Goal: Task Accomplishment & Management: Complete application form

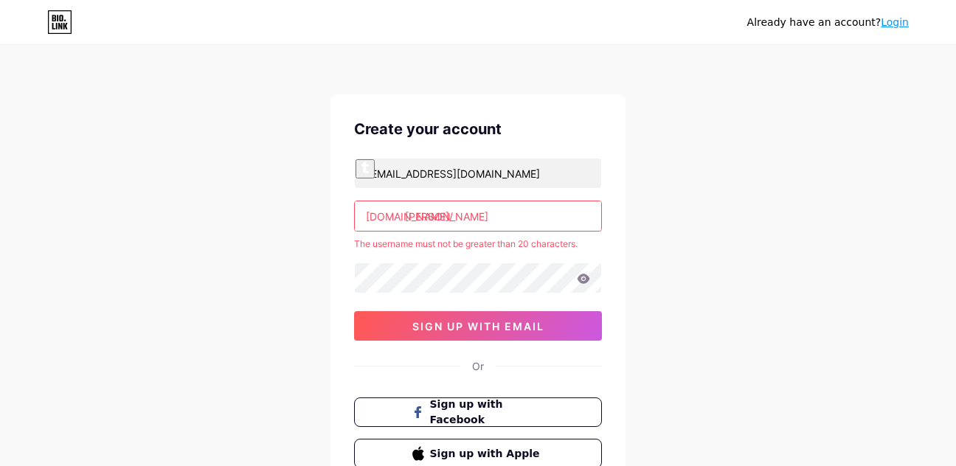
click at [521, 219] on input "mohammadsaleh raftari" at bounding box center [478, 216] width 246 height 30
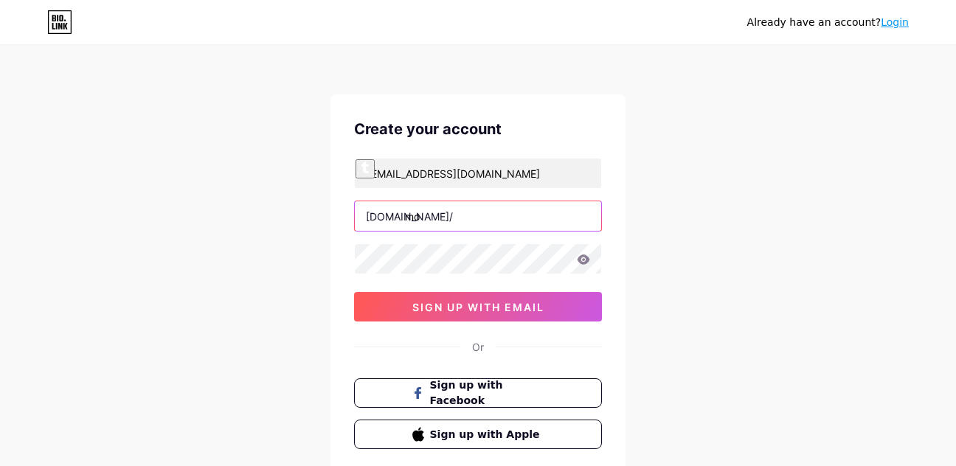
type input "m"
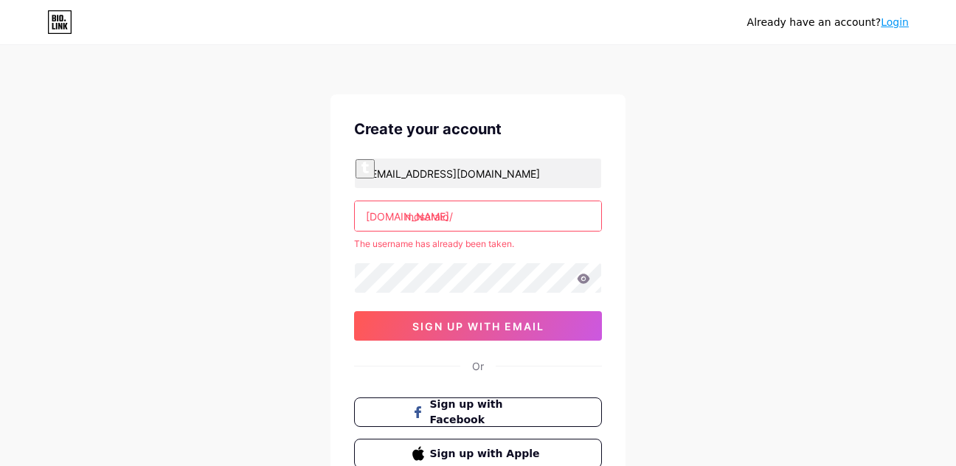
click at [659, 234] on div "Already have an account? Login Create your account mohammadsaleh.raftari.rk2025…" at bounding box center [478, 292] width 956 height 584
click at [673, 256] on div "Already have an account? Login Create your account mohammadsaleh.raftari.rk2025…" at bounding box center [478, 292] width 956 height 584
click at [546, 221] on input "mosara.io" at bounding box center [478, 216] width 246 height 30
click at [723, 220] on div "Already have an account? Login Create your account mohammadsaleh.raftari.rk2025…" at bounding box center [478, 292] width 956 height 584
click at [557, 218] on input "mosara.io" at bounding box center [478, 216] width 246 height 30
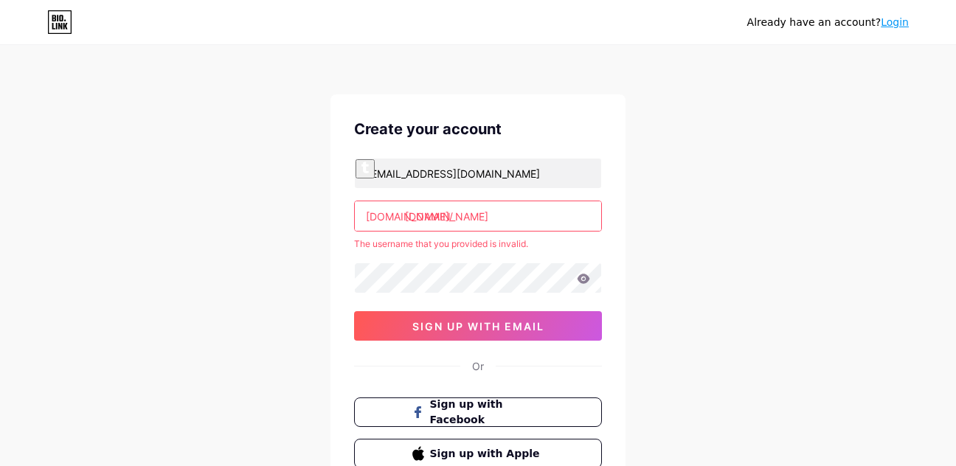
click at [556, 218] on input "mosara.io" at bounding box center [478, 216] width 246 height 30
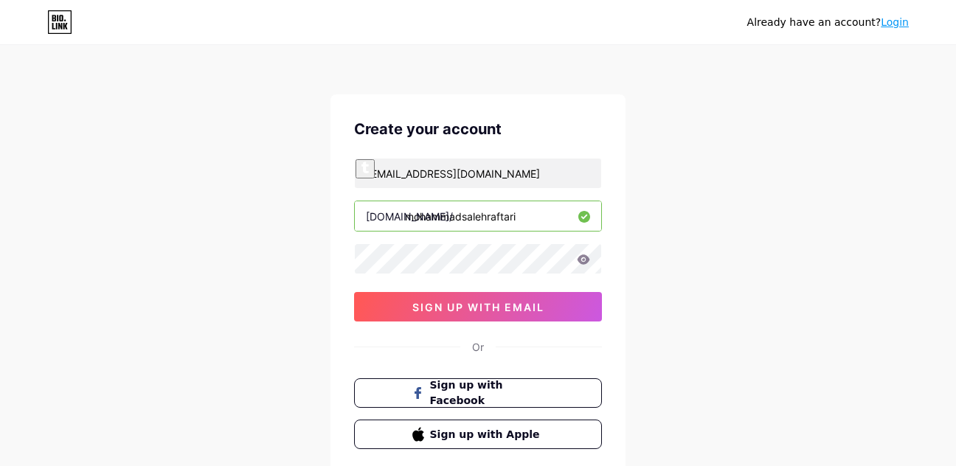
click at [535, 226] on input "mohammadsalehraftari" at bounding box center [478, 216] width 246 height 30
type input "mohammadsalehraftari"
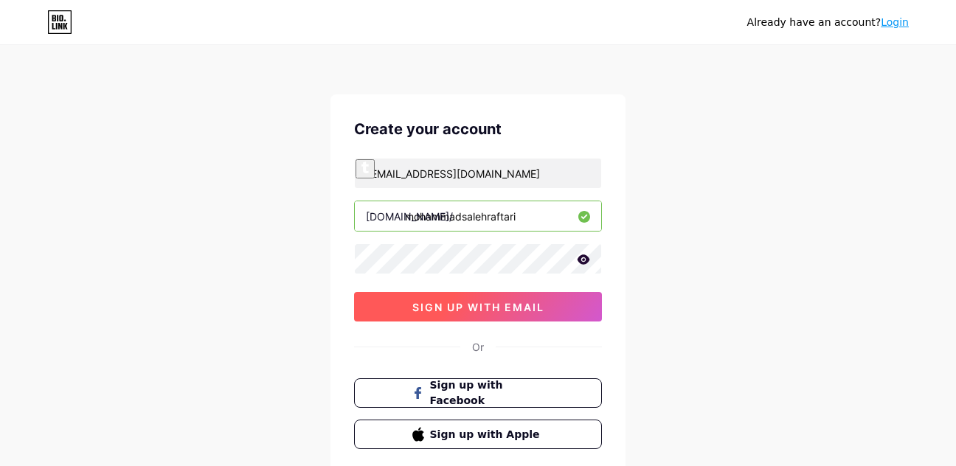
click at [505, 302] on span "sign up with email" at bounding box center [478, 307] width 132 height 13
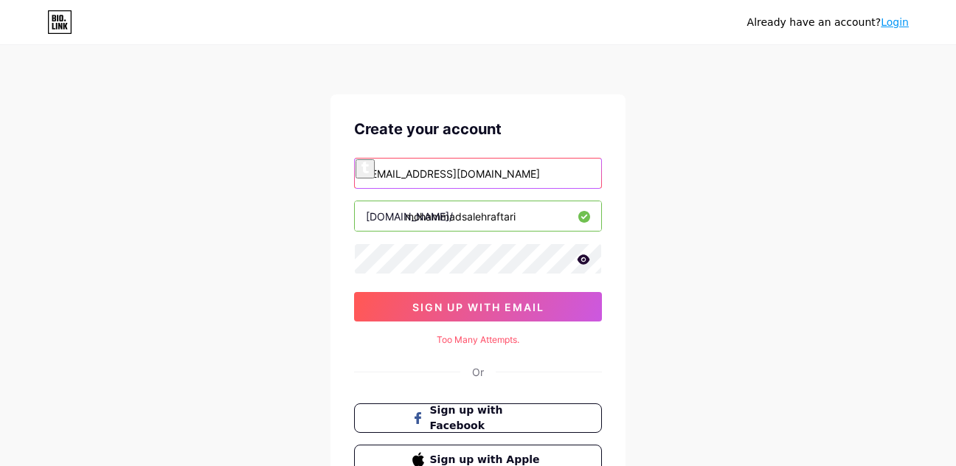
click at [516, 176] on input "mohammadsaleh.raftari.rk2025@gmail.com" at bounding box center [478, 174] width 246 height 30
click at [518, 175] on input "mohammadsaleh.raftari.rk2025@gmail.com" at bounding box center [478, 174] width 246 height 30
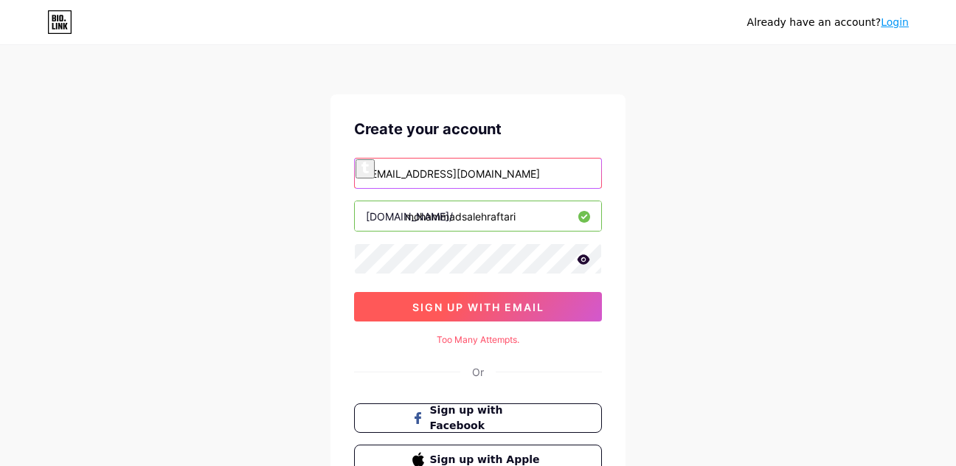
type input "mohammadsaleh.raftari@gmail.com"
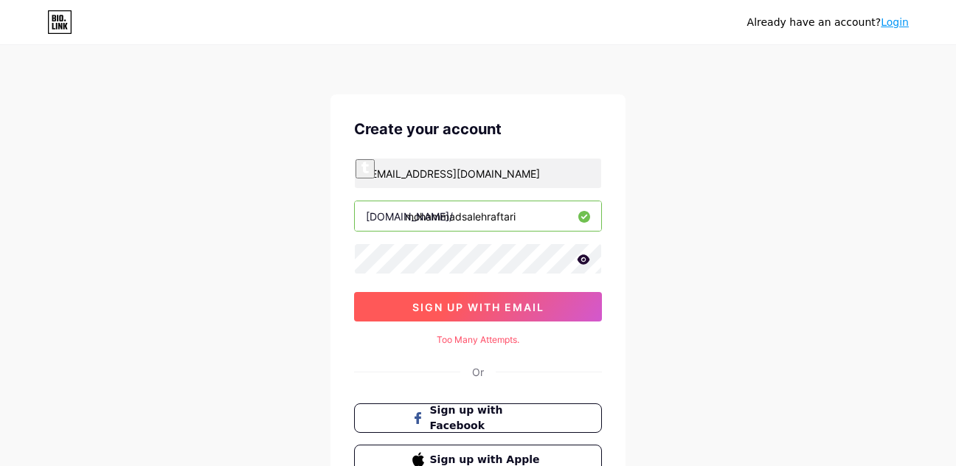
click at [497, 297] on button "sign up with email" at bounding box center [478, 307] width 248 height 30
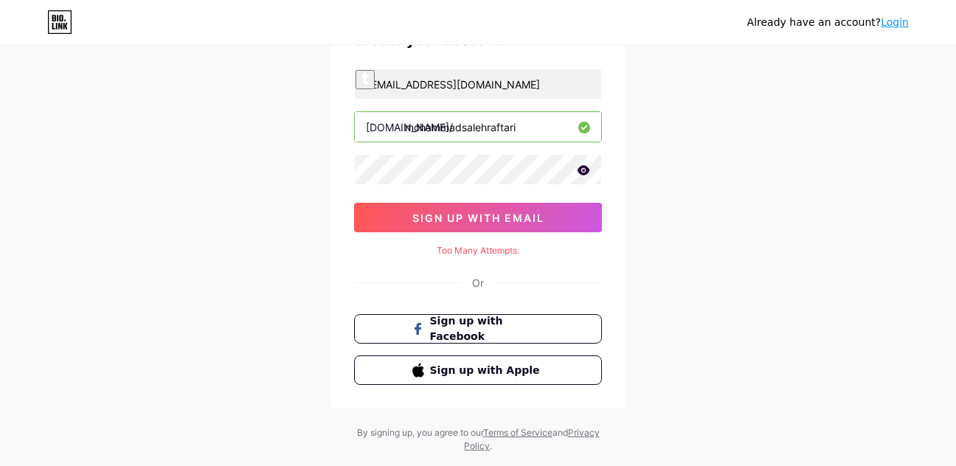
scroll to position [123, 0]
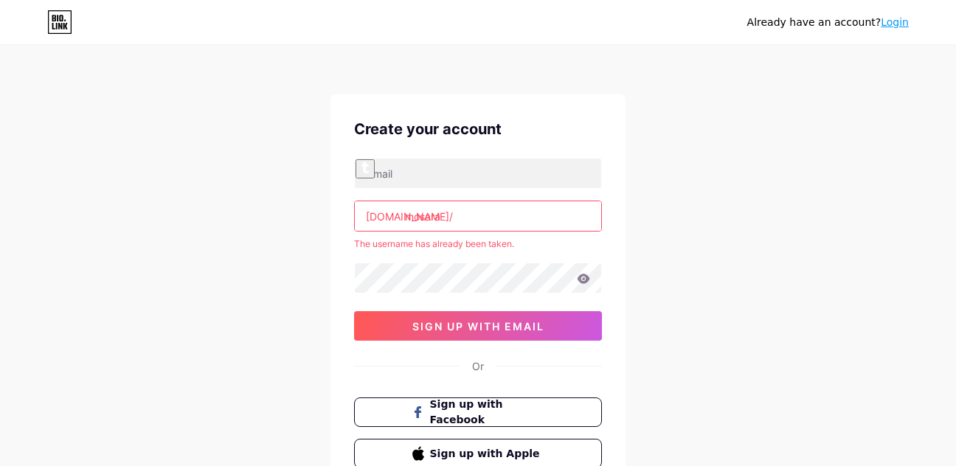
click at [474, 260] on div "[DOMAIN_NAME]/ mosara The username has already been taken. sign up with email" at bounding box center [478, 249] width 248 height 183
click at [461, 218] on input "mosara" at bounding box center [478, 216] width 246 height 30
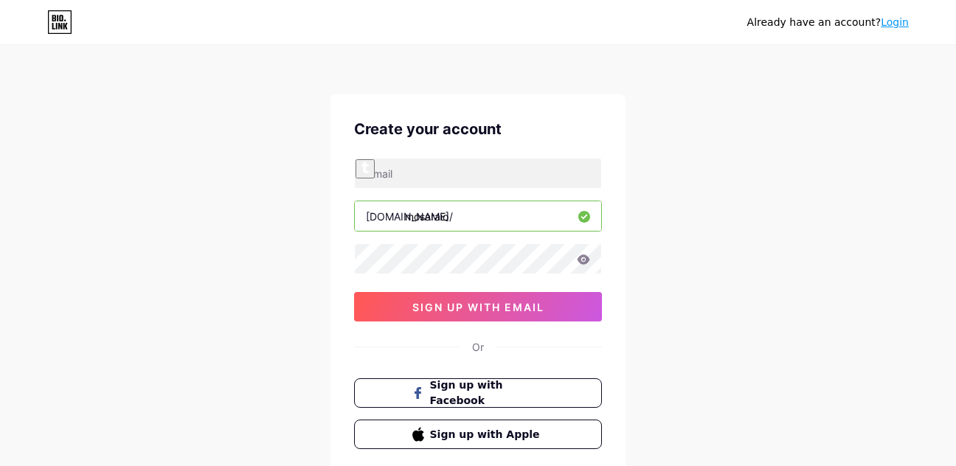
type input "mosaraio"
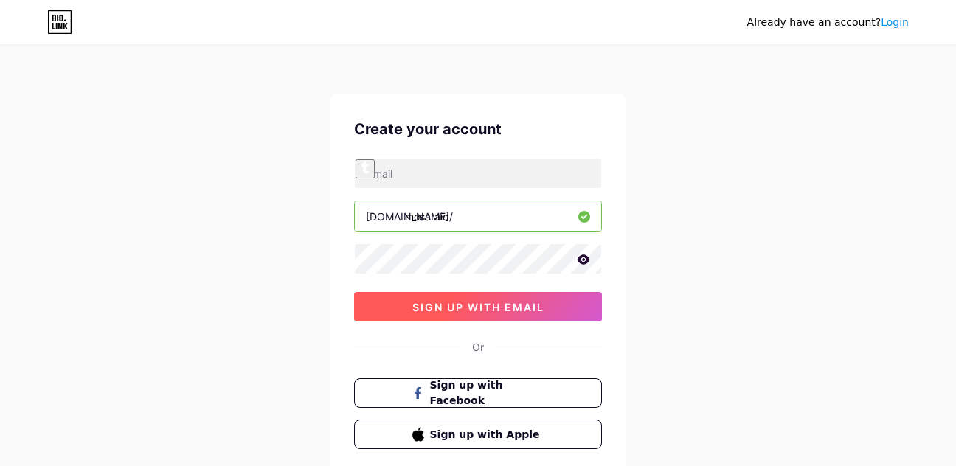
click at [564, 304] on button "sign up with email" at bounding box center [478, 307] width 248 height 30
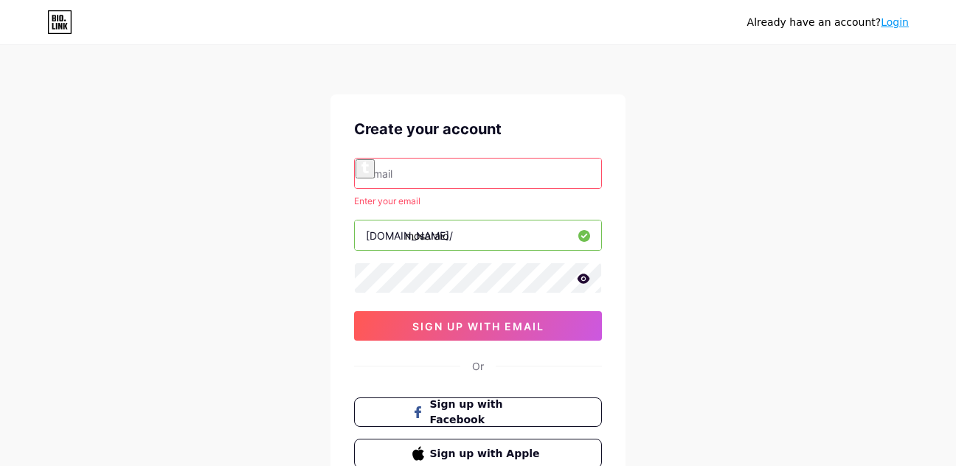
click at [474, 180] on input "text" at bounding box center [478, 174] width 246 height 30
type input "[EMAIL_ADDRESS][DOMAIN_NAME]"
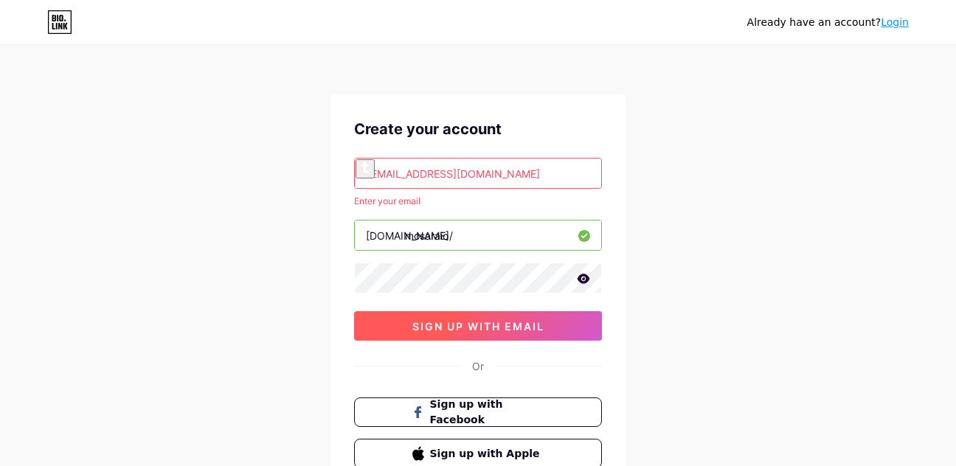
click at [524, 330] on span "sign up with email" at bounding box center [478, 326] width 132 height 13
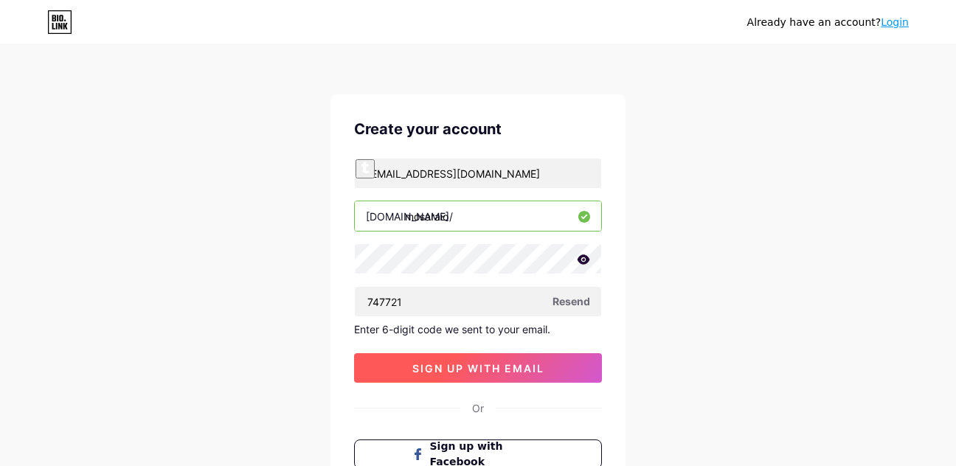
click at [563, 367] on button "sign up with email" at bounding box center [478, 368] width 248 height 30
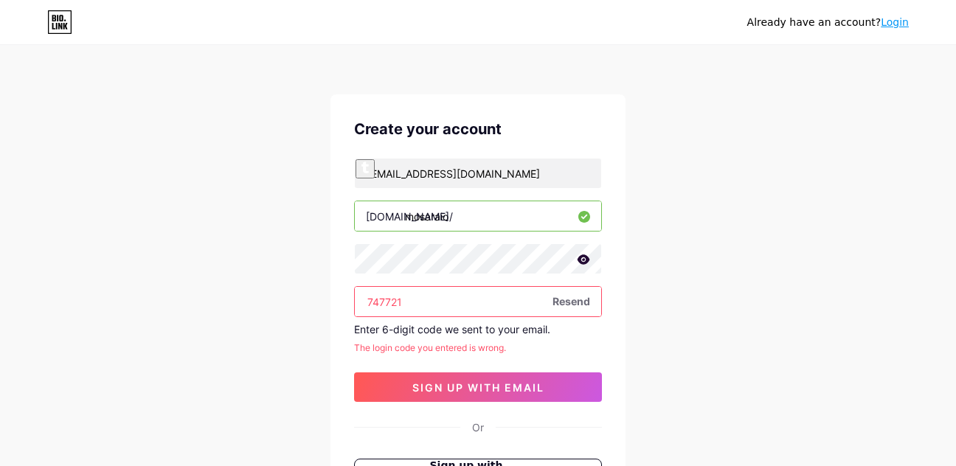
click at [568, 305] on span "Resend" at bounding box center [572, 301] width 38 height 15
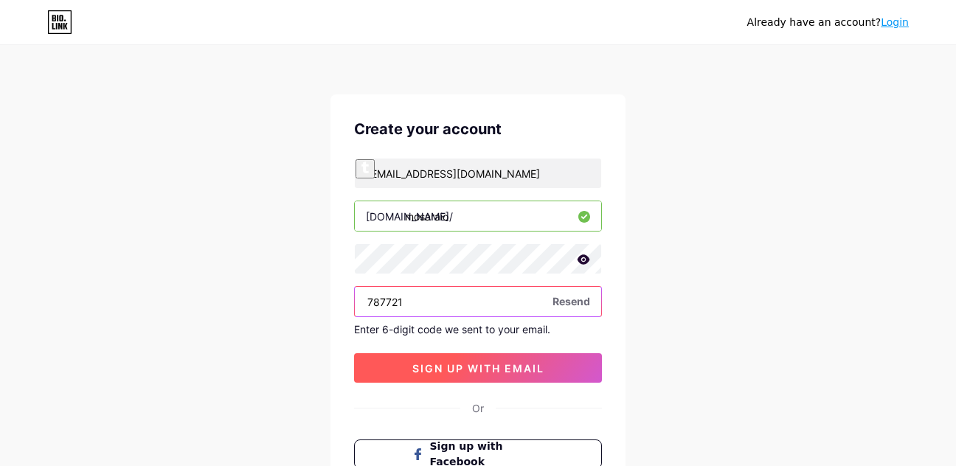
type input "787721"
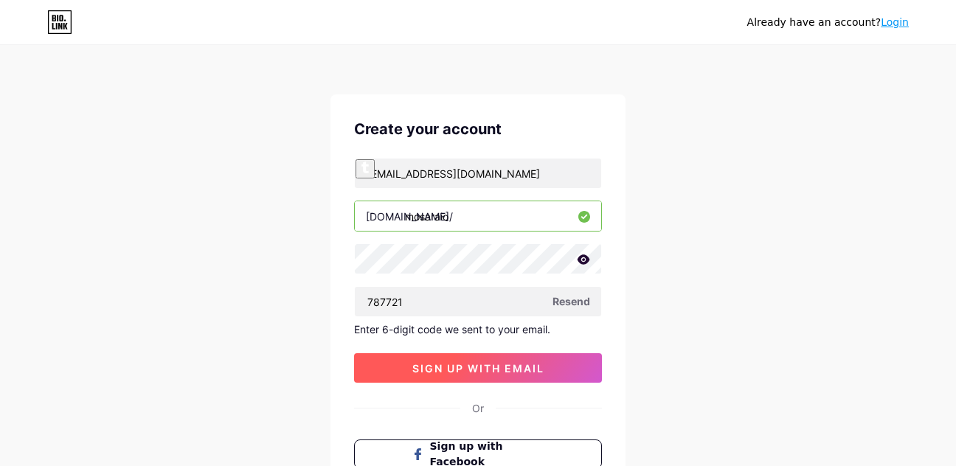
click at [545, 374] on button "sign up with email" at bounding box center [478, 368] width 248 height 30
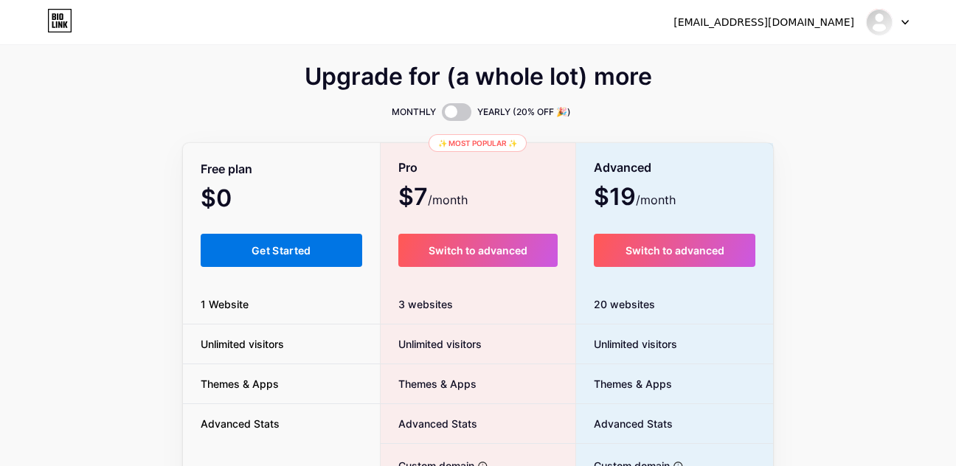
click at [284, 244] on span "Get Started" at bounding box center [282, 250] width 60 height 13
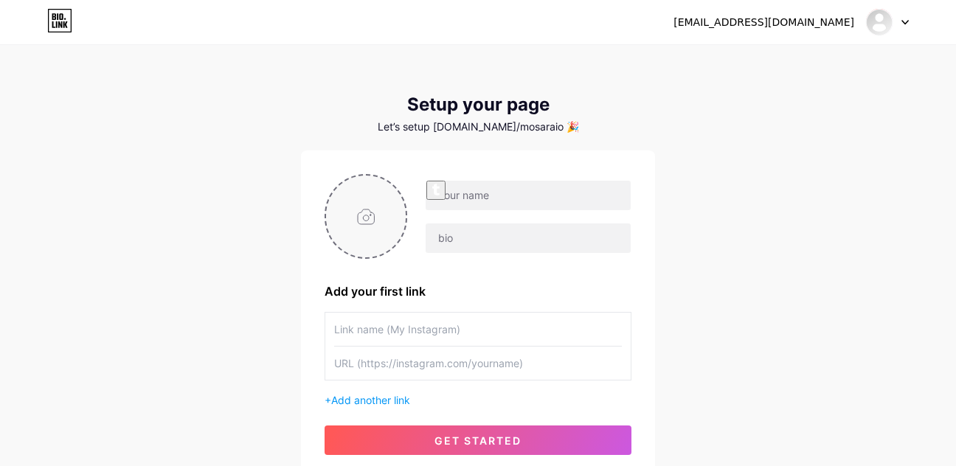
click at [354, 219] on input "file" at bounding box center [366, 217] width 80 height 82
type input "C:\fakepath\photo_2025-08-06_11-23-00.jpg"
click at [496, 202] on input "text" at bounding box center [528, 196] width 205 height 30
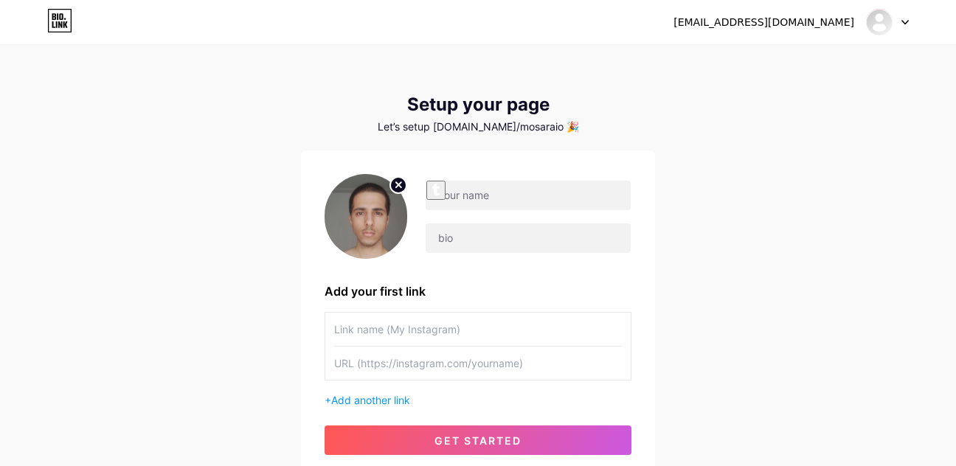
click at [705, 173] on div "mohammadsaleh.raftari@gmail.com Dashboard Logout Setup your page Let’s setup bi…" at bounding box center [478, 263] width 956 height 526
click at [453, 192] on input "text" at bounding box center [528, 196] width 205 height 30
click at [602, 136] on div "Setup your page Let’s setup bio.link/mosaraio 🎉 Add your first link + Add anoth…" at bounding box center [478, 286] width 354 height 384
click at [367, 229] on img at bounding box center [366, 216] width 83 height 85
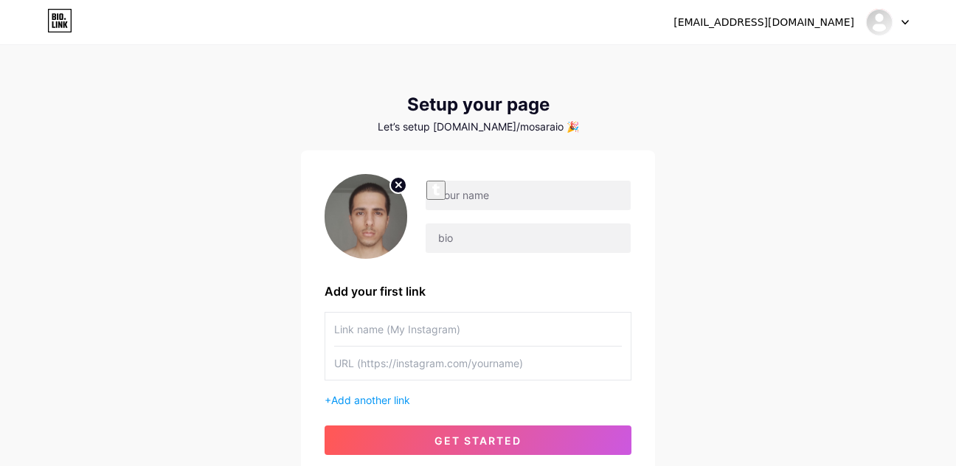
drag, startPoint x: 367, startPoint y: 229, endPoint x: 334, endPoint y: 236, distance: 33.3
click at [334, 236] on img at bounding box center [366, 216] width 83 height 85
click at [478, 214] on div at bounding box center [519, 217] width 224 height 74
click at [478, 208] on input "text" at bounding box center [528, 196] width 205 height 30
type input "m"
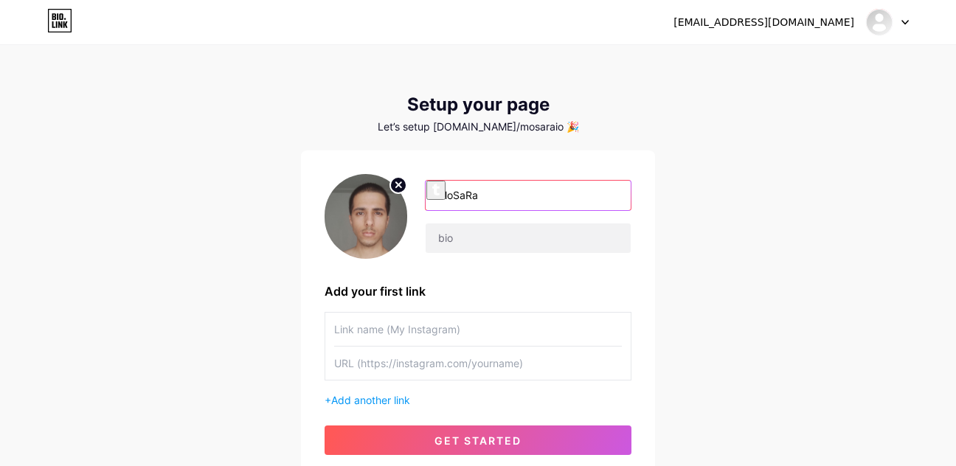
type input "MoSaRa"
click at [644, 165] on div "MoSaRa Add your first link + Add another link get started" at bounding box center [478, 314] width 354 height 328
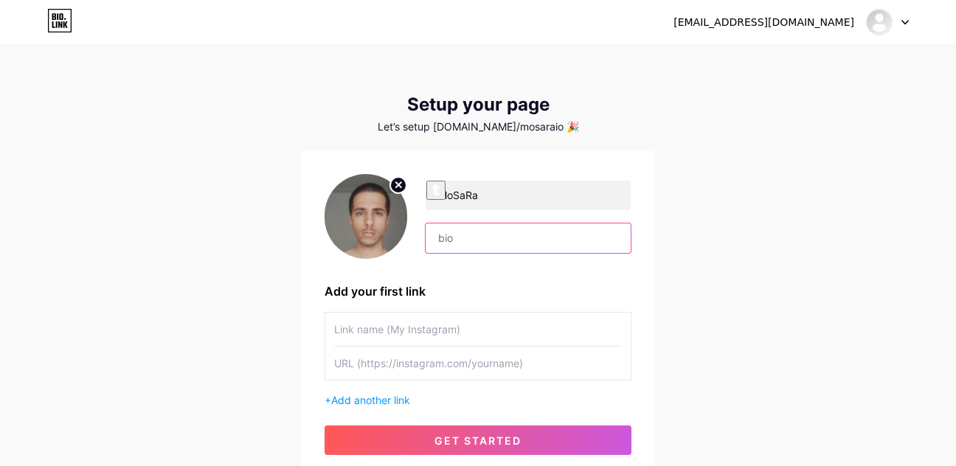
click at [524, 224] on input "text" at bounding box center [528, 239] width 205 height 30
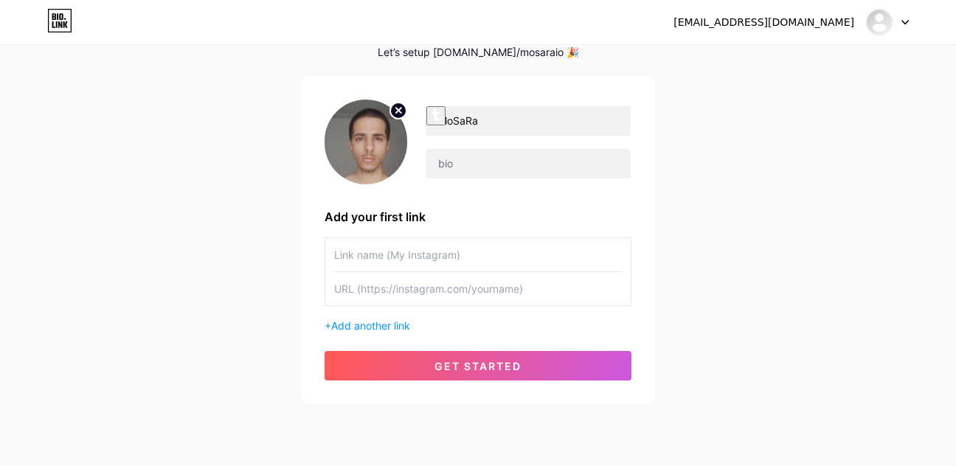
scroll to position [80, 0]
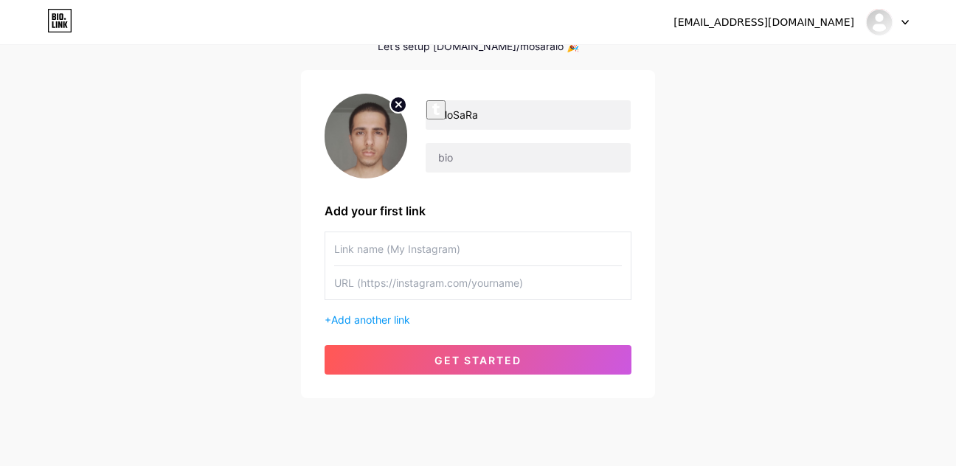
click at [384, 256] on input "text" at bounding box center [478, 248] width 288 height 33
type input "My Telegram"
click at [390, 279] on input "text" at bounding box center [478, 282] width 288 height 33
paste input "https://t.me/MoSaRa_io"
type input "https://t.me/MoSaRa_io"
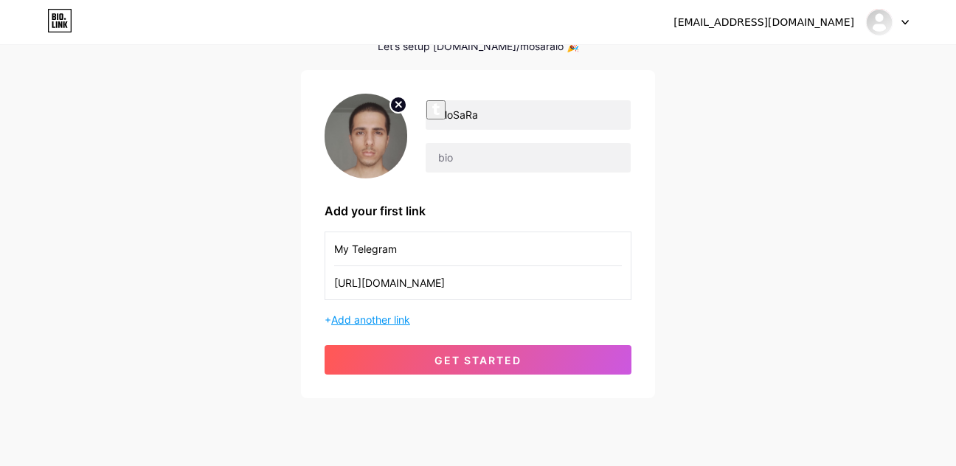
click at [396, 325] on span "Add another link" at bounding box center [370, 320] width 79 height 13
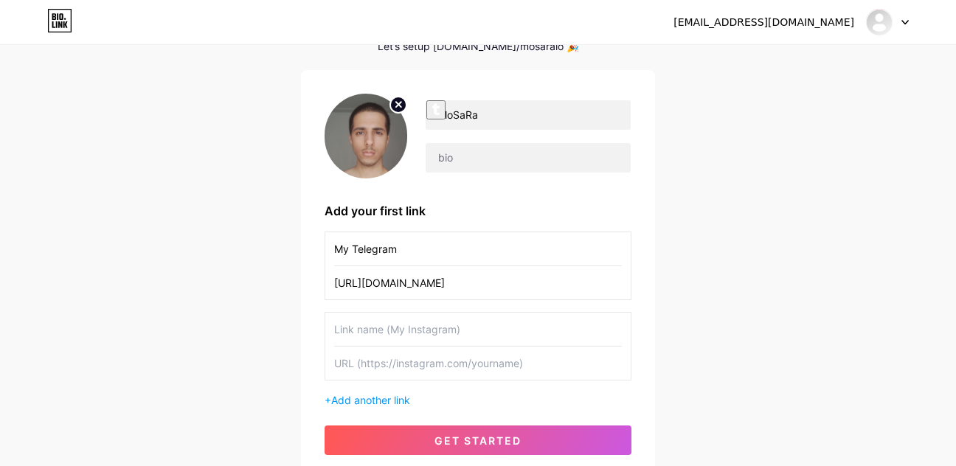
click at [401, 325] on input "text" at bounding box center [478, 329] width 288 height 33
type input "My LinkedIn"
click at [411, 364] on input "text" at bounding box center [478, 363] width 288 height 33
paste input "https://www.linkedin.com/in/mohammadsaleh-raftari/"
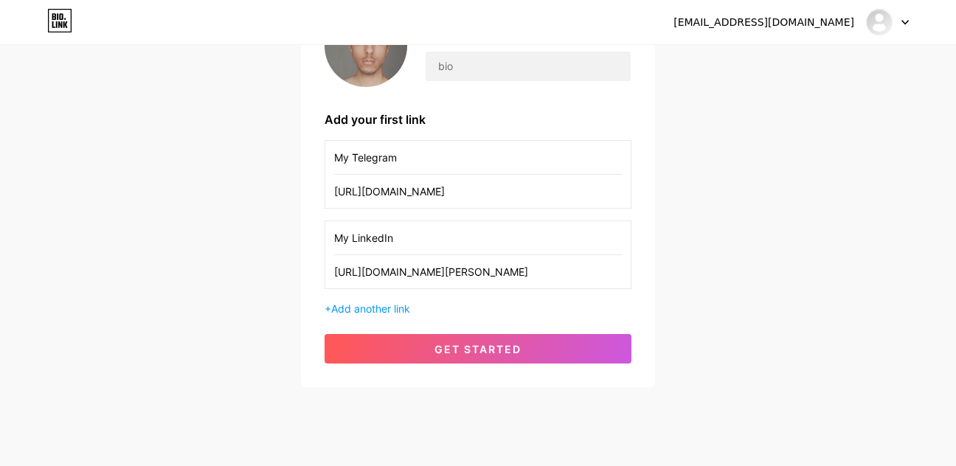
scroll to position [199, 0]
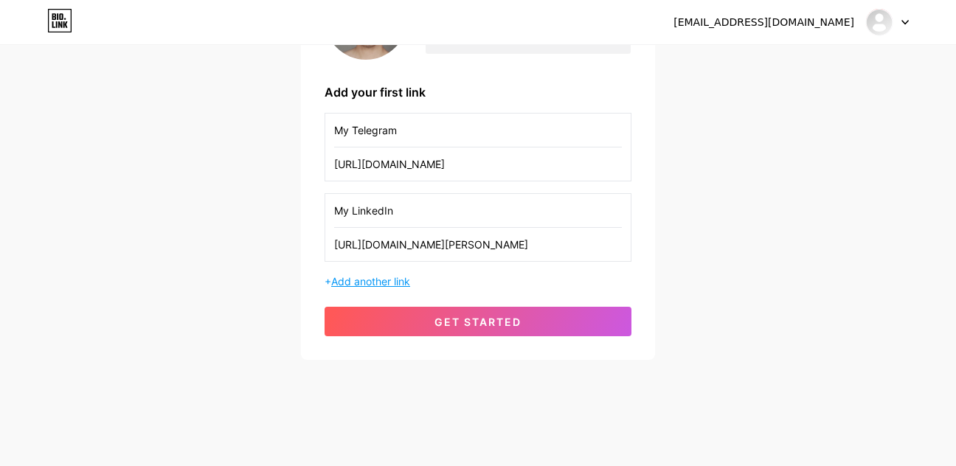
type input "https://www.linkedin.com/in/mohammadsaleh-raftari/"
click at [378, 280] on span "Add another link" at bounding box center [370, 281] width 79 height 13
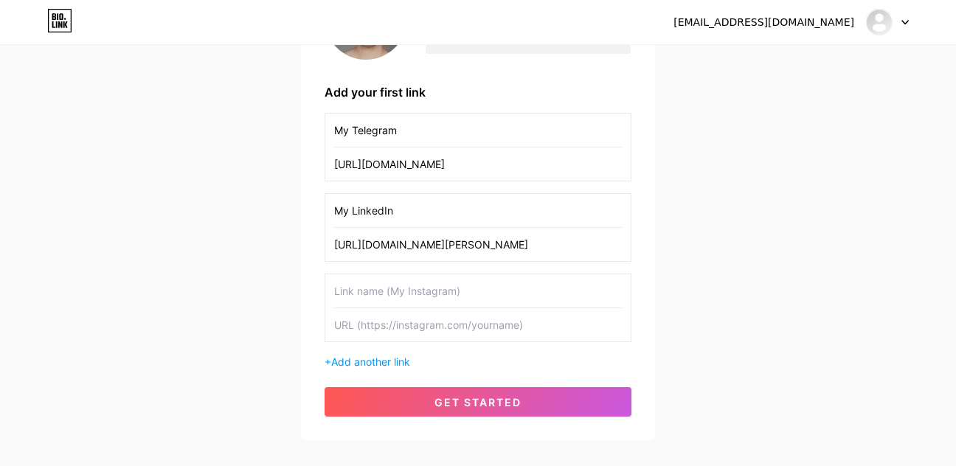
click at [384, 300] on input "text" at bounding box center [478, 290] width 288 height 33
type input "My Instagram"
click at [664, 301] on div "mohammadsaleh.raftari@gmail.com Dashboard Logout Setup your page Let’s setup bi…" at bounding box center [478, 144] width 956 height 687
click at [440, 298] on input "My Instagram" at bounding box center [478, 290] width 288 height 33
click at [438, 297] on input "My Instagram" at bounding box center [478, 290] width 288 height 33
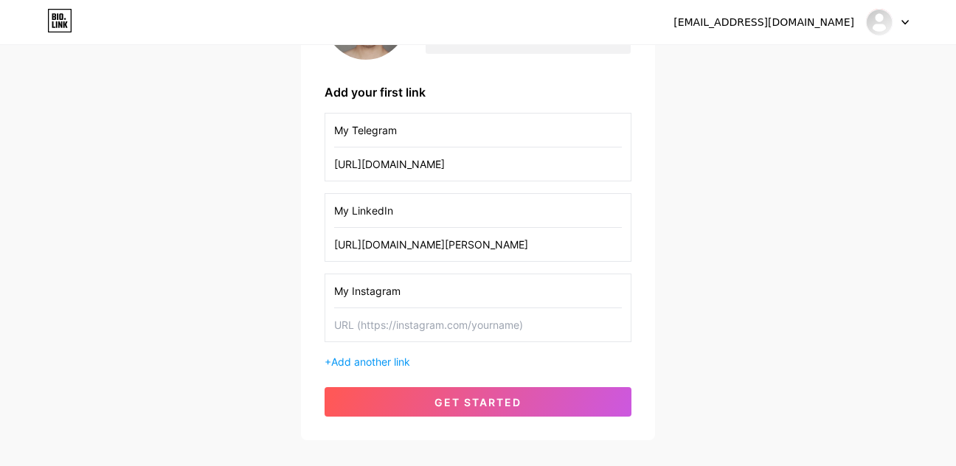
click at [438, 297] on input "My Instagram" at bounding box center [478, 290] width 288 height 33
click at [749, 291] on div "mohammadsaleh.raftari@gmail.com Dashboard Logout Setup your page Let’s setup bi…" at bounding box center [478, 144] width 956 height 687
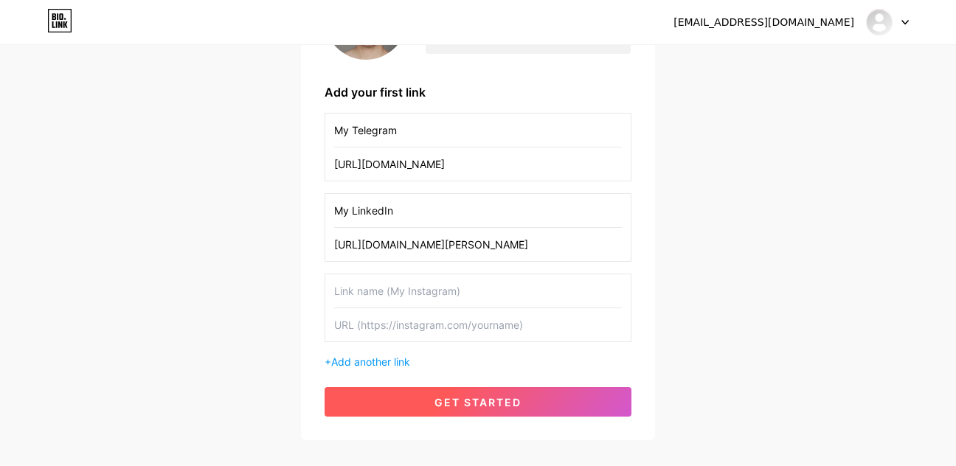
click at [522, 399] on button "get started" at bounding box center [478, 402] width 307 height 30
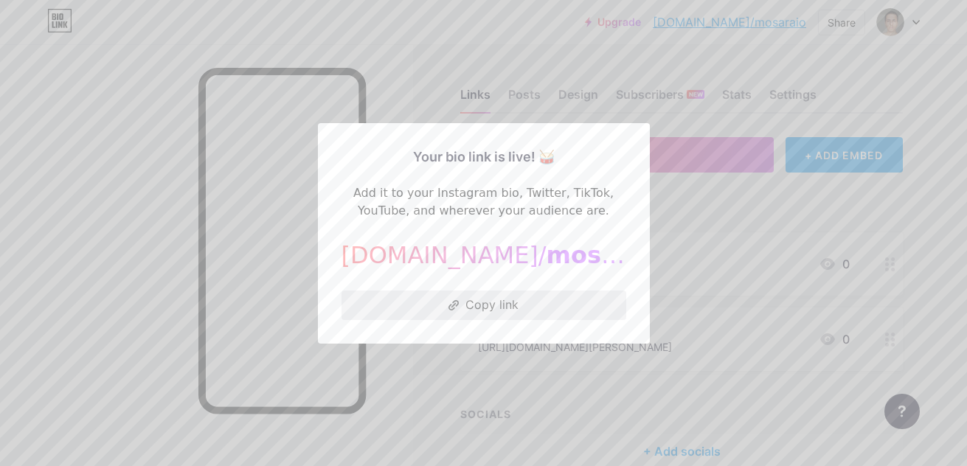
click at [488, 307] on button "Copy link" at bounding box center [484, 306] width 285 height 30
click at [643, 362] on div at bounding box center [483, 233] width 967 height 466
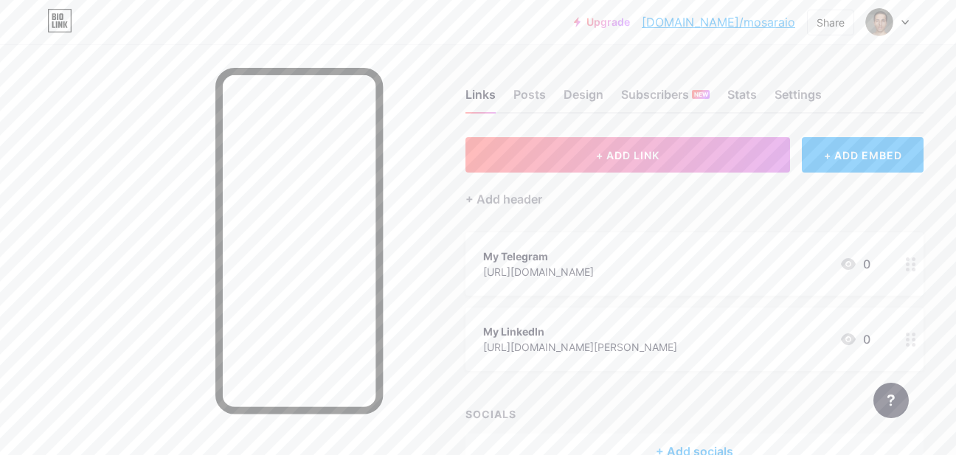
click at [515, 252] on div "My Telegram" at bounding box center [538, 256] width 111 height 15
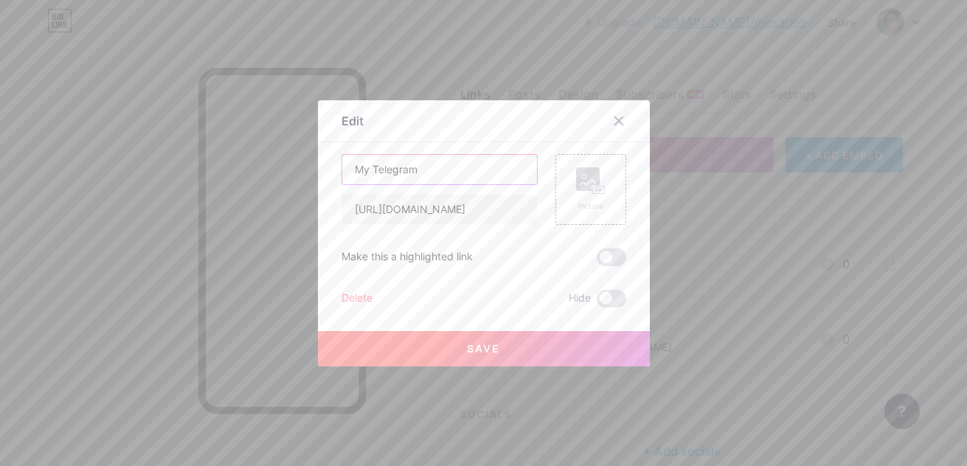
click at [360, 167] on input "My Telegram" at bounding box center [439, 170] width 195 height 30
click at [367, 173] on input "My Telegram" at bounding box center [439, 170] width 195 height 30
click at [359, 173] on input "My Telegram" at bounding box center [439, 170] width 195 height 30
type input "Ma Telegram"
click at [604, 258] on span at bounding box center [612, 258] width 30 height 18
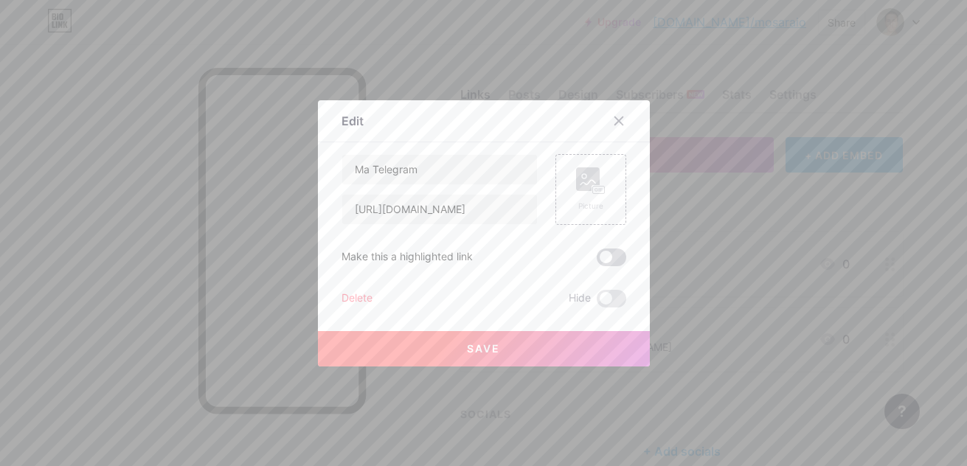
click at [597, 261] on input "checkbox" at bounding box center [597, 261] width 0 height 0
click at [541, 353] on button "Save" at bounding box center [484, 348] width 332 height 35
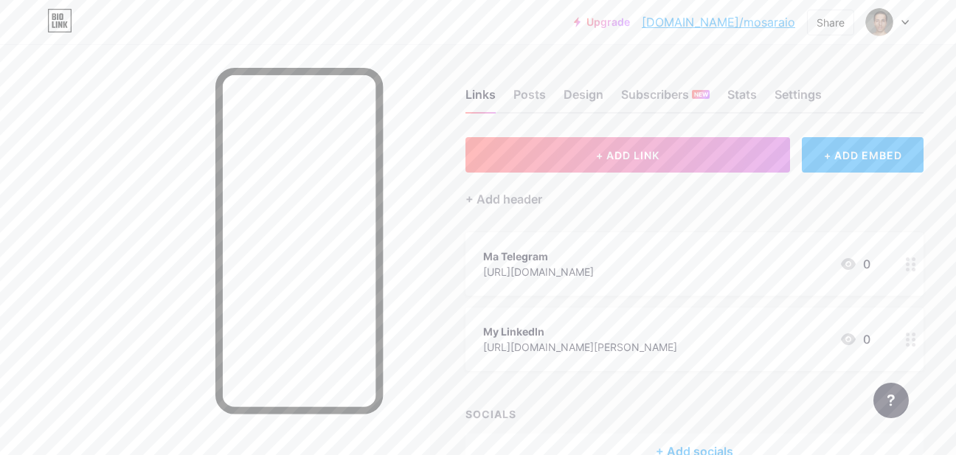
click at [515, 326] on div "My LinkedIn" at bounding box center [580, 331] width 194 height 15
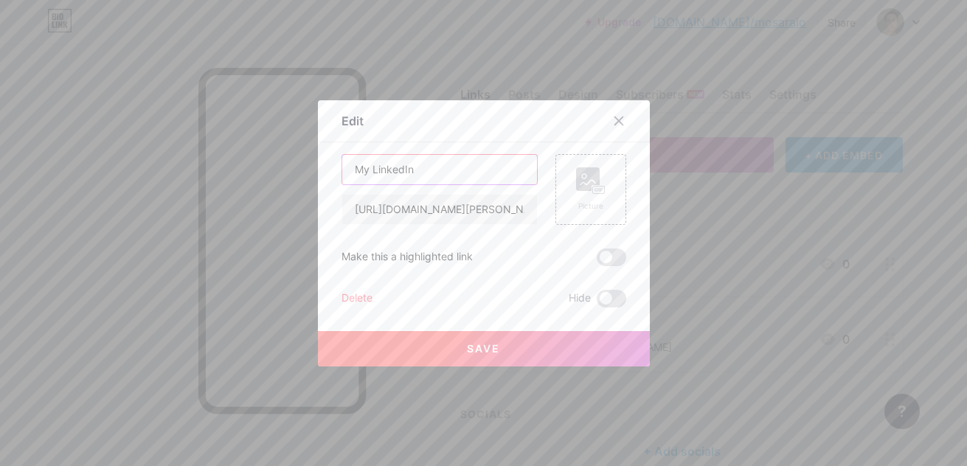
click at [364, 166] on input "My LinkedIn" at bounding box center [439, 170] width 195 height 30
type input "Ma LinkedIn"
click at [578, 210] on div "Picture" at bounding box center [591, 206] width 30 height 11
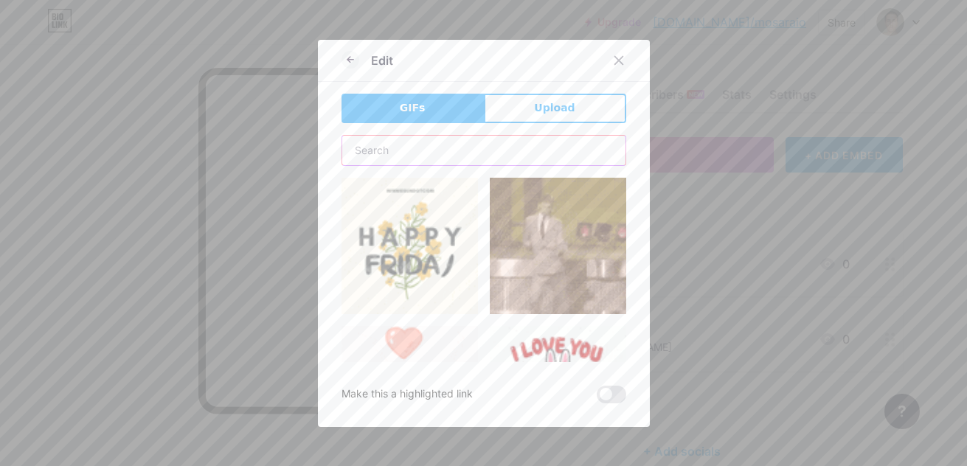
click at [492, 148] on input "text" at bounding box center [483, 151] width 283 height 30
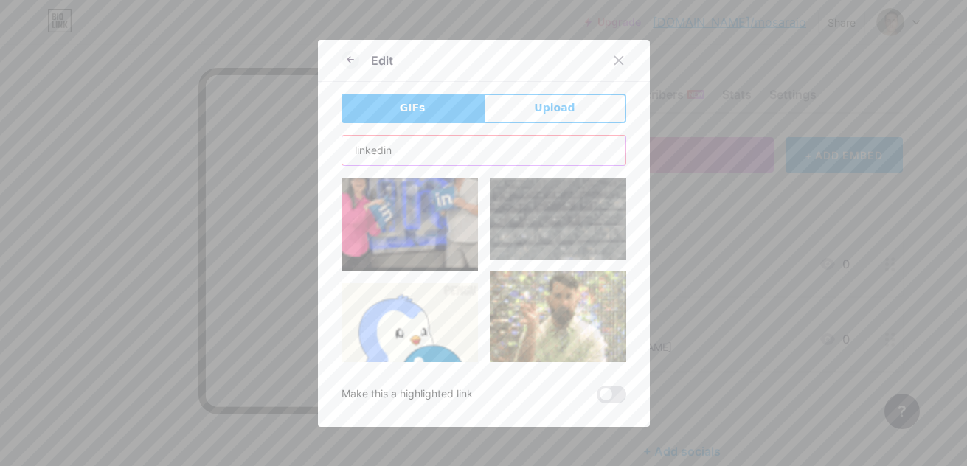
scroll to position [1266, 0]
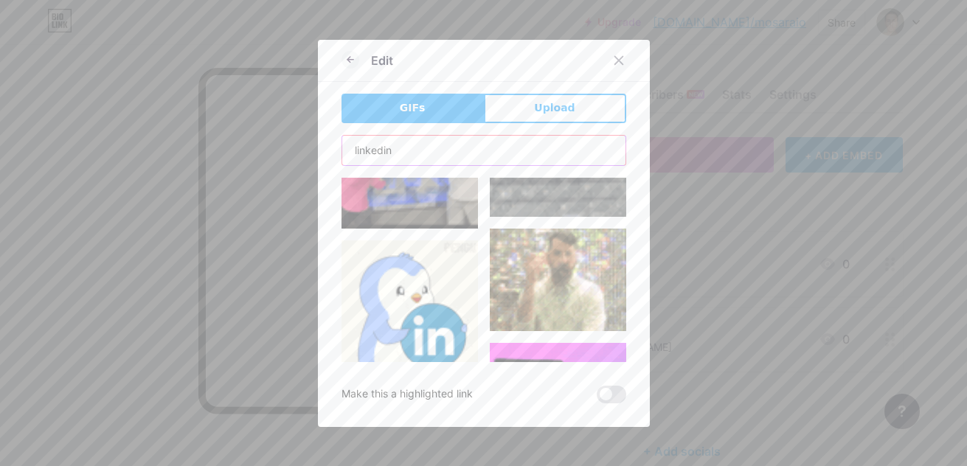
type input "linkedin"
click at [414, 278] on img at bounding box center [410, 308] width 136 height 136
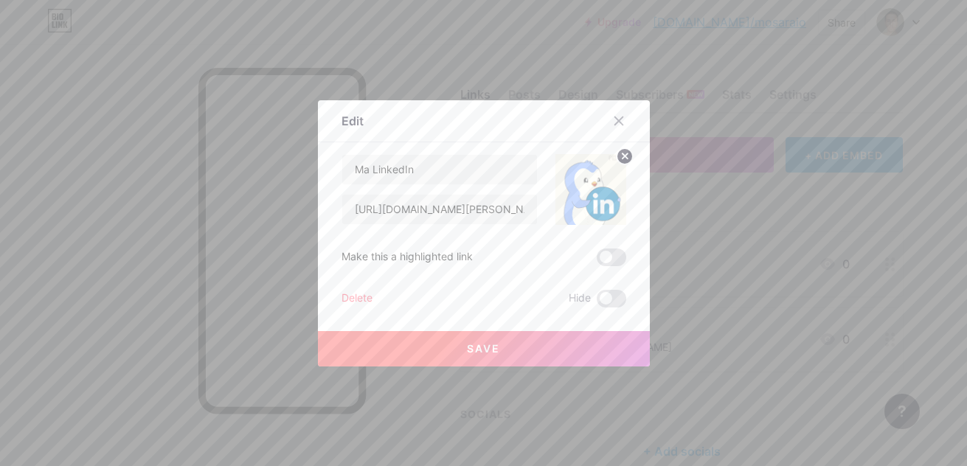
click at [540, 357] on button "Save" at bounding box center [484, 348] width 332 height 35
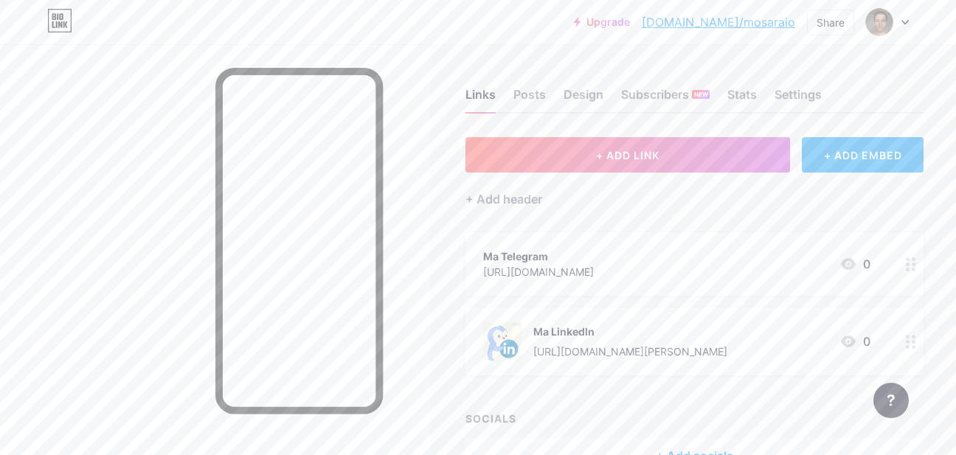
click at [906, 263] on icon at bounding box center [911, 264] width 10 height 14
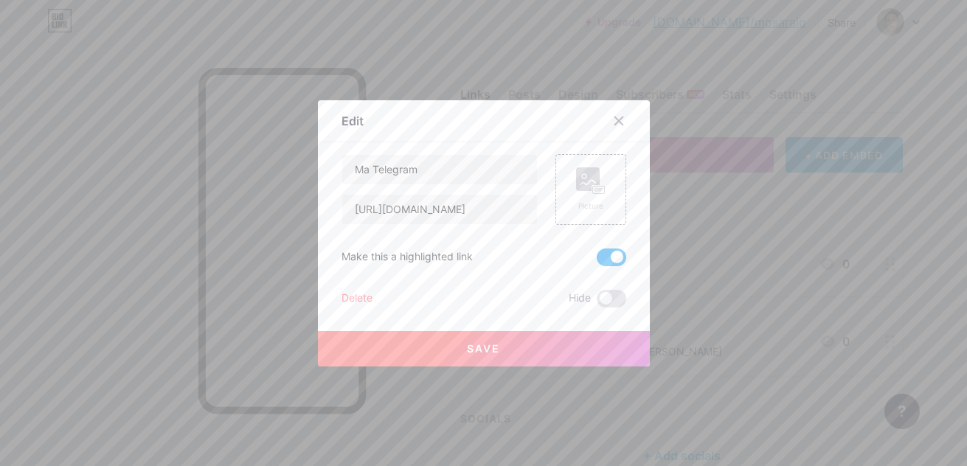
click at [784, 273] on div at bounding box center [483, 233] width 967 height 466
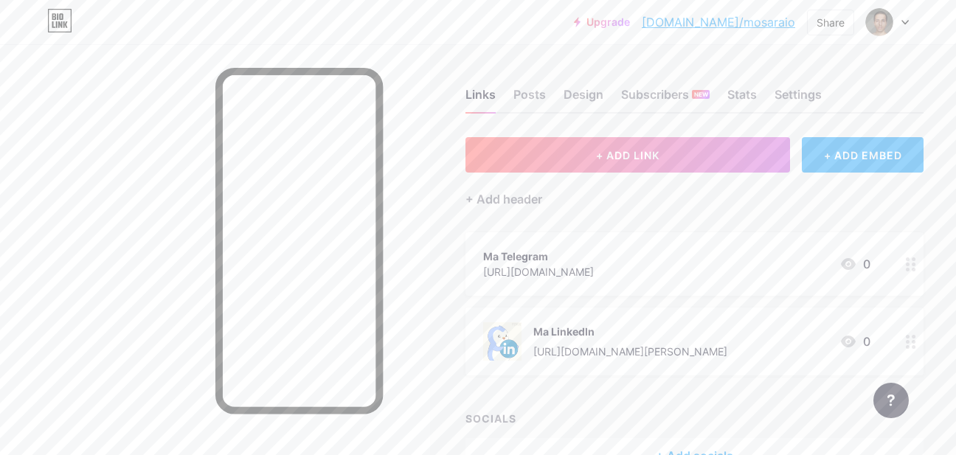
click at [535, 252] on div "Ma Telegram" at bounding box center [538, 256] width 111 height 15
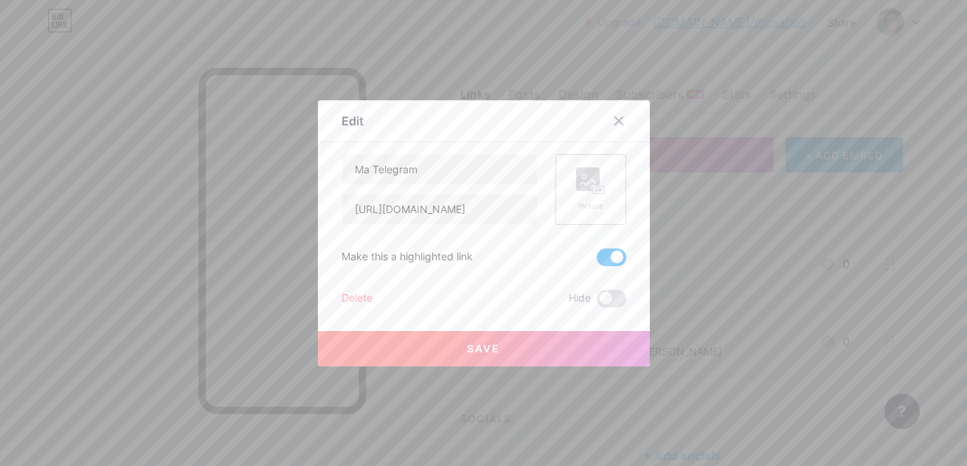
click at [591, 195] on div "Picture" at bounding box center [591, 189] width 30 height 44
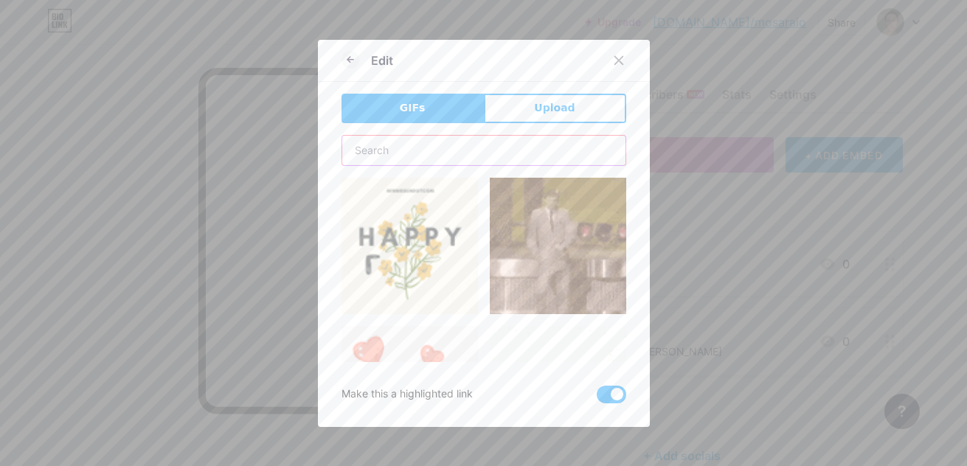
click at [406, 155] on input "text" at bounding box center [483, 151] width 283 height 30
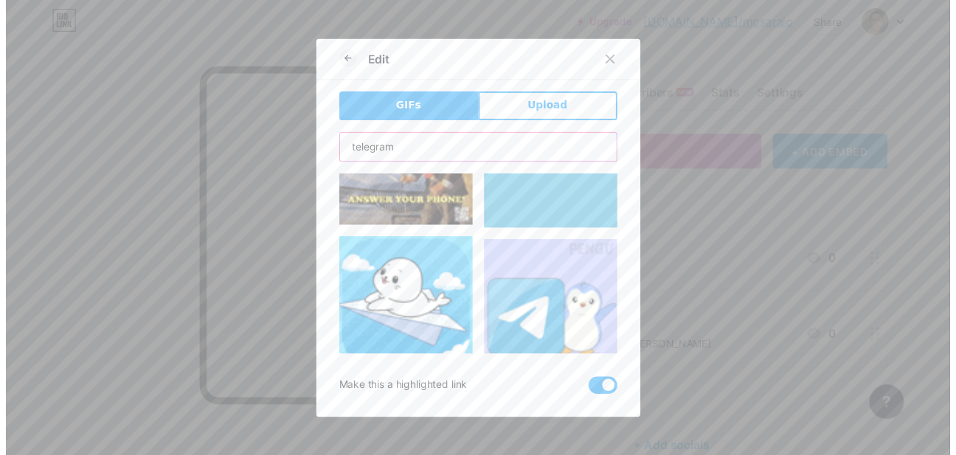
scroll to position [252, 0]
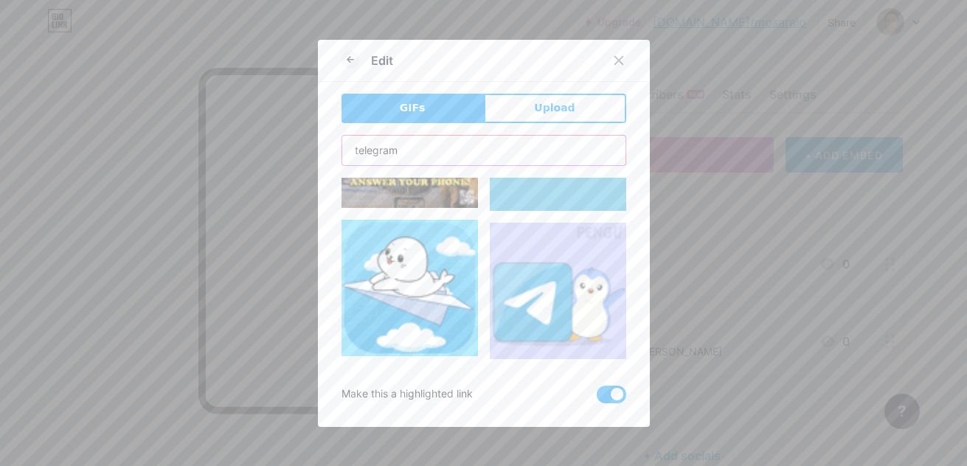
type input "telegram"
click at [563, 279] on img at bounding box center [558, 291] width 136 height 136
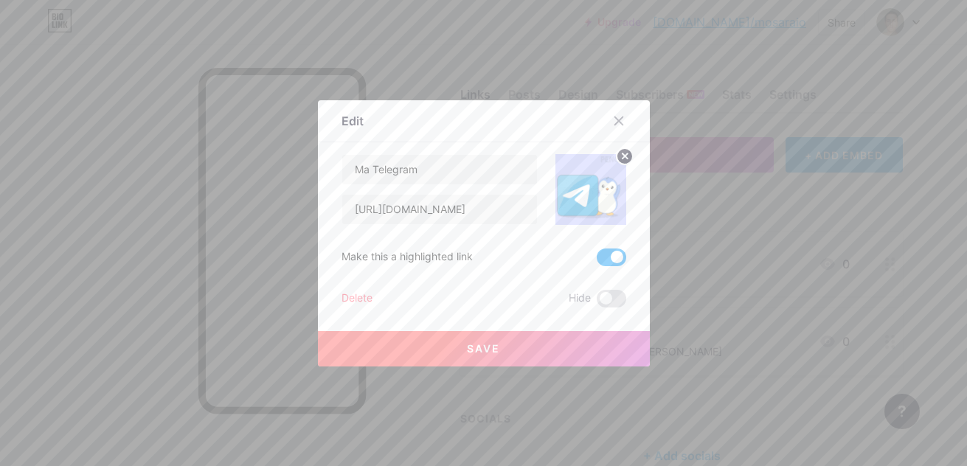
click at [537, 347] on button "Save" at bounding box center [484, 348] width 332 height 35
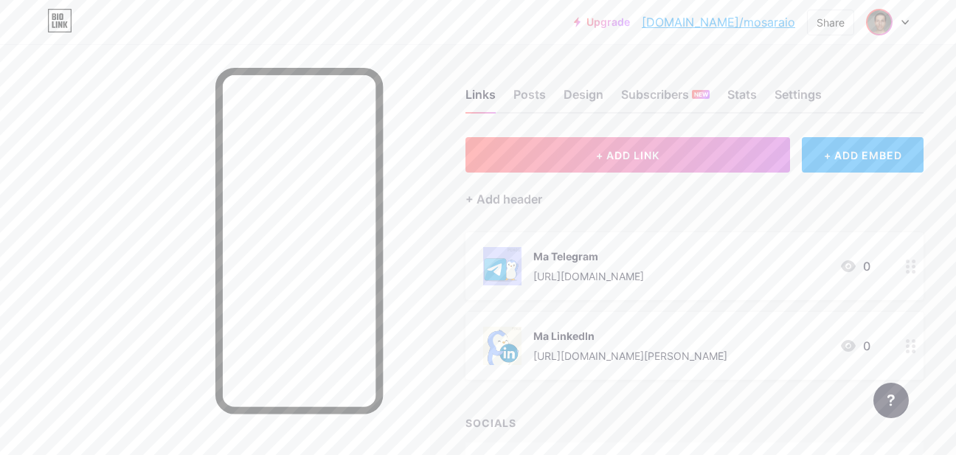
click at [880, 21] on img at bounding box center [880, 22] width 24 height 24
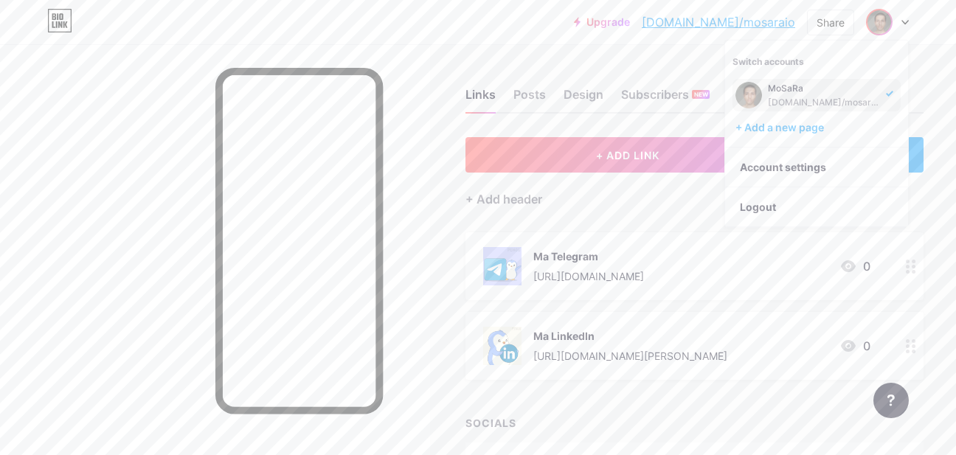
click at [779, 94] on div "MoSaRa bio.link/mosaraio" at bounding box center [825, 95] width 114 height 27
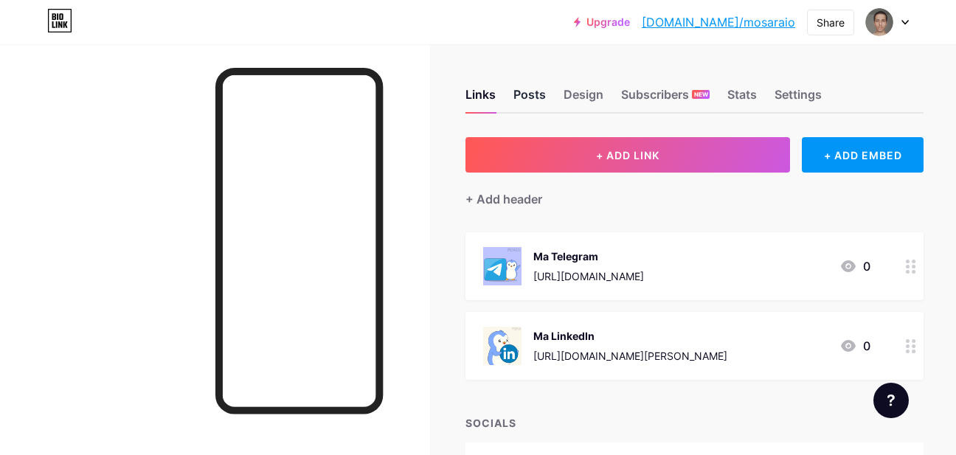
click at [519, 103] on div "Posts" at bounding box center [529, 99] width 32 height 27
click at [598, 103] on div "Design" at bounding box center [584, 99] width 40 height 27
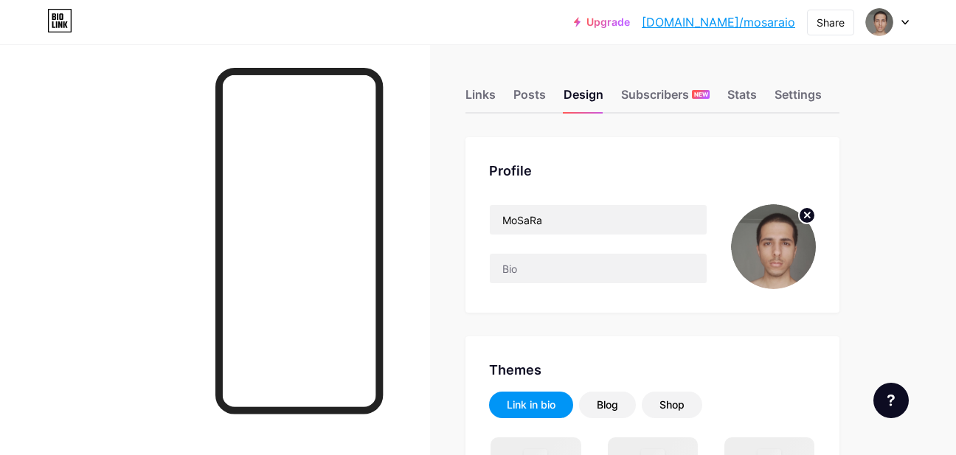
click at [816, 267] on img at bounding box center [773, 246] width 85 height 85
drag, startPoint x: 840, startPoint y: 267, endPoint x: 810, endPoint y: 264, distance: 29.7
click at [810, 264] on img at bounding box center [773, 246] width 85 height 85
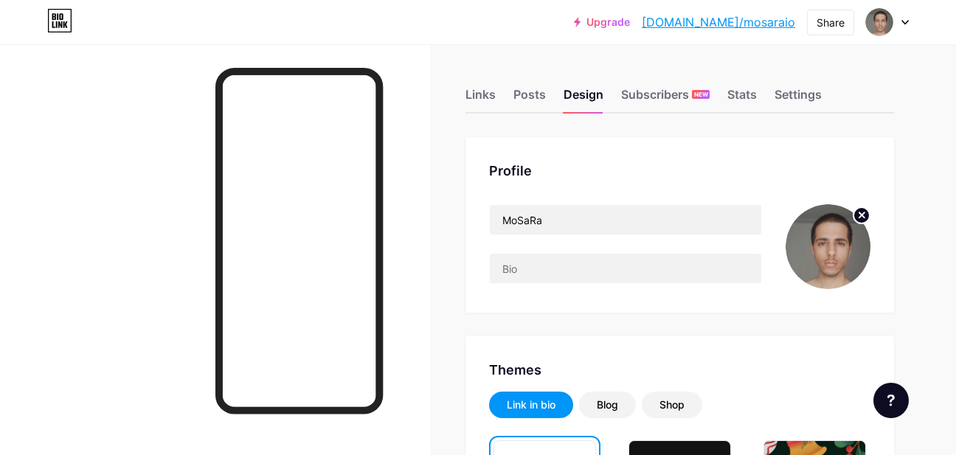
click at [829, 252] on img at bounding box center [828, 246] width 85 height 85
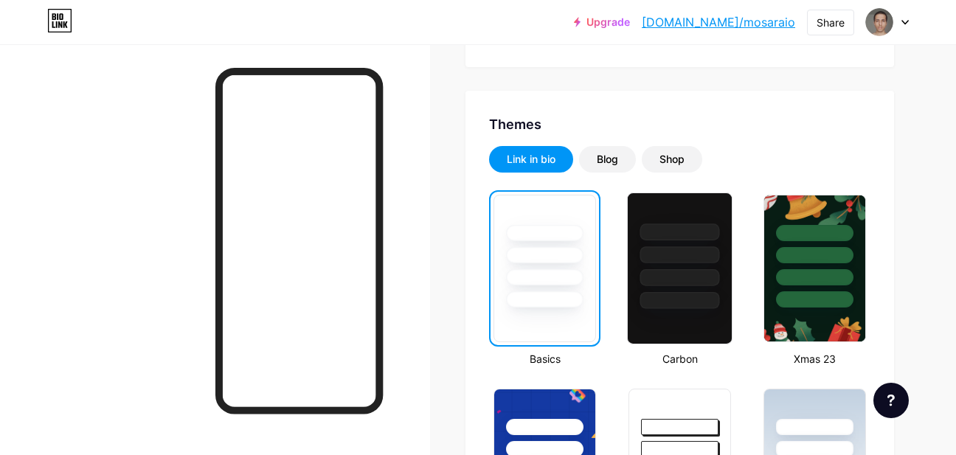
click at [685, 317] on div at bounding box center [679, 269] width 105 height 152
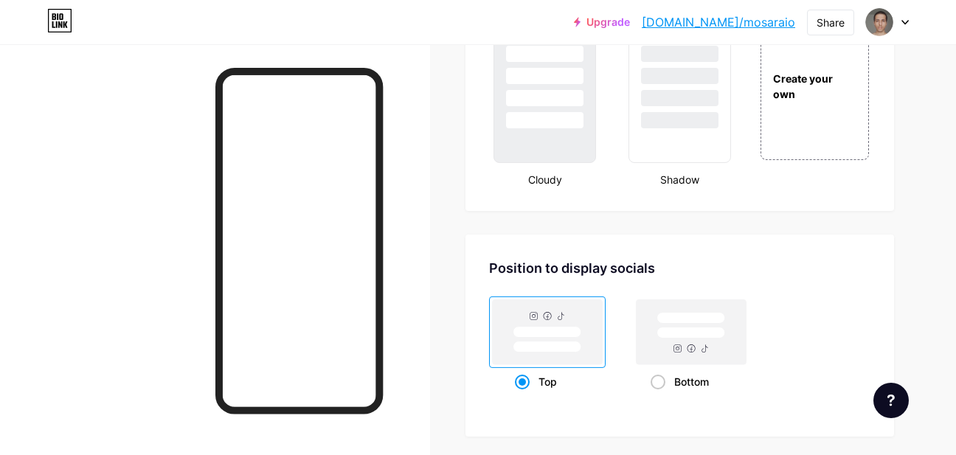
scroll to position [1835, 0]
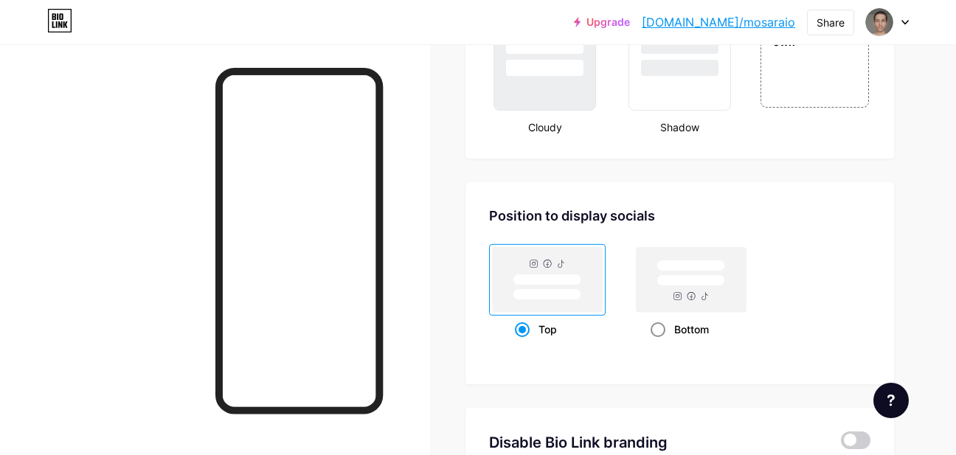
click at [654, 321] on div "Bottom" at bounding box center [692, 329] width 82 height 27
click at [654, 343] on input "Bottom" at bounding box center [656, 348] width 10 height 10
radio input "true"
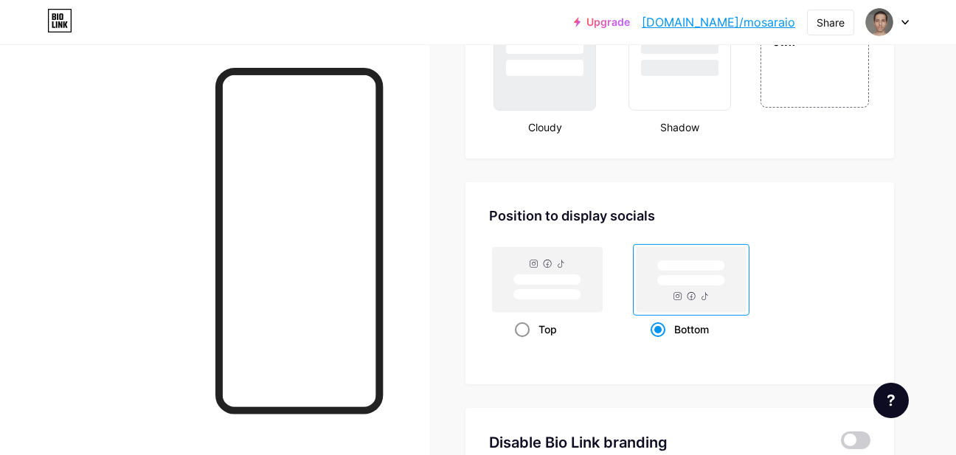
click at [530, 325] on div "Top" at bounding box center [548, 329] width 66 height 27
click at [525, 343] on input "Top" at bounding box center [520, 348] width 10 height 10
radio input "true"
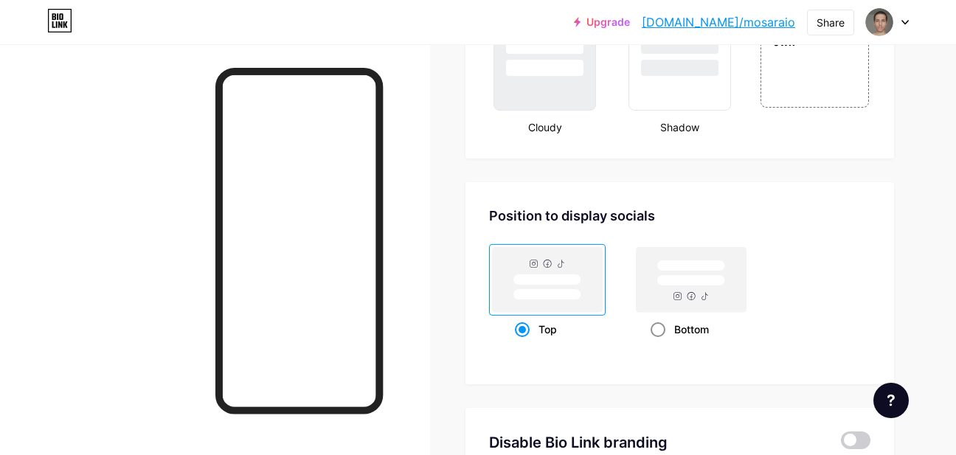
click at [661, 320] on div "Bottom" at bounding box center [692, 329] width 82 height 27
click at [660, 343] on input "Bottom" at bounding box center [656, 348] width 10 height 10
radio input "true"
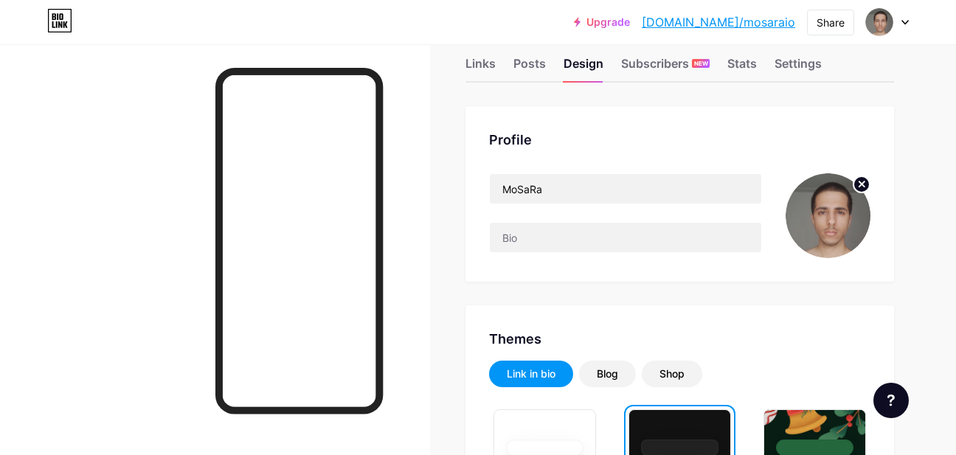
scroll to position [0, 0]
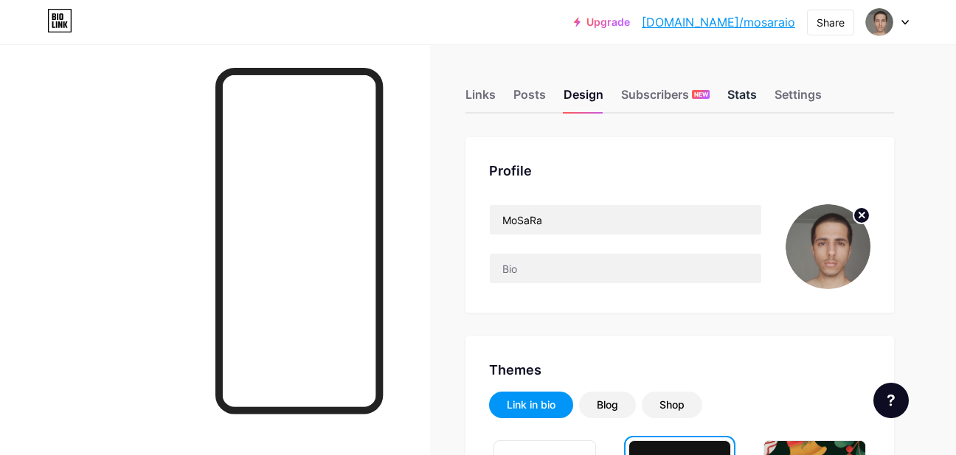
click at [740, 100] on div "Stats" at bounding box center [742, 99] width 30 height 27
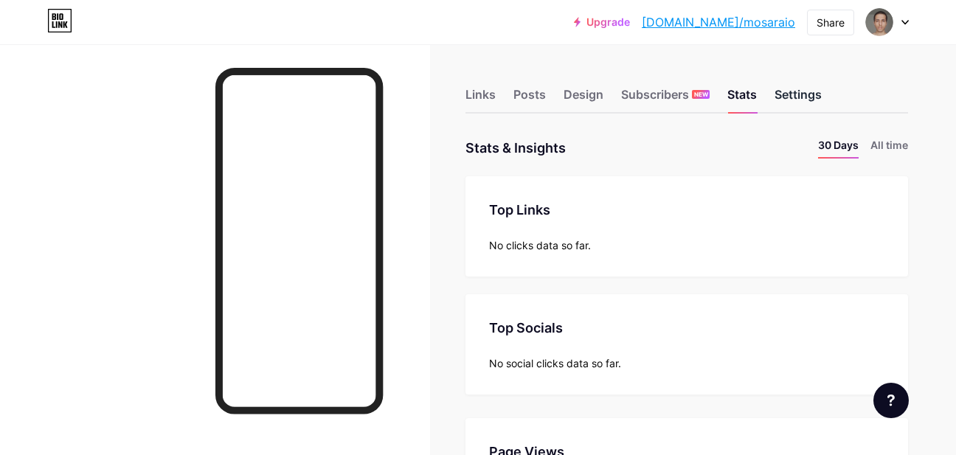
scroll to position [455, 956]
click at [789, 94] on div "Settings" at bounding box center [798, 99] width 47 height 27
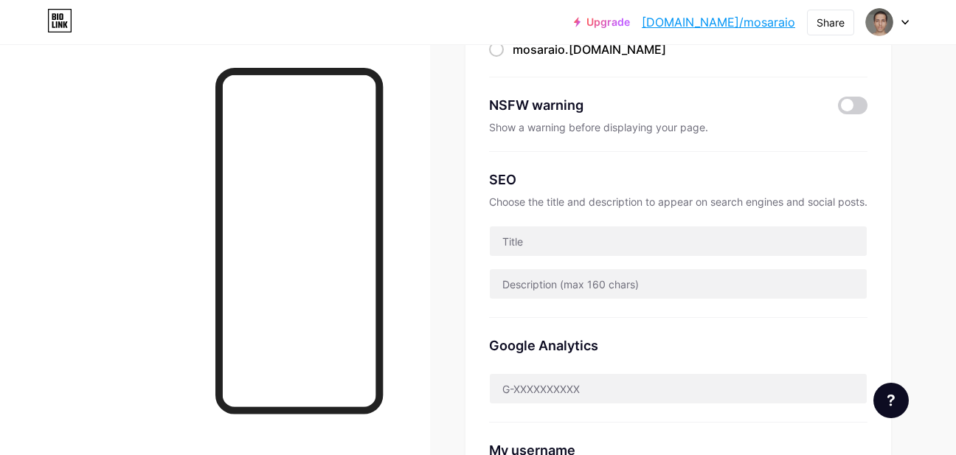
scroll to position [196, 0]
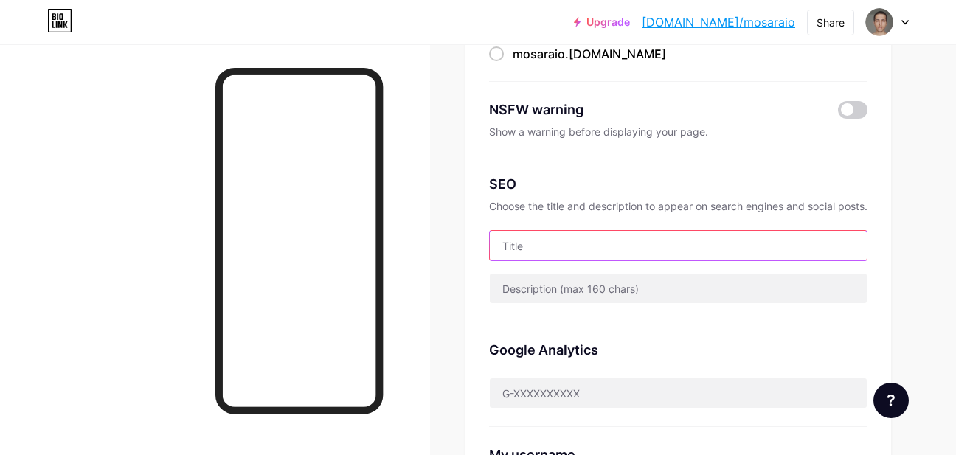
click at [532, 249] on input "text" at bounding box center [678, 246] width 377 height 30
type input "محمدصالح رفتاری"
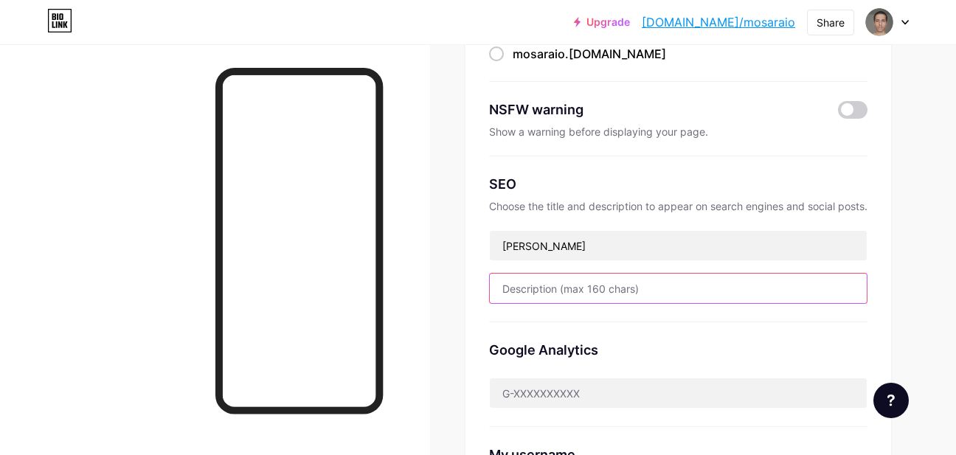
click at [590, 280] on input "text" at bounding box center [678, 289] width 377 height 30
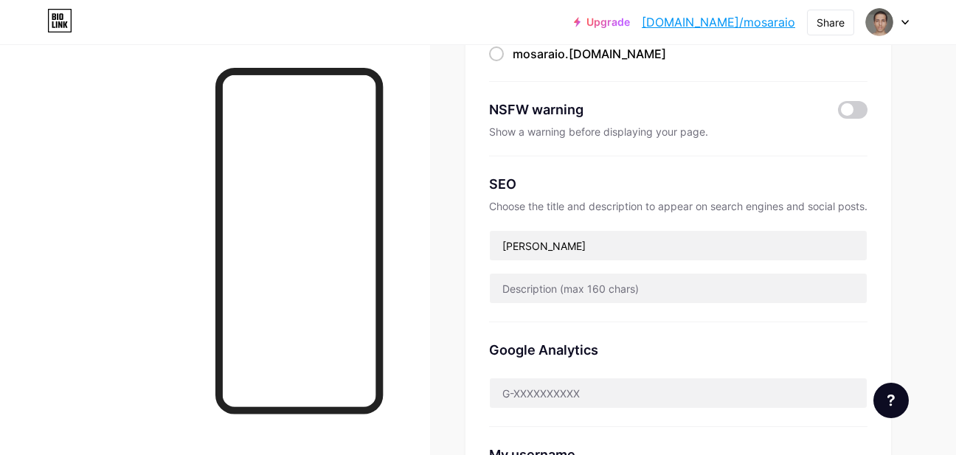
click at [817, 314] on div "SEO Choose the title and description to appear on search engines and social pos…" at bounding box center [678, 239] width 378 height 166
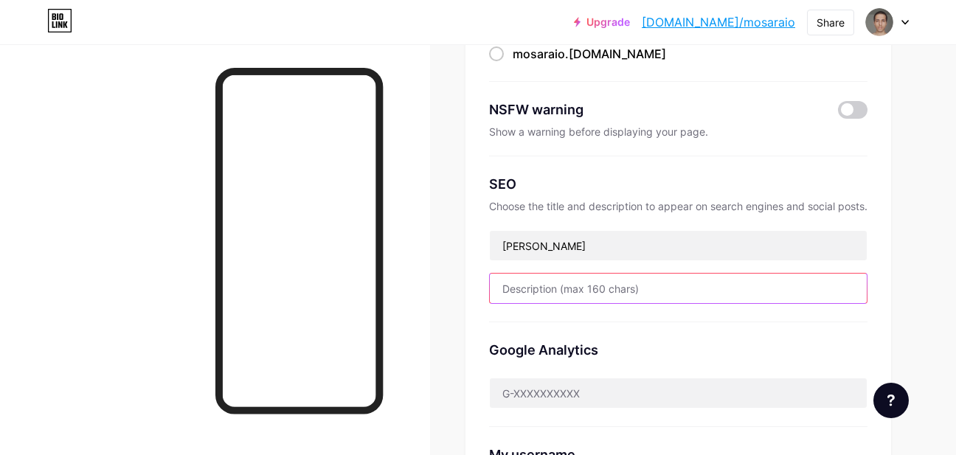
click at [640, 290] on input "text" at bounding box center [678, 289] width 377 height 30
type input "<"
type input "ء"
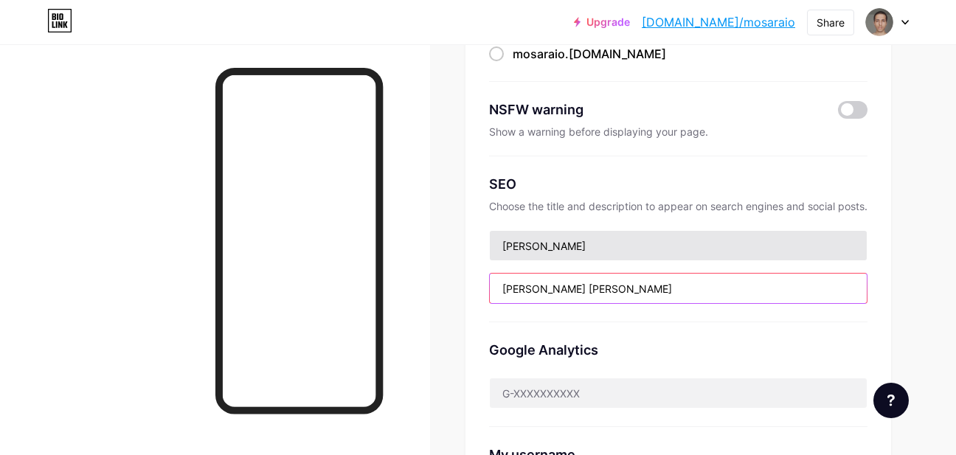
type input "Mohammad Saleh Raftari"
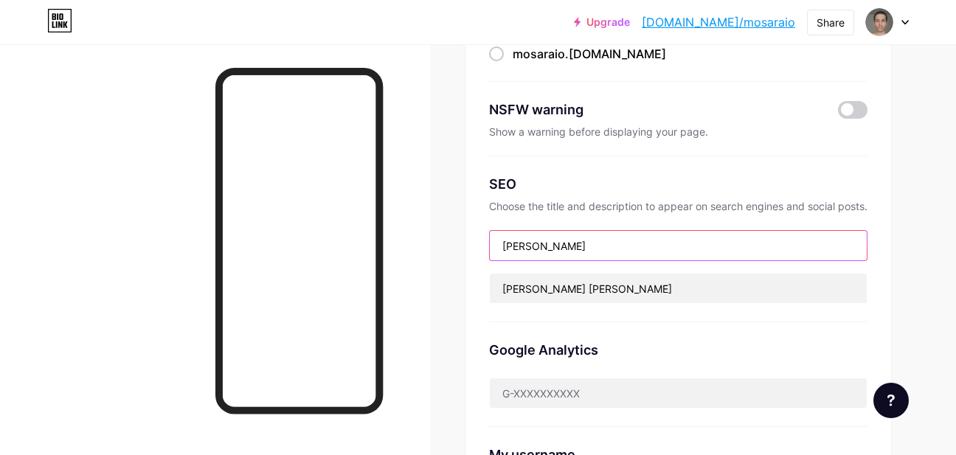
click at [655, 242] on input "محمدصالح رفتاری" at bounding box center [678, 246] width 377 height 30
click at [647, 237] on input "محمدصالح رفتاری" at bounding box center [678, 246] width 377 height 30
click at [618, 243] on input "محمدصالح رفتاری" at bounding box center [678, 246] width 377 height 30
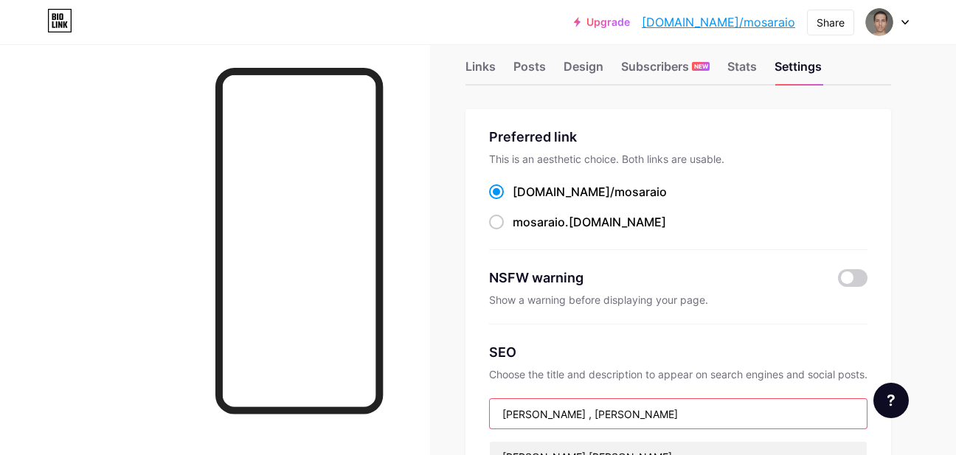
scroll to position [0, 0]
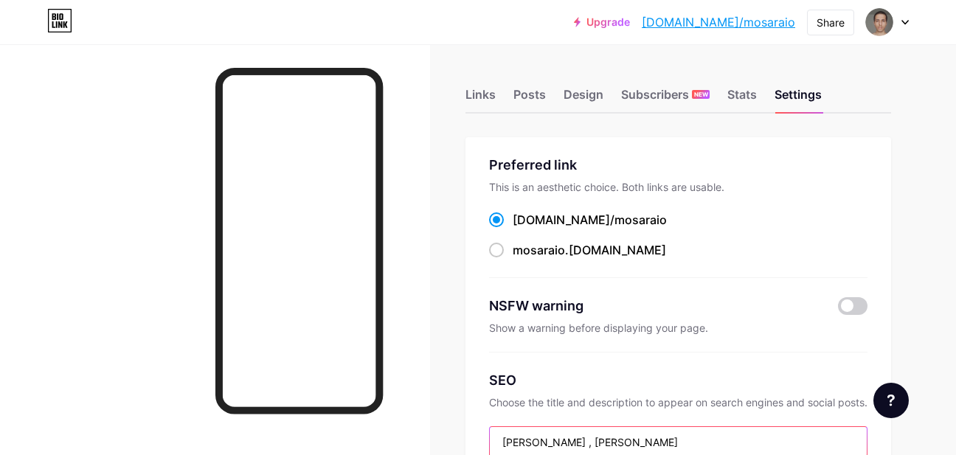
type input "محمدصالح رفتاری , MoSaRa"
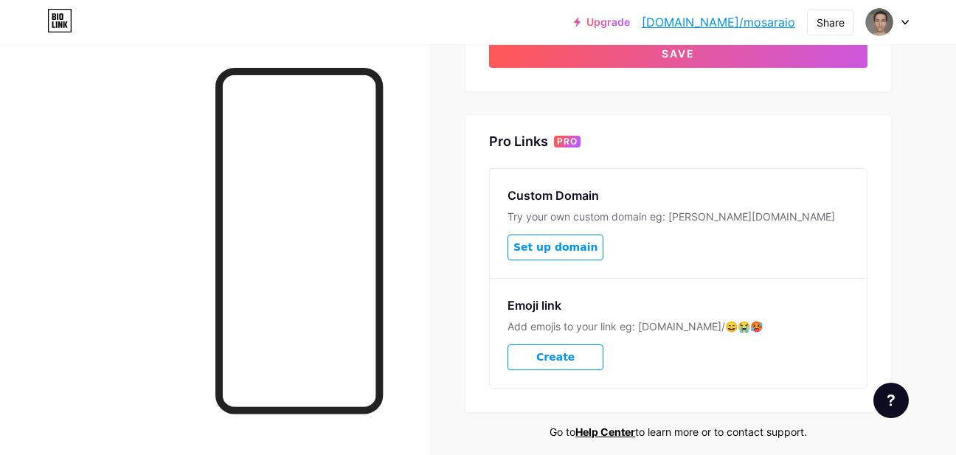
scroll to position [752, 0]
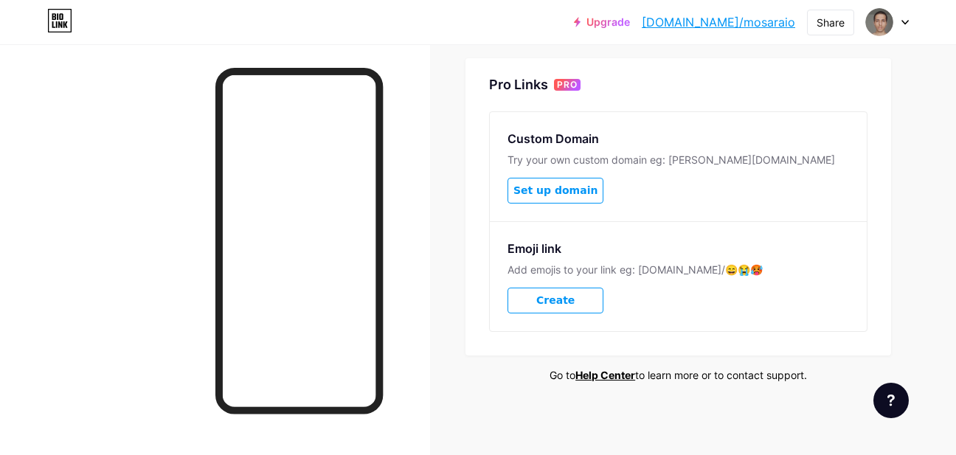
drag, startPoint x: 910, startPoint y: 341, endPoint x: 909, endPoint y: 326, distance: 14.8
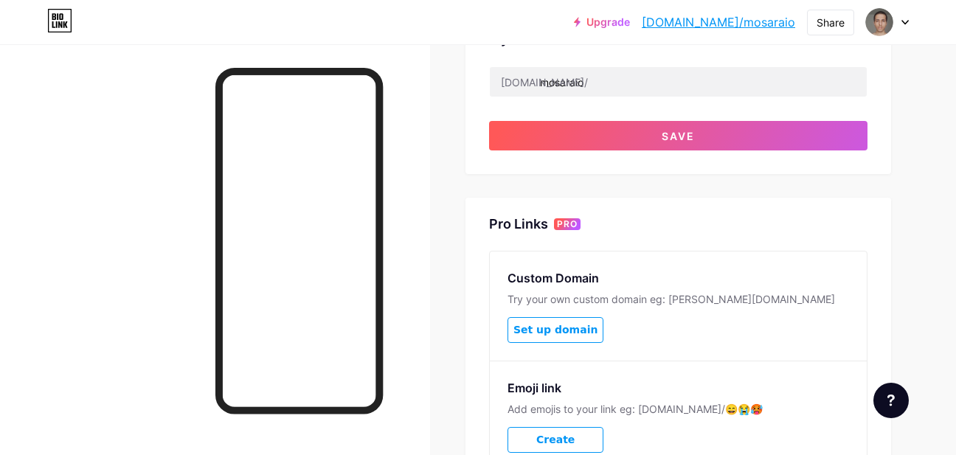
scroll to position [599, 0]
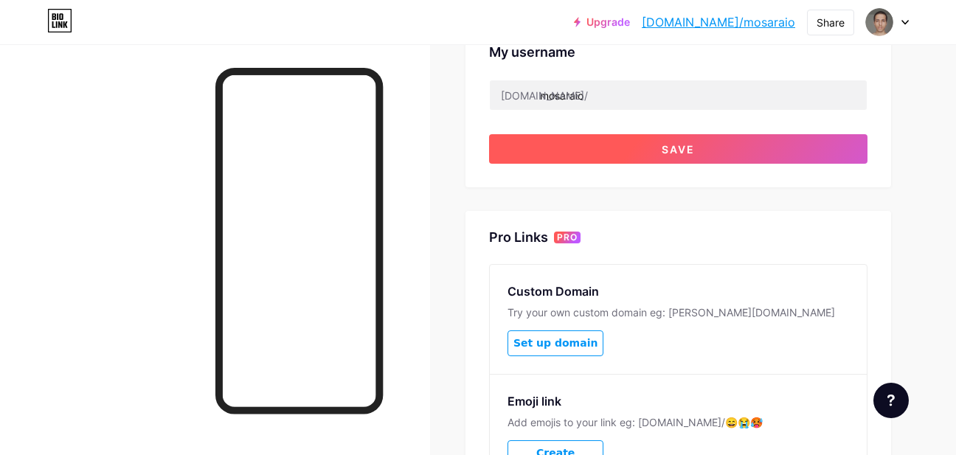
click at [715, 154] on button "Save" at bounding box center [678, 149] width 378 height 30
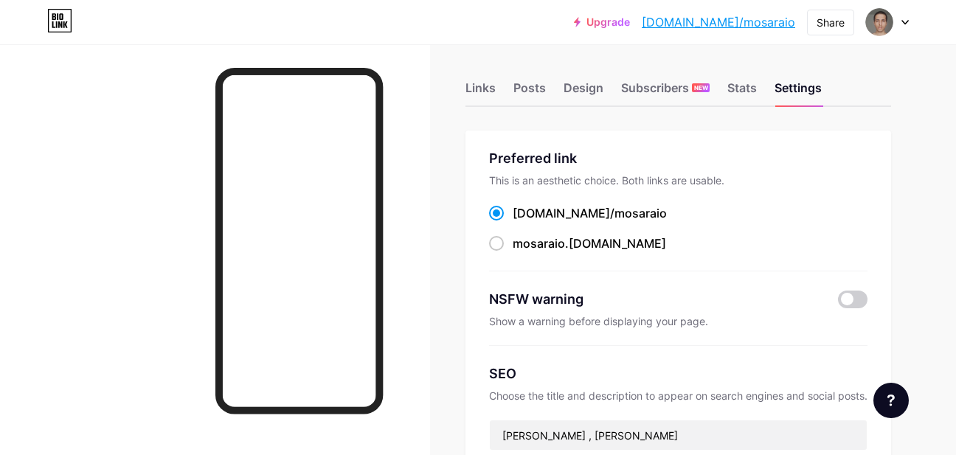
scroll to position [0, 9]
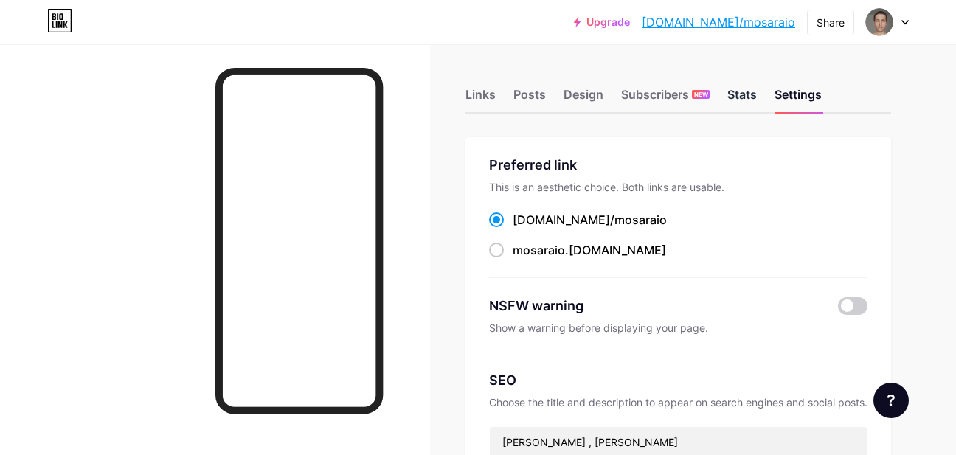
click at [727, 108] on div "Stats" at bounding box center [742, 99] width 30 height 27
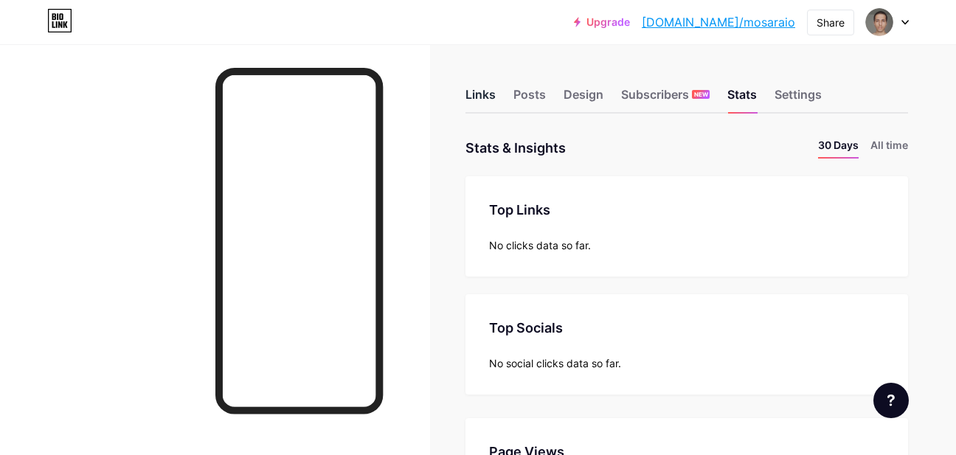
click at [485, 103] on div "Links" at bounding box center [480, 99] width 30 height 27
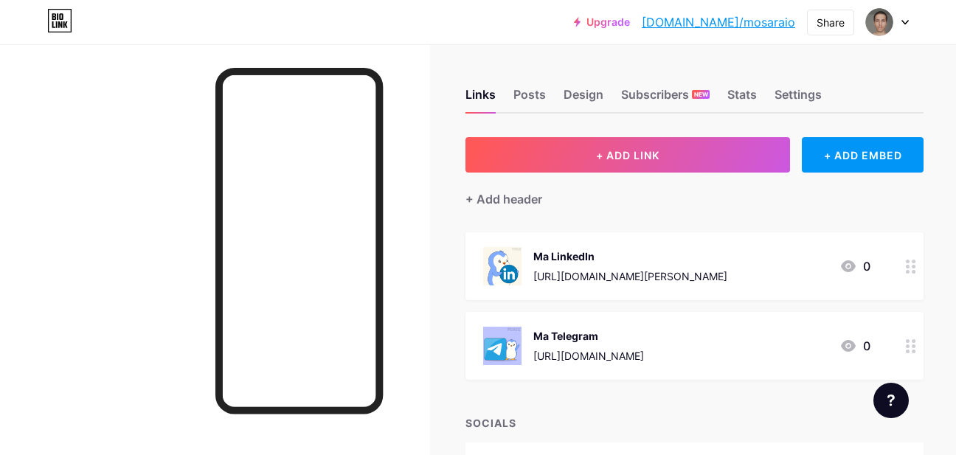
click at [579, 251] on div "Ma LinkedIn" at bounding box center [630, 256] width 194 height 15
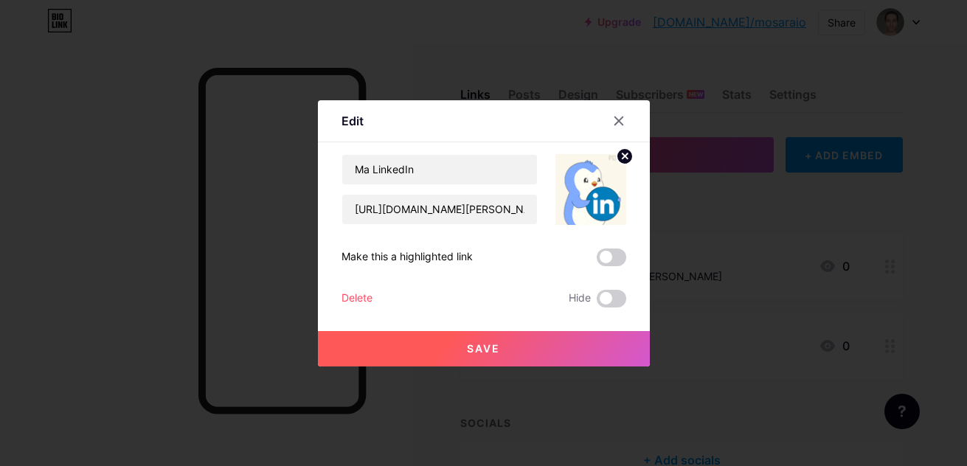
click at [617, 159] on circle at bounding box center [625, 156] width 16 height 16
click at [589, 352] on button "Save" at bounding box center [484, 348] width 332 height 35
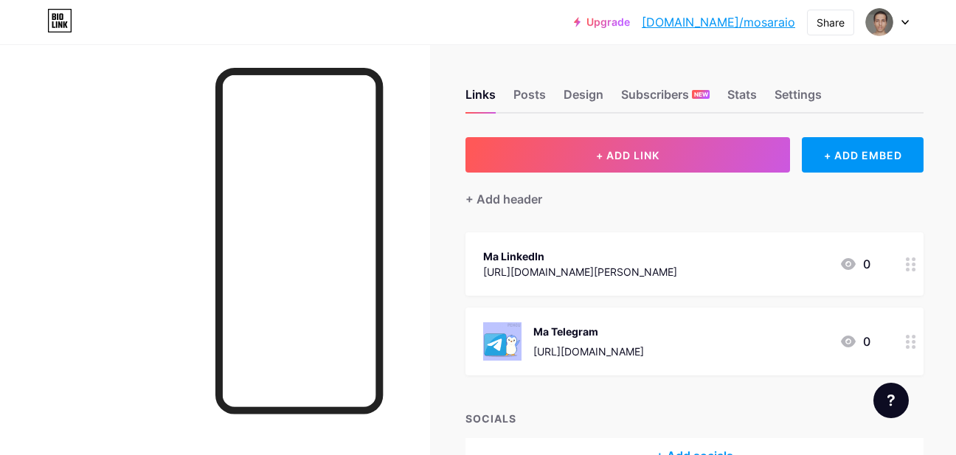
click at [501, 247] on div "Ma LinkedIn https://www.linkedin.com/in/mohammadsaleh-raftari/" at bounding box center [580, 264] width 194 height 34
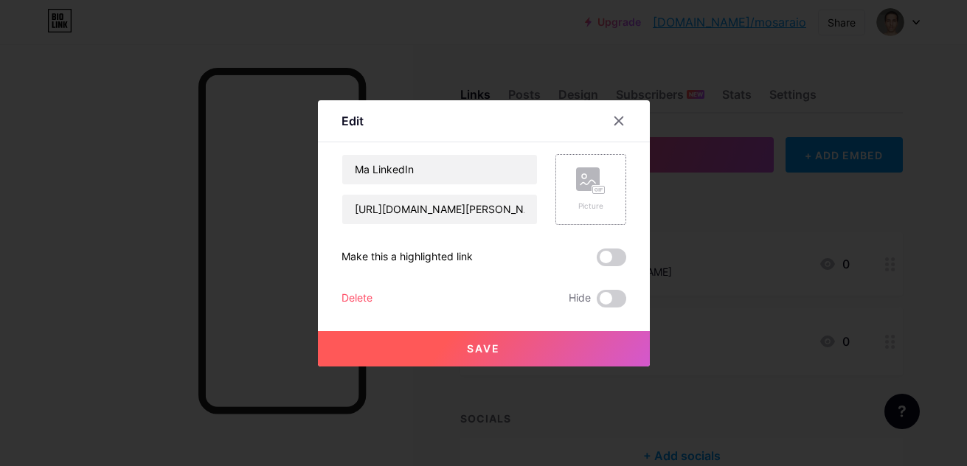
click at [589, 201] on div "Picture" at bounding box center [591, 206] width 30 height 11
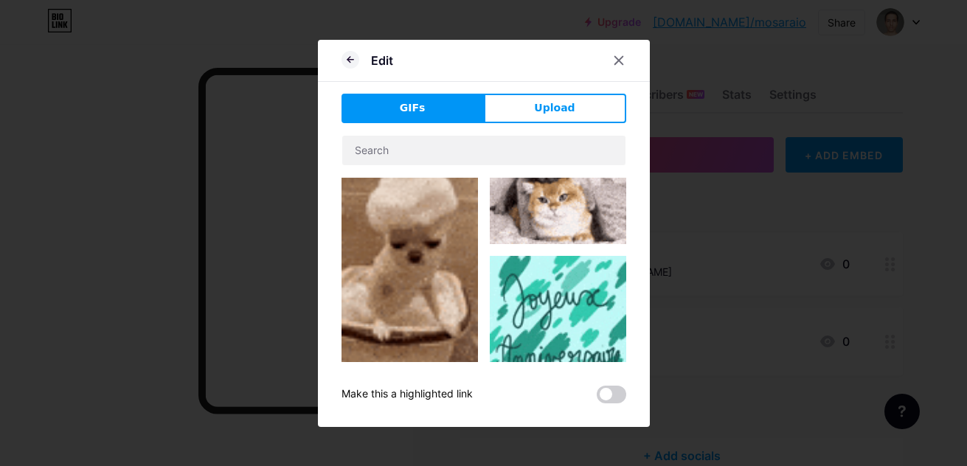
scroll to position [558, 0]
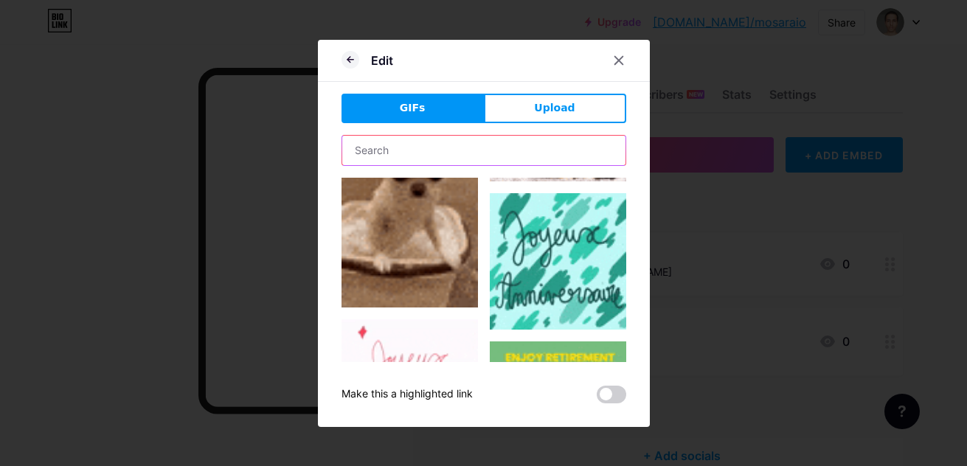
click at [435, 161] on input "text" at bounding box center [483, 151] width 283 height 30
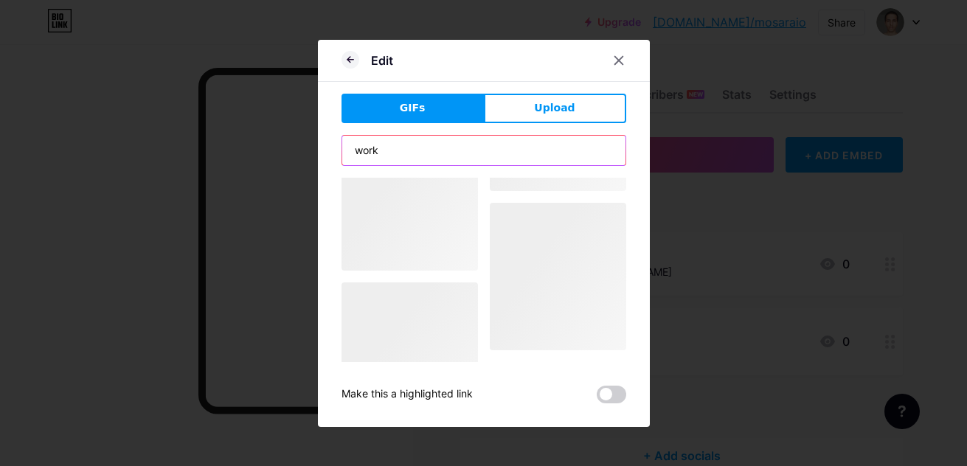
type input "work"
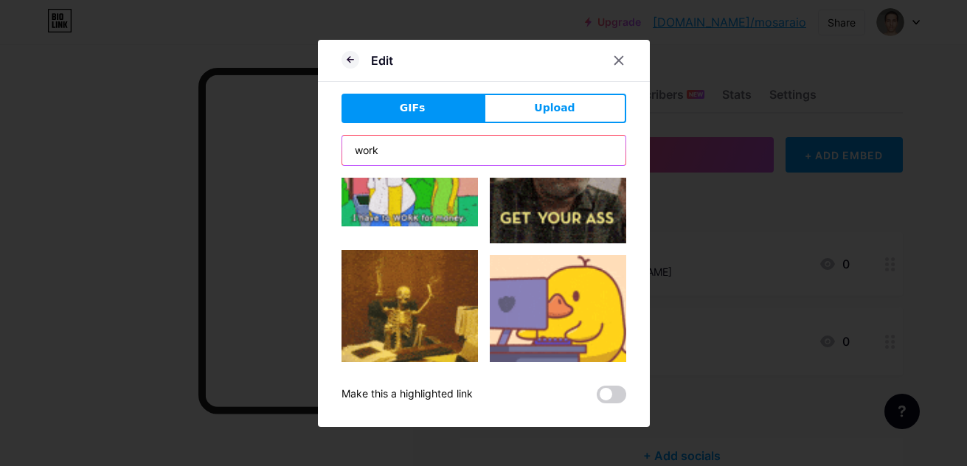
scroll to position [107, 0]
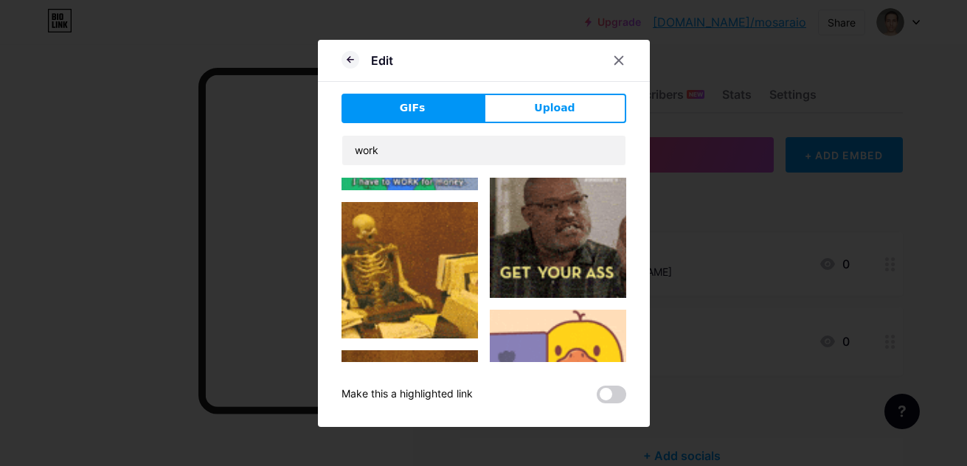
click at [446, 248] on img at bounding box center [410, 270] width 136 height 136
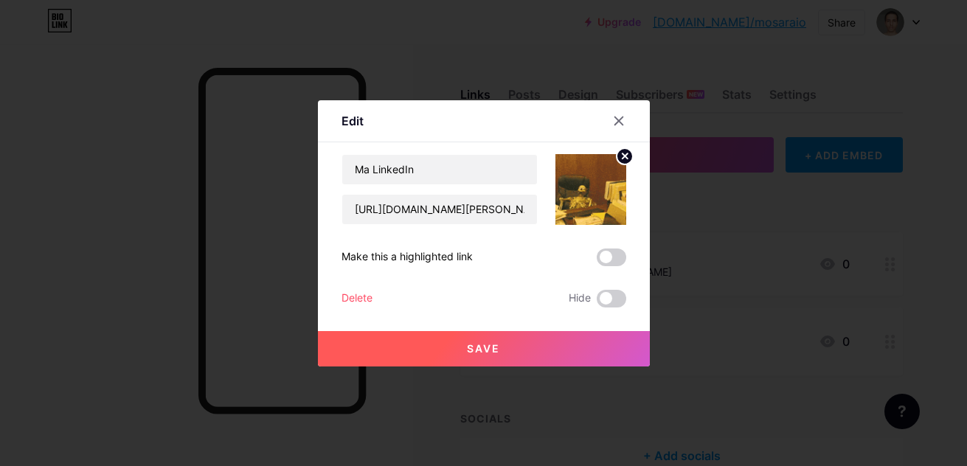
click at [506, 353] on button "Save" at bounding box center [484, 348] width 332 height 35
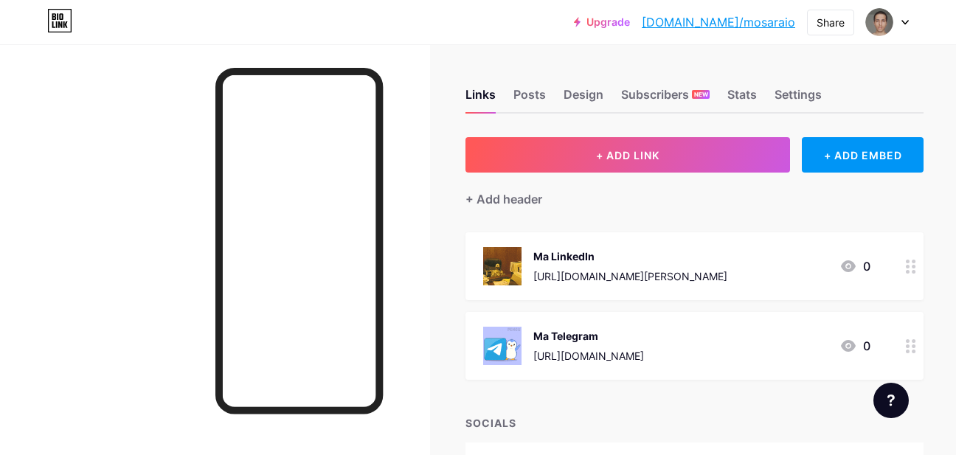
click at [906, 342] on icon at bounding box center [911, 346] width 10 height 14
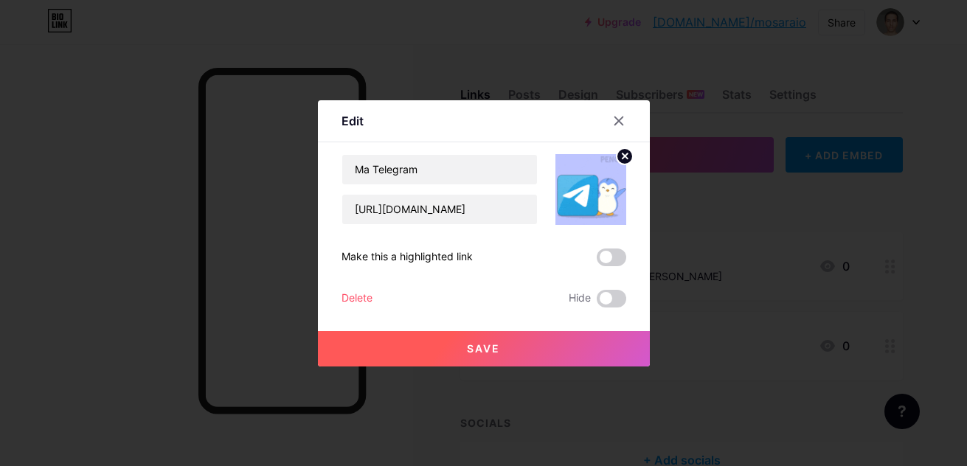
click at [627, 156] on circle at bounding box center [625, 156] width 16 height 16
click at [601, 181] on div "Picture" at bounding box center [590, 189] width 71 height 71
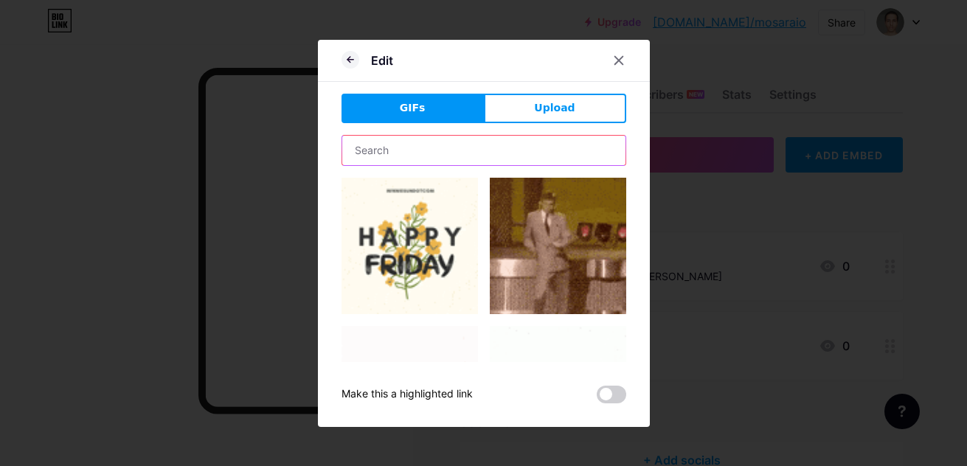
click at [420, 145] on input "text" at bounding box center [483, 151] width 283 height 30
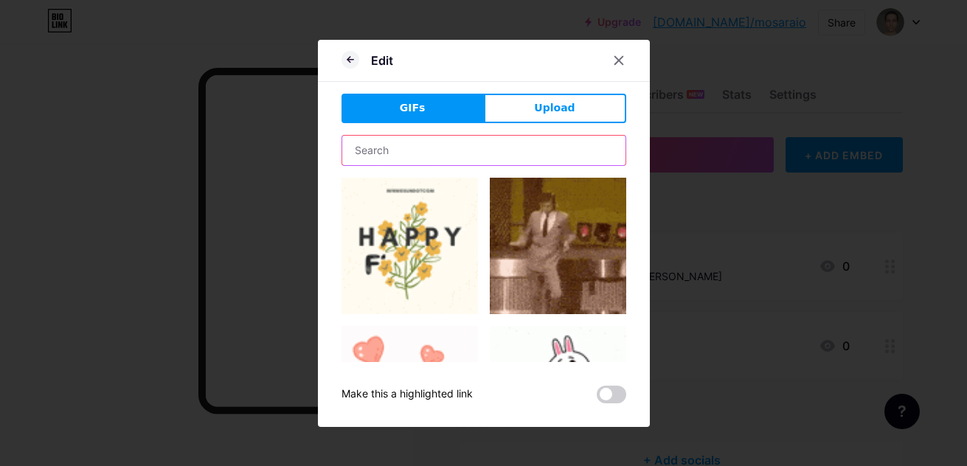
click at [420, 145] on input "text" at bounding box center [483, 151] width 283 height 30
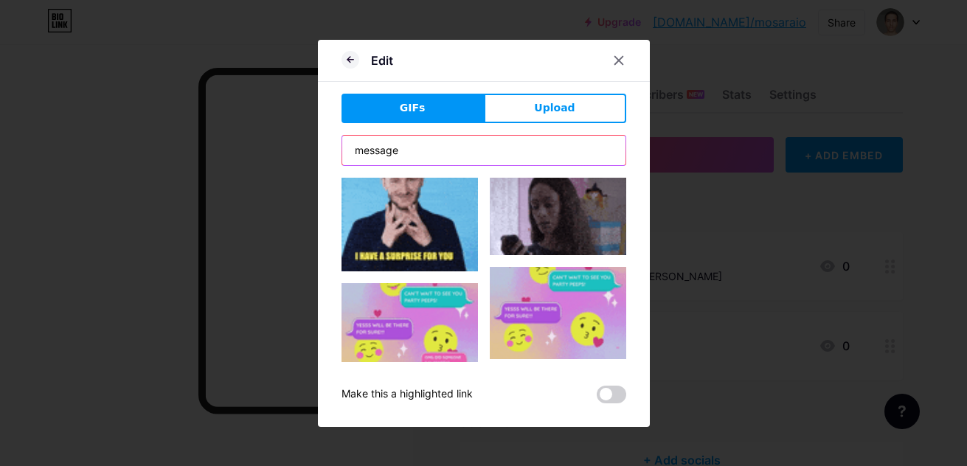
scroll to position [968, 0]
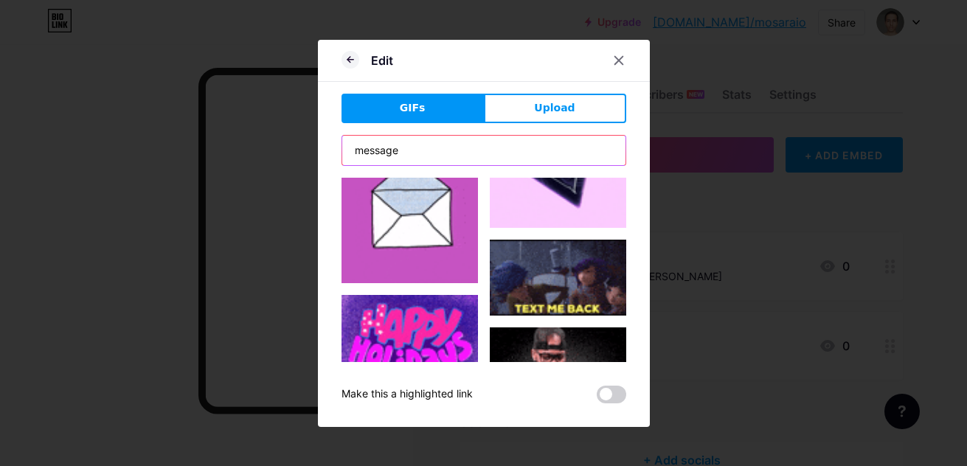
click at [460, 157] on input "message" at bounding box center [483, 151] width 283 height 30
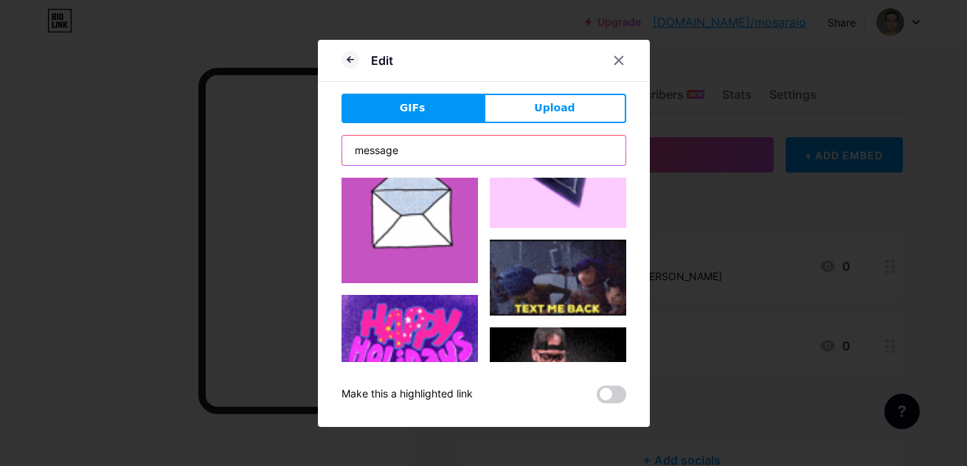
click at [460, 157] on input "message" at bounding box center [483, 151] width 283 height 30
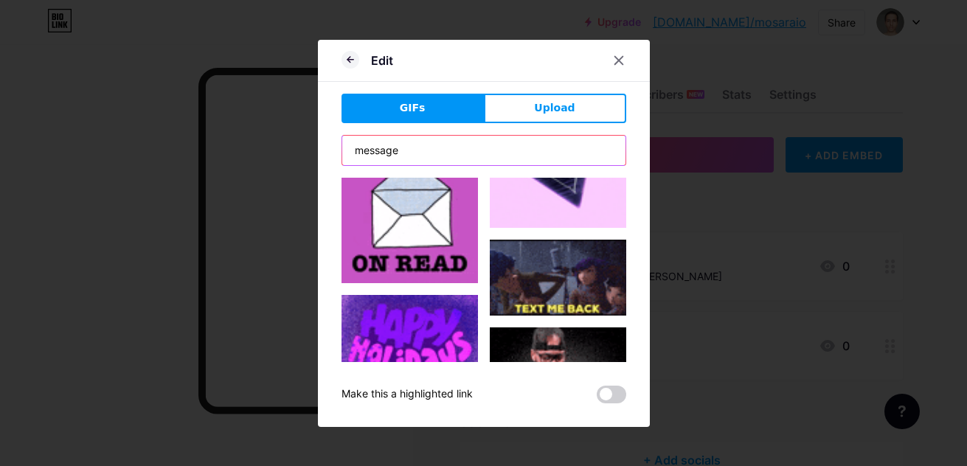
click at [460, 157] on input "message" at bounding box center [483, 151] width 283 height 30
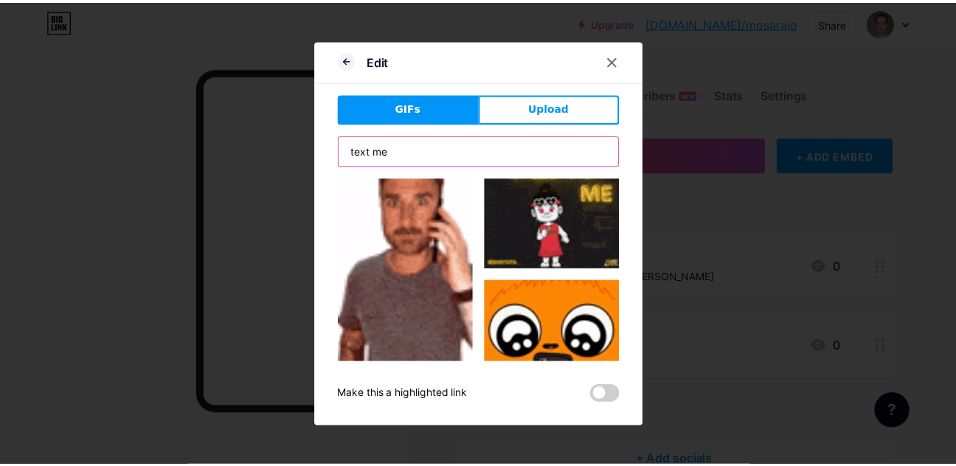
scroll to position [162, 0]
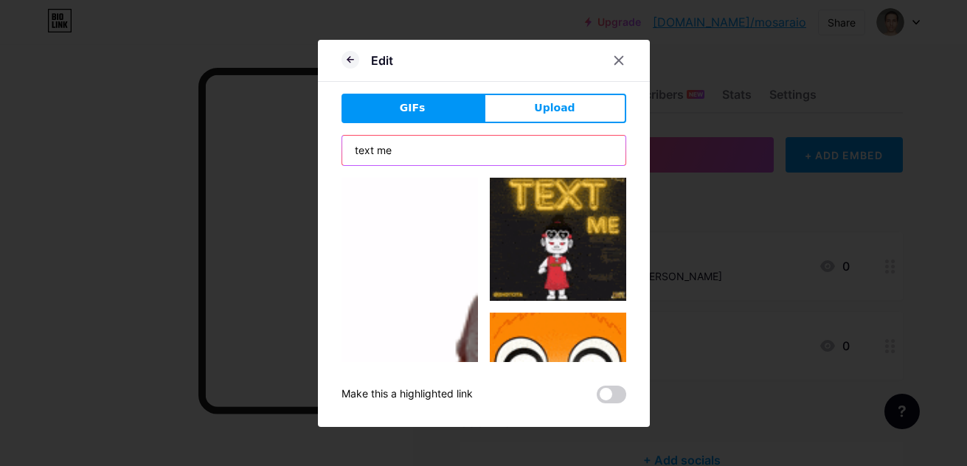
type input "text me"
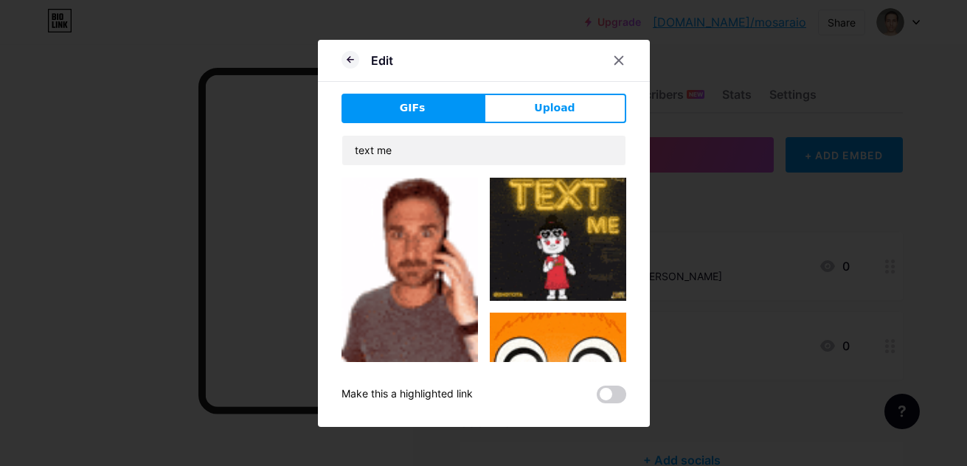
click at [561, 226] on img at bounding box center [558, 233] width 136 height 136
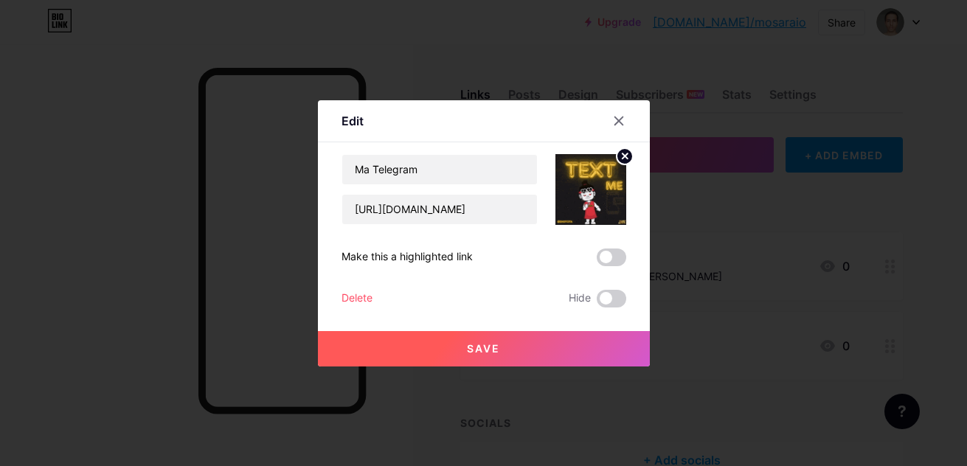
click at [508, 347] on button "Save" at bounding box center [484, 348] width 332 height 35
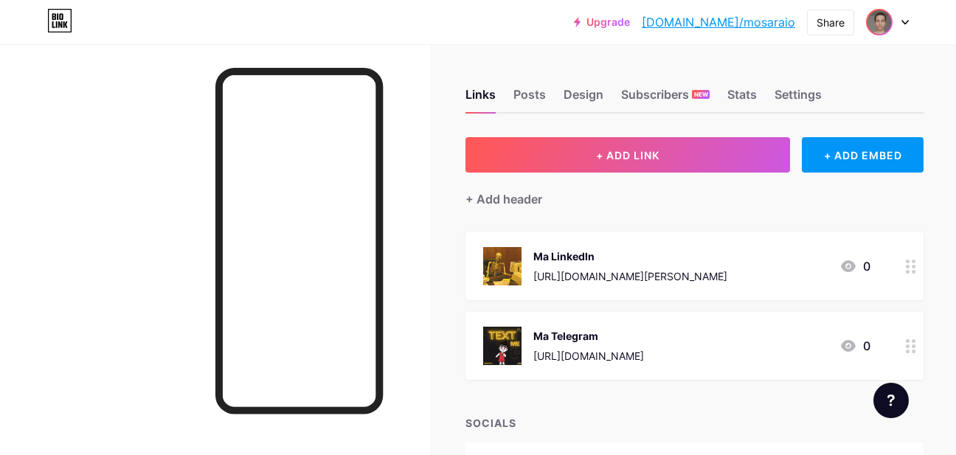
click at [890, 26] on img at bounding box center [880, 22] width 24 height 24
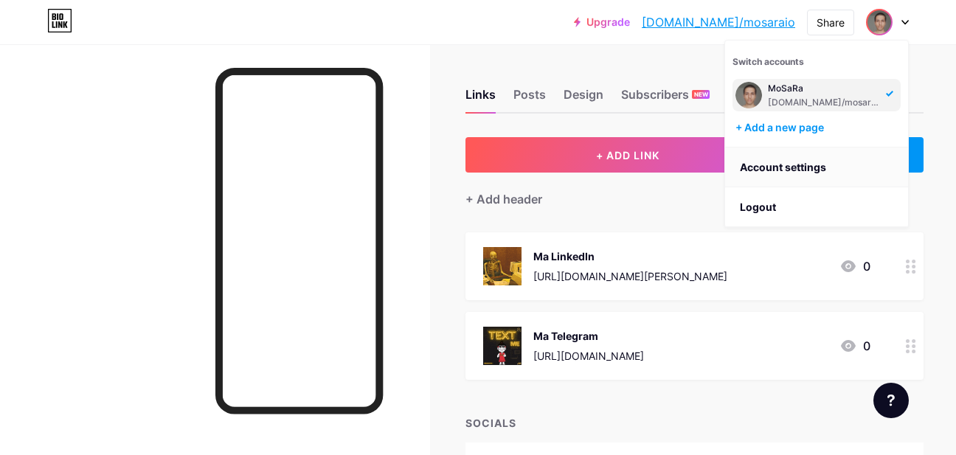
click at [797, 167] on link "Account settings" at bounding box center [816, 168] width 183 height 40
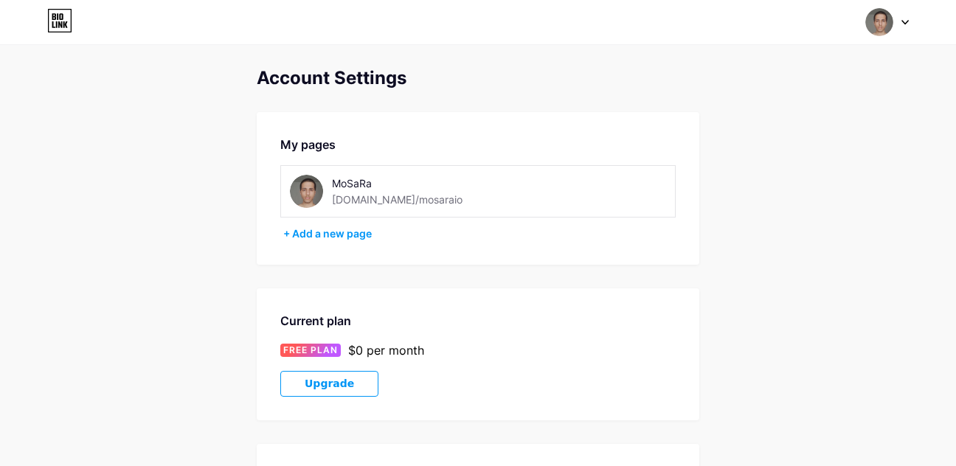
click at [306, 191] on img at bounding box center [306, 191] width 33 height 33
click at [306, 190] on img at bounding box center [306, 191] width 33 height 33
click at [368, 190] on div "MoSaRa" at bounding box center [417, 183] width 170 height 15
click at [343, 187] on div "MoSaRa" at bounding box center [417, 183] width 170 height 15
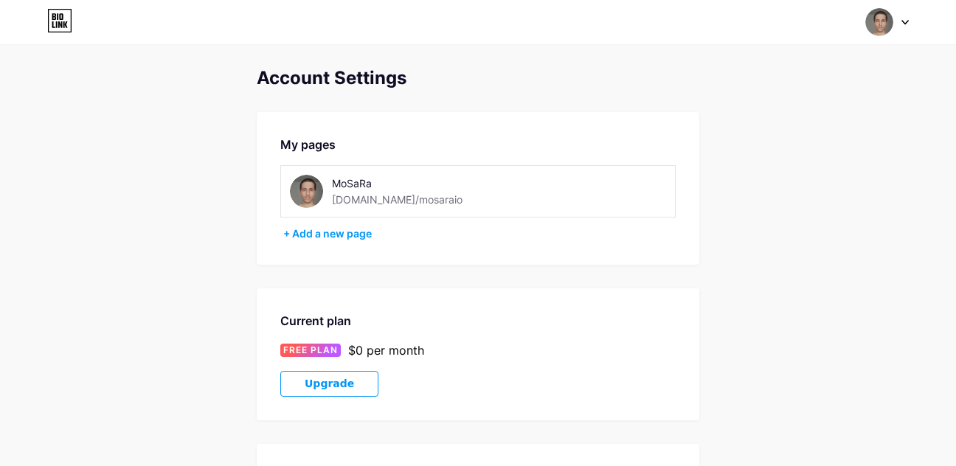
click at [338, 187] on div "MoSaRa" at bounding box center [417, 183] width 170 height 15
click at [318, 187] on img at bounding box center [306, 191] width 33 height 33
click at [309, 193] on img at bounding box center [306, 191] width 33 height 33
click at [886, 27] on img at bounding box center [879, 22] width 28 height 28
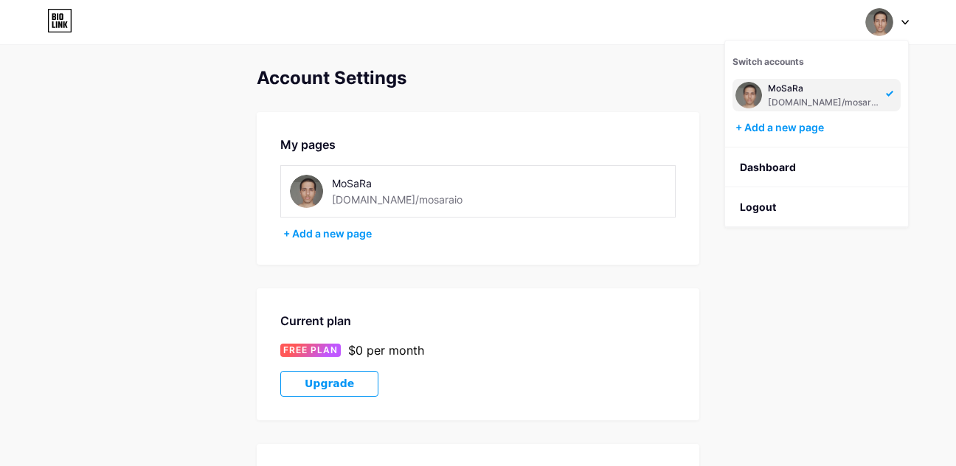
click at [877, 30] on img at bounding box center [879, 22] width 28 height 28
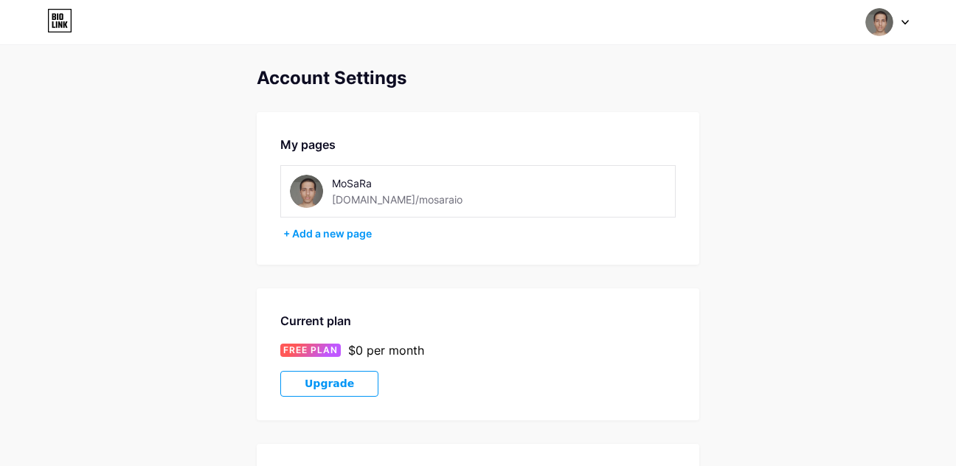
click at [877, 30] on img at bounding box center [879, 22] width 28 height 28
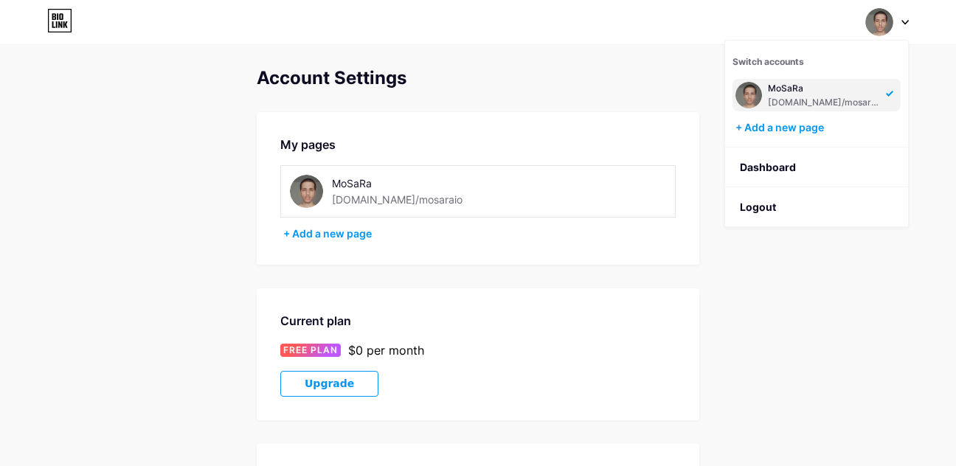
click at [766, 97] on div "MoSaRa bio.link/mosaraio" at bounding box center [817, 95] width 168 height 32
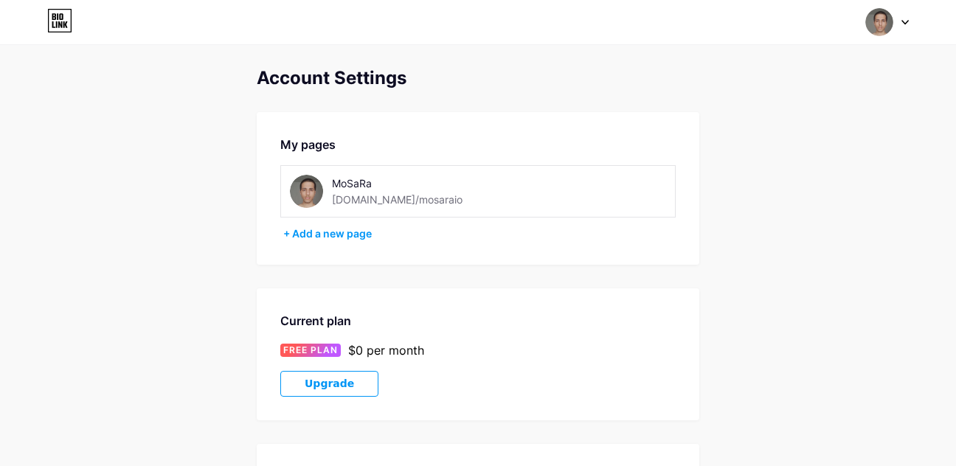
click at [880, 24] on img at bounding box center [879, 22] width 28 height 28
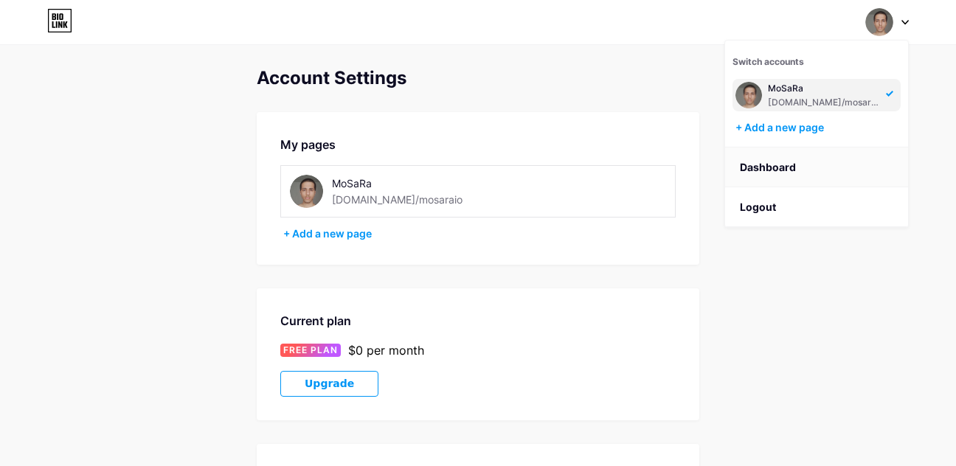
click at [811, 167] on link "Dashboard" at bounding box center [816, 168] width 183 height 40
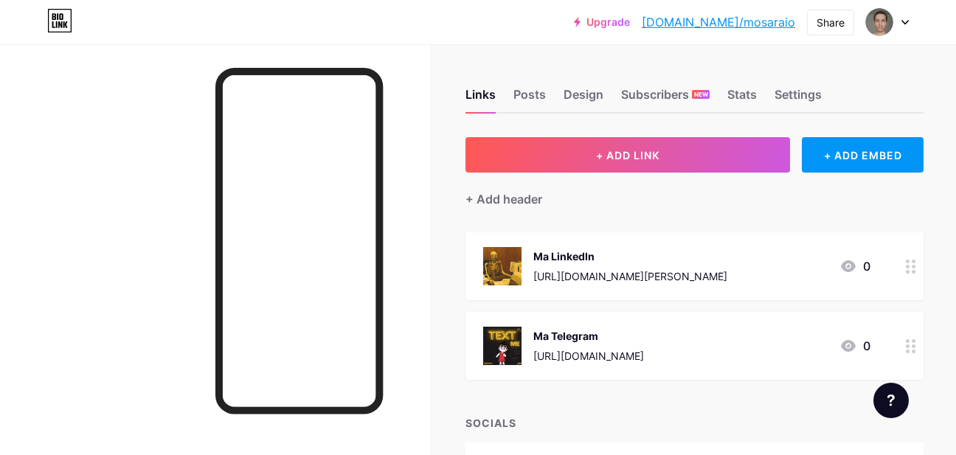
click at [586, 255] on div "Ma LinkedIn" at bounding box center [630, 256] width 194 height 15
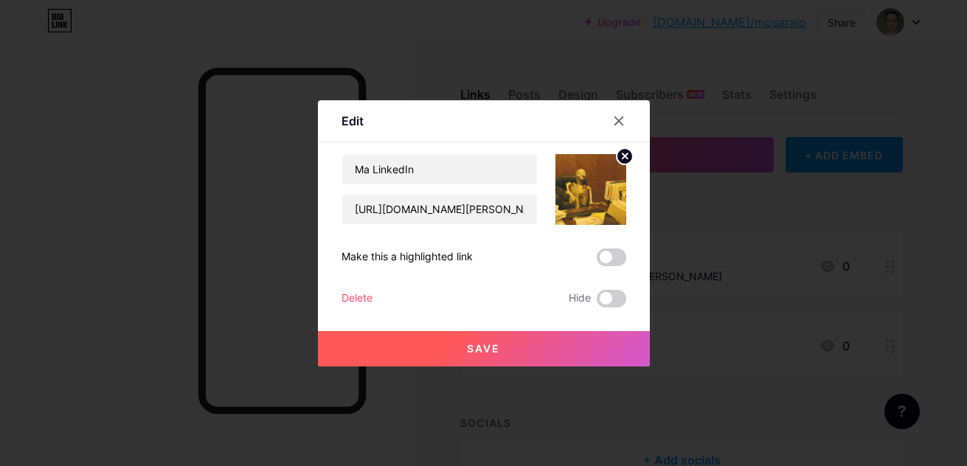
click at [622, 162] on circle at bounding box center [625, 156] width 16 height 16
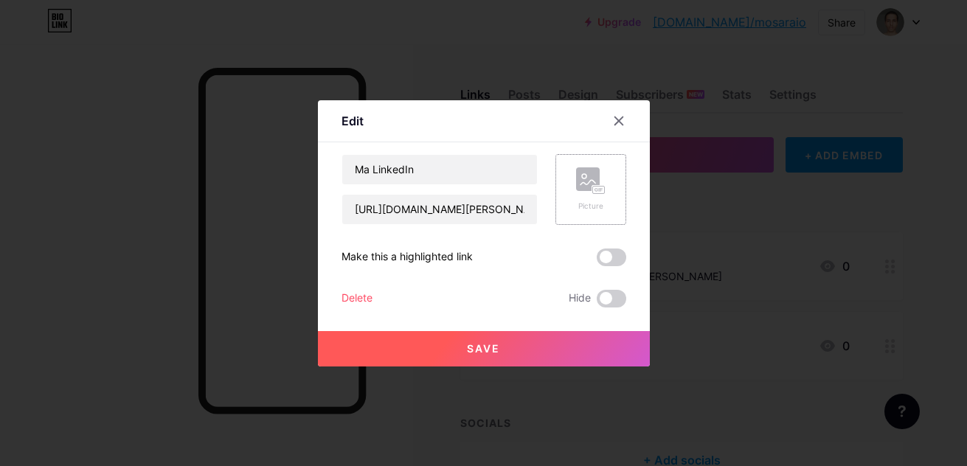
click at [586, 351] on button "Save" at bounding box center [484, 348] width 332 height 35
click at [708, 342] on div at bounding box center [483, 233] width 967 height 466
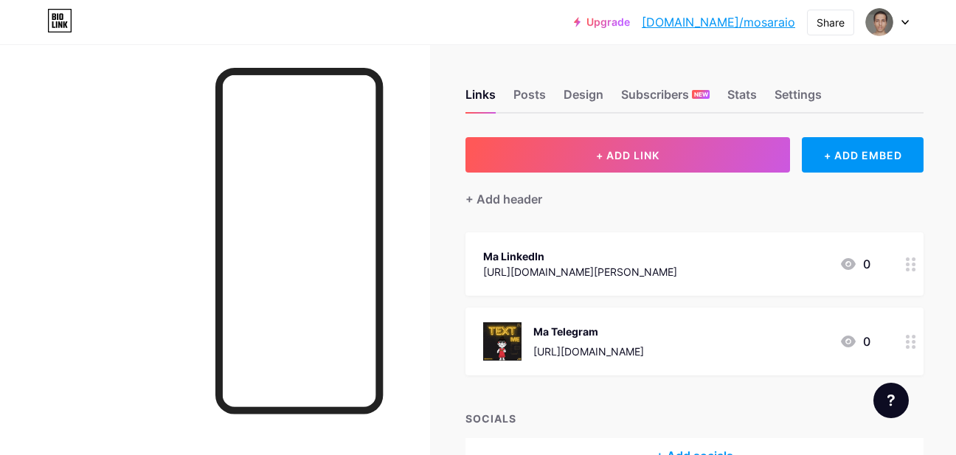
click at [562, 332] on div "Ma Telegram" at bounding box center [588, 331] width 111 height 15
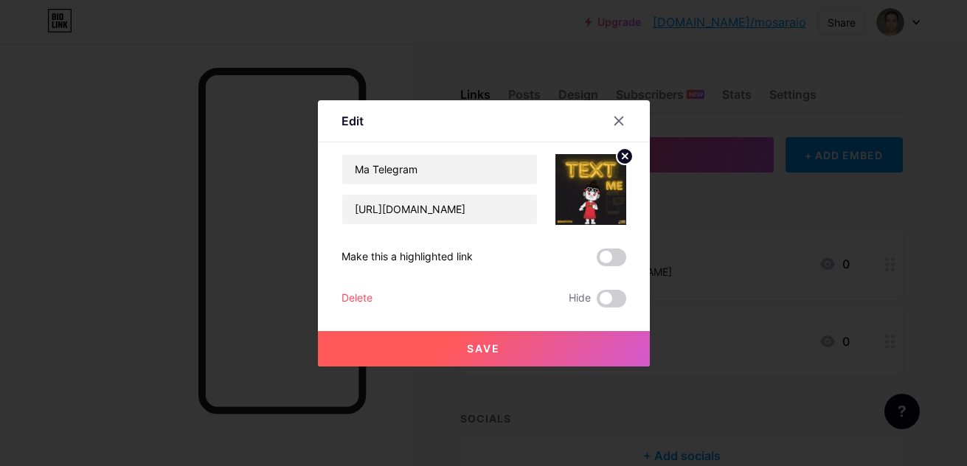
click at [622, 156] on icon at bounding box center [624, 155] width 5 height 5
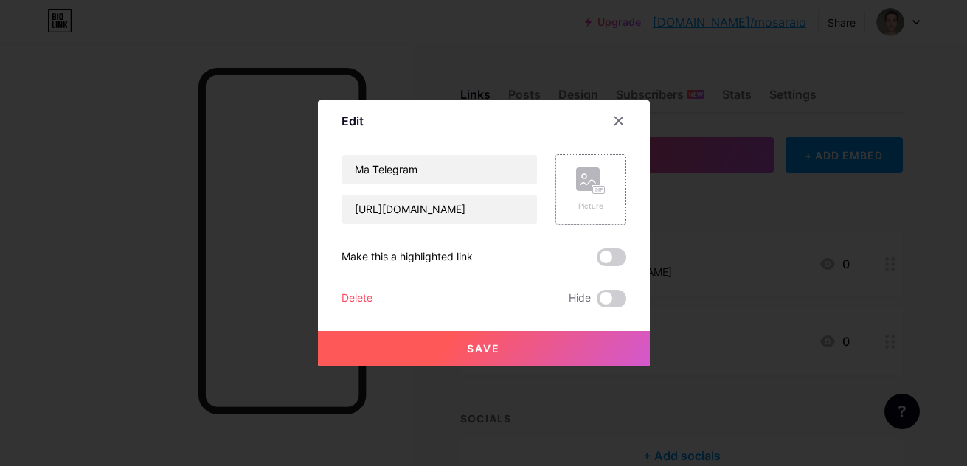
click at [581, 354] on button "Save" at bounding box center [484, 348] width 332 height 35
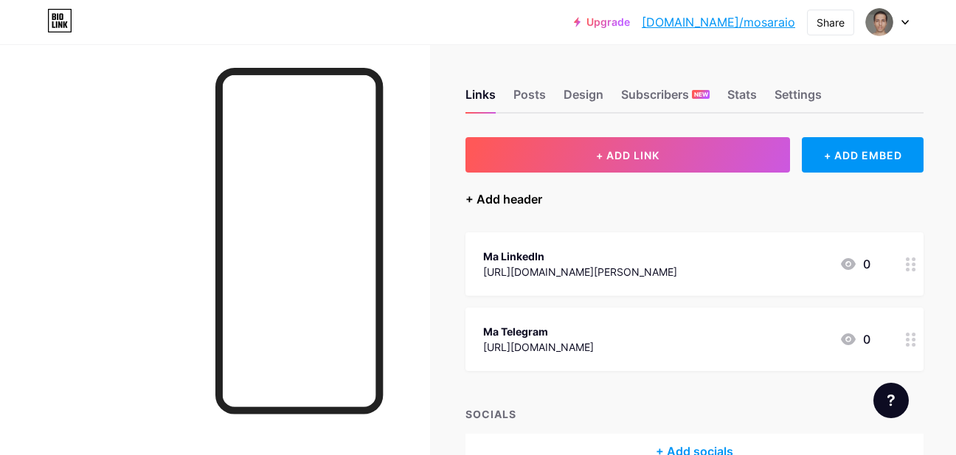
click at [492, 195] on div "+ Add header" at bounding box center [503, 199] width 77 height 18
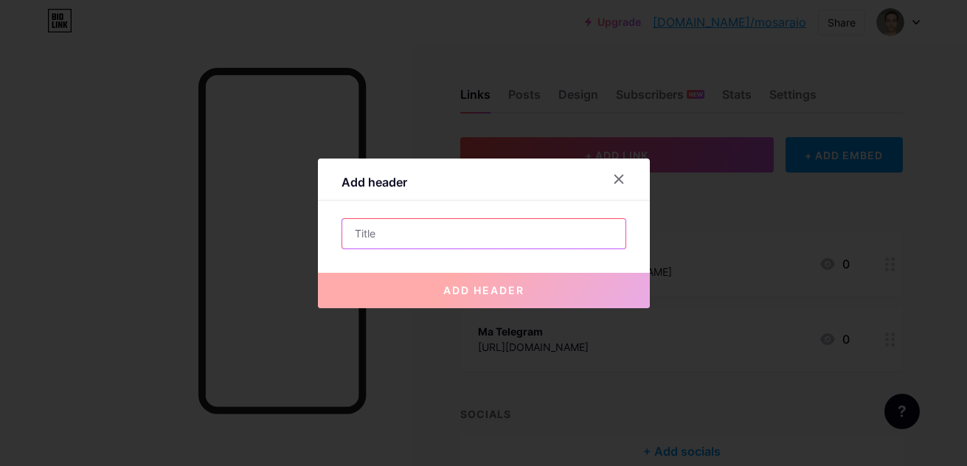
click at [496, 230] on input "text" at bounding box center [483, 234] width 283 height 30
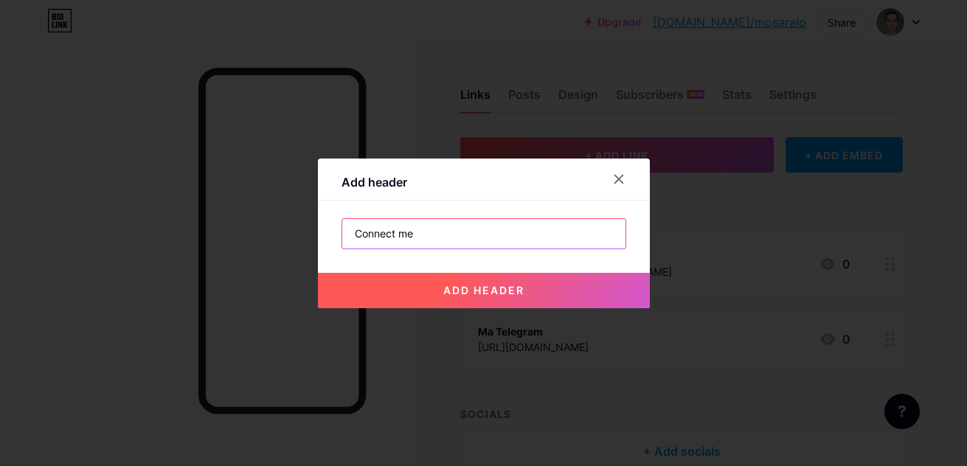
type input "Connect me"
click at [510, 277] on button "add header" at bounding box center [484, 290] width 332 height 35
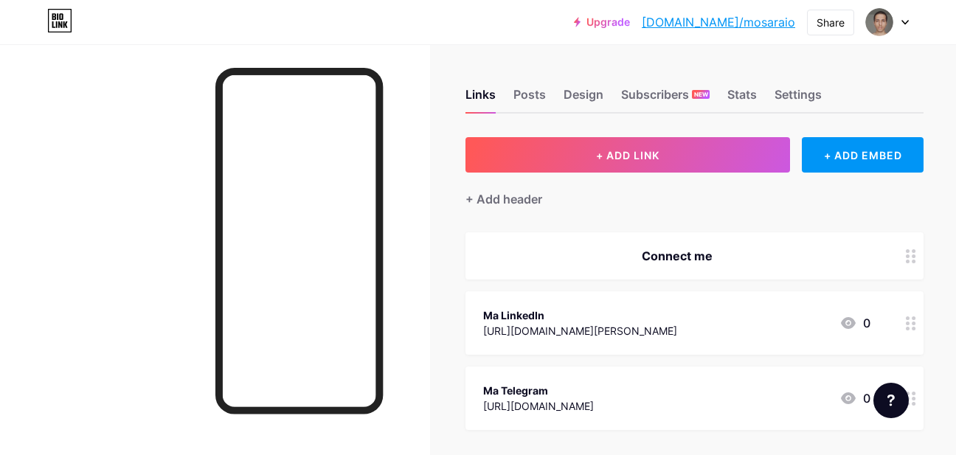
click at [661, 261] on div "Connect me" at bounding box center [676, 256] width 387 height 18
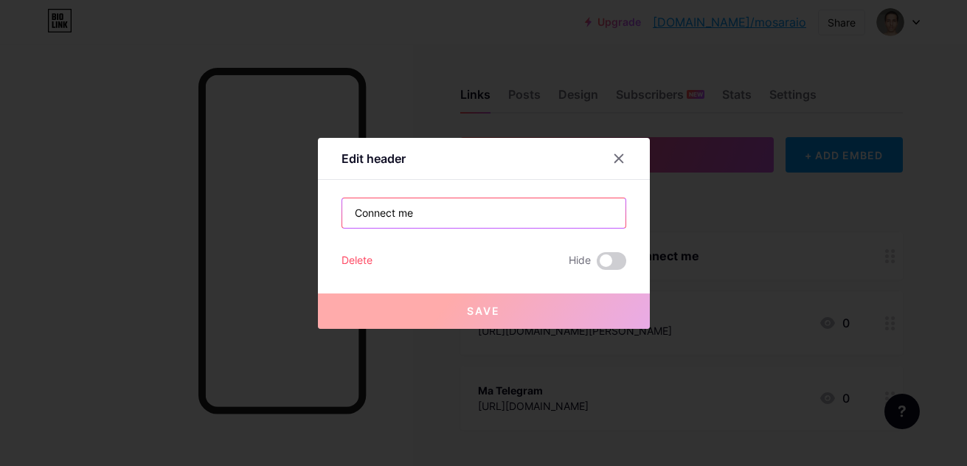
click at [452, 212] on input "Connect me" at bounding box center [483, 213] width 283 height 30
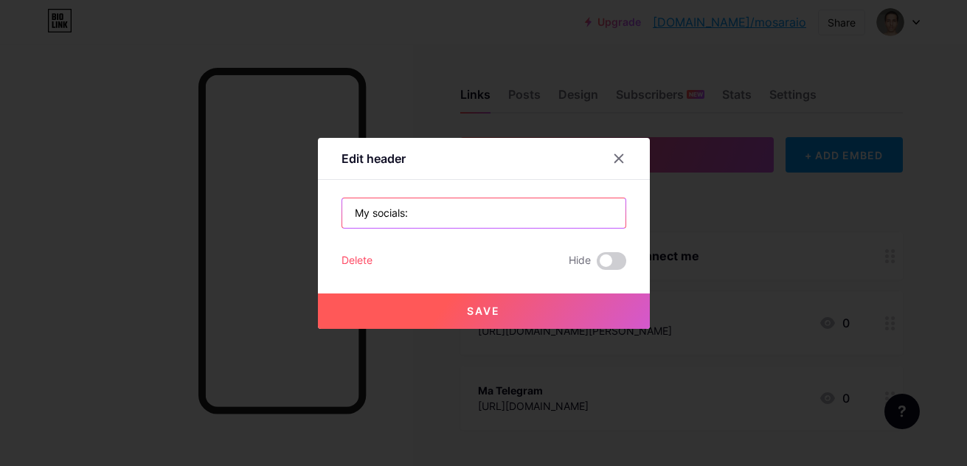
type input "My socials:"
click at [478, 316] on span "Save" at bounding box center [483, 311] width 33 height 13
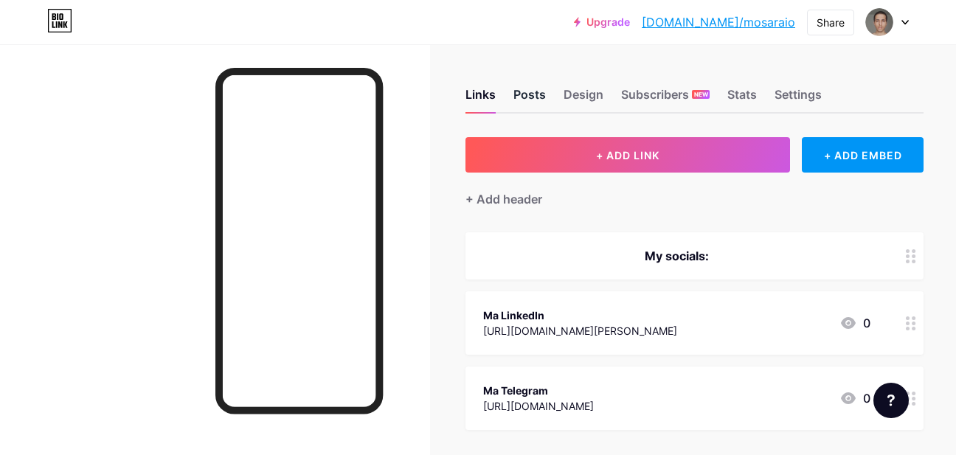
click at [513, 92] on div "Posts" at bounding box center [529, 99] width 32 height 27
click at [586, 92] on div "Design" at bounding box center [584, 99] width 40 height 27
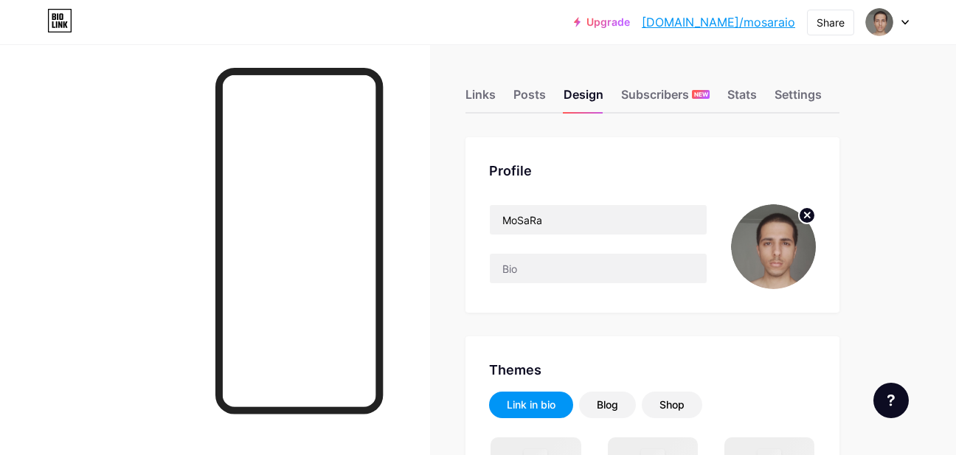
click at [800, 251] on img at bounding box center [773, 246] width 85 height 85
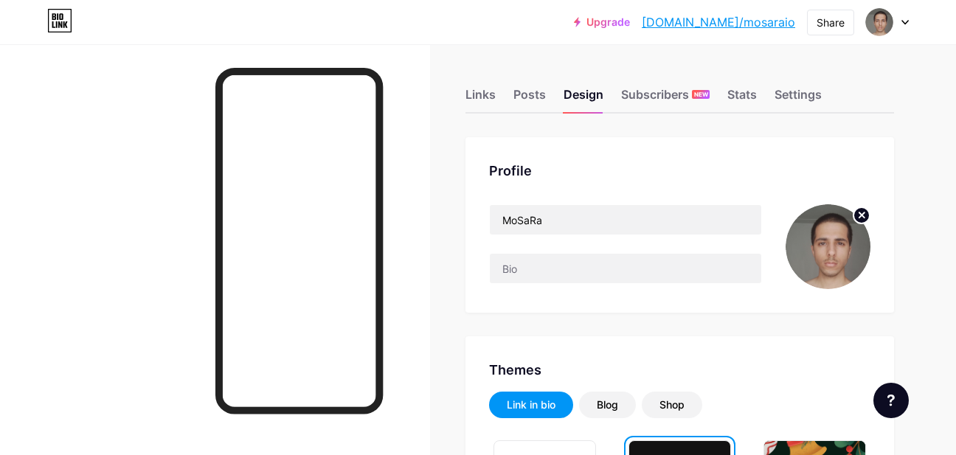
click at [823, 248] on img at bounding box center [828, 246] width 85 height 85
click at [865, 213] on icon at bounding box center [861, 214] width 5 height 5
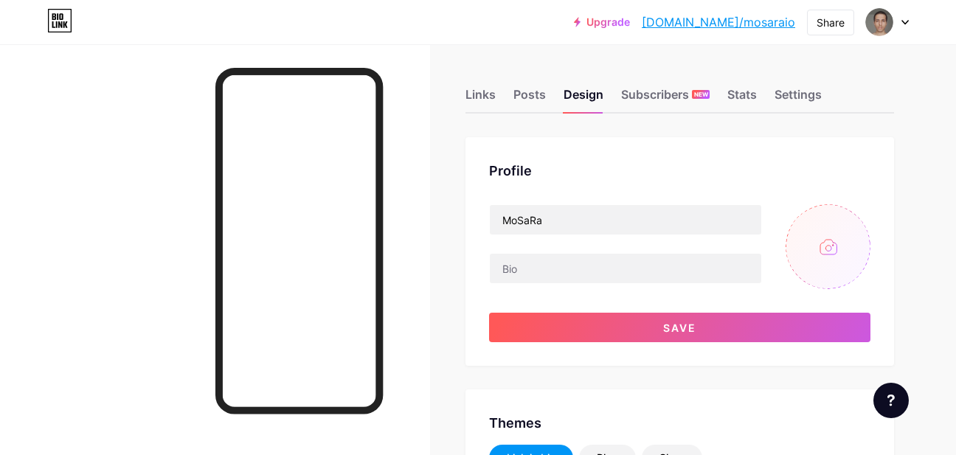
click at [848, 254] on input "file" at bounding box center [828, 246] width 85 height 85
click at [837, 233] on input "file" at bounding box center [828, 246] width 85 height 85
type input "C:\fakepath\dsdfsd.jpg"
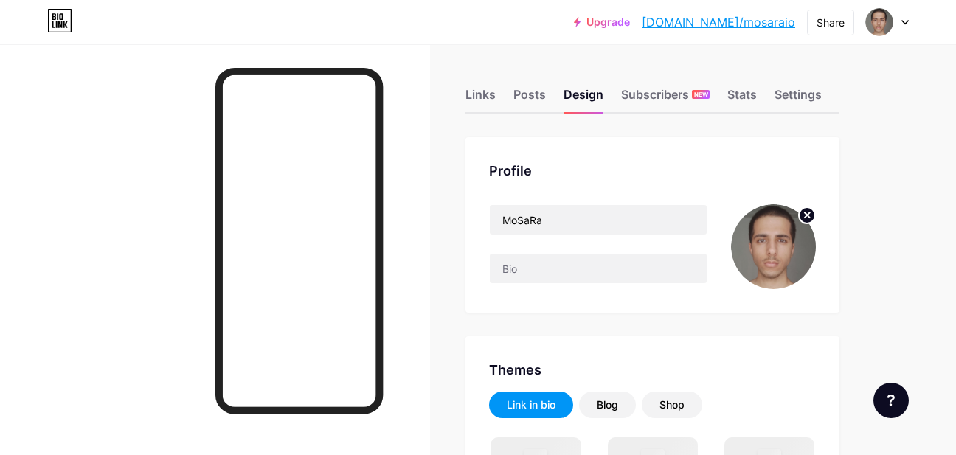
click at [816, 207] on icon at bounding box center [807, 216] width 18 height 18
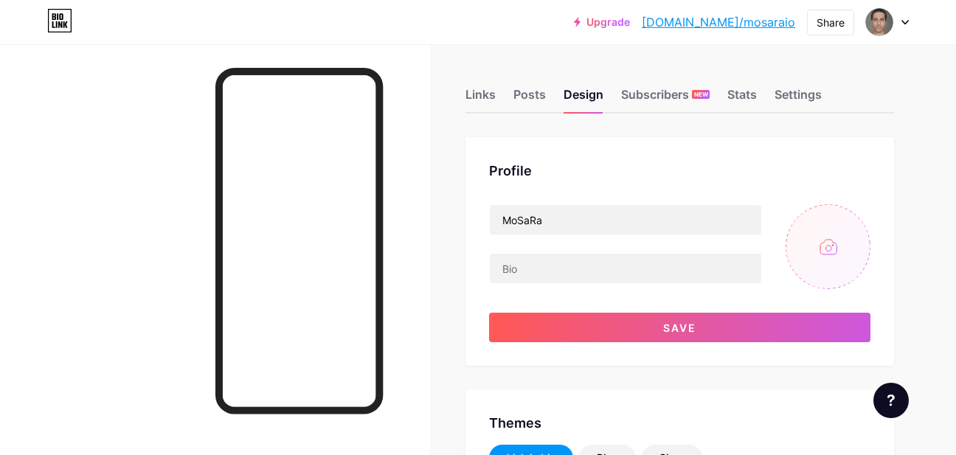
click at [853, 230] on input "file" at bounding box center [828, 246] width 85 height 85
type input "C:\fakepath\dsdfsd.jpg"
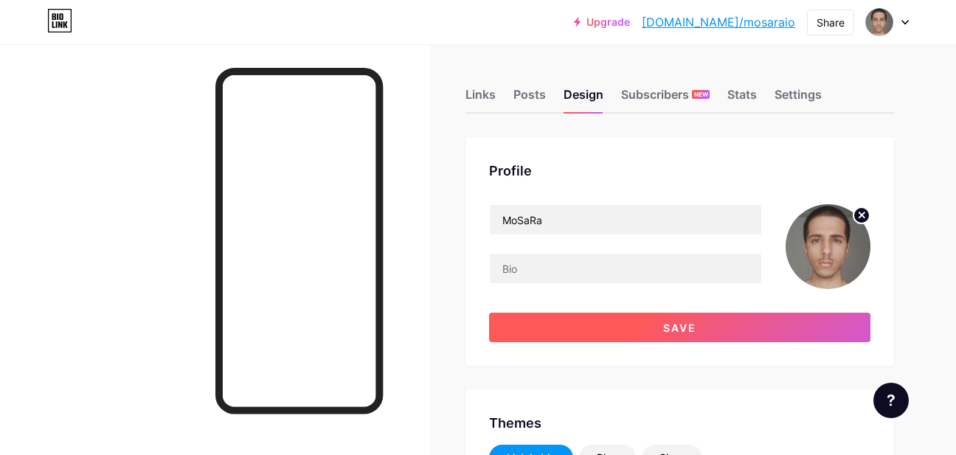
click at [823, 333] on button "Save" at bounding box center [679, 328] width 381 height 30
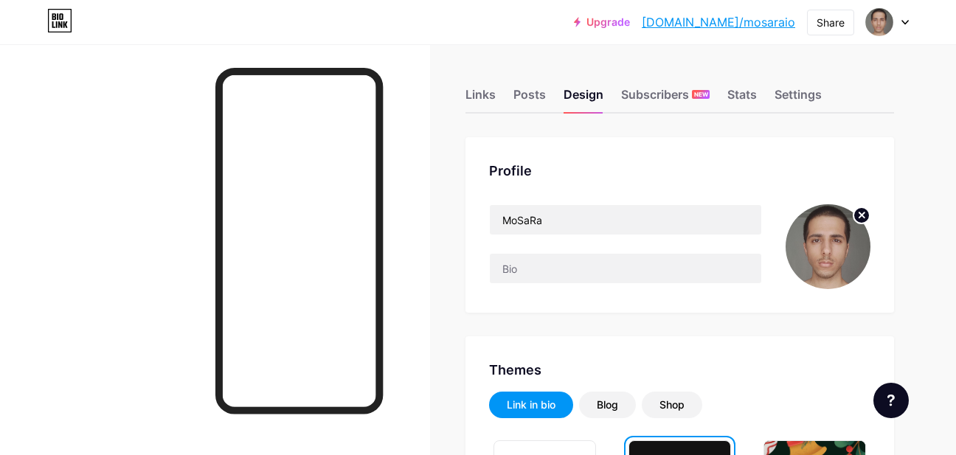
click at [864, 210] on icon at bounding box center [862, 216] width 18 height 18
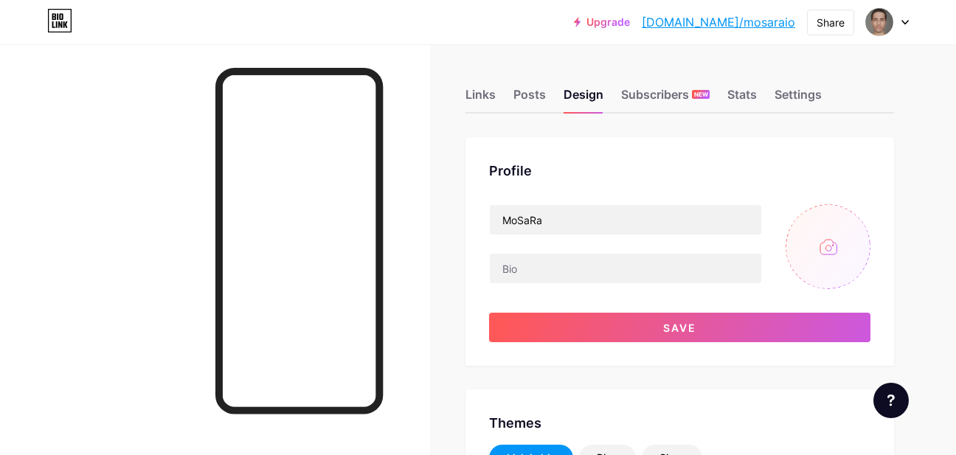
click at [824, 266] on input "file" at bounding box center [828, 246] width 85 height 85
type input "C:\fakepath\dsdfsd.jpg"
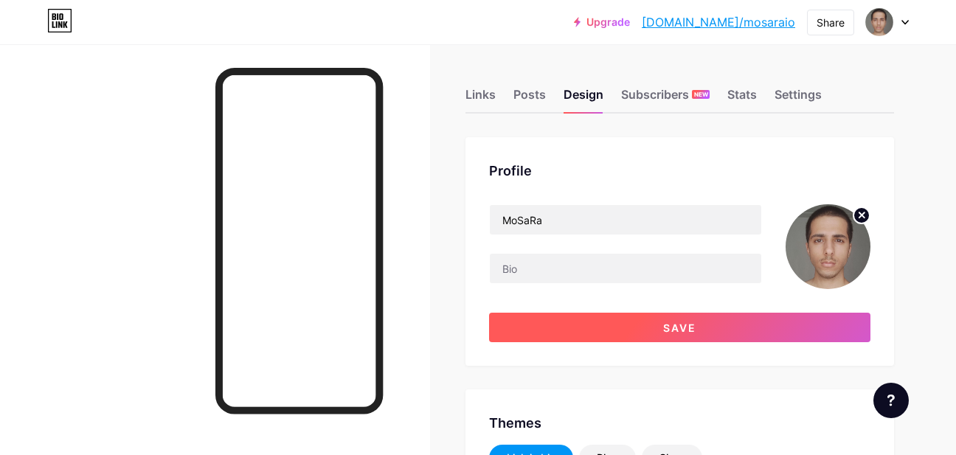
click at [783, 322] on button "Save" at bounding box center [679, 328] width 381 height 30
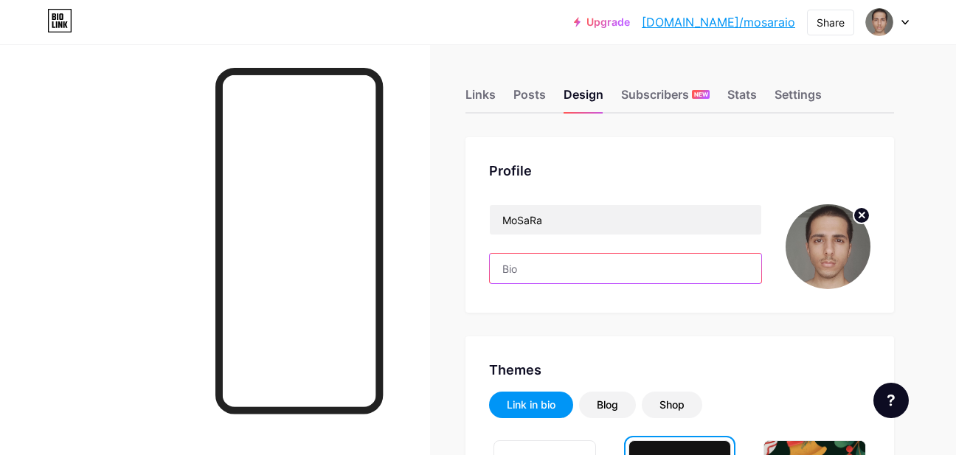
click at [576, 264] on input "text" at bounding box center [625, 269] width 271 height 30
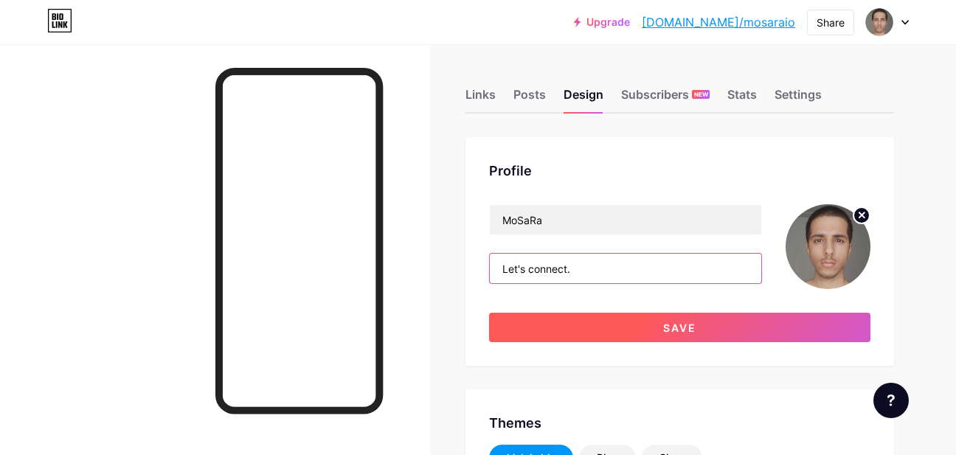
type input "Let's connect."
click at [634, 330] on button "Save" at bounding box center [679, 328] width 381 height 30
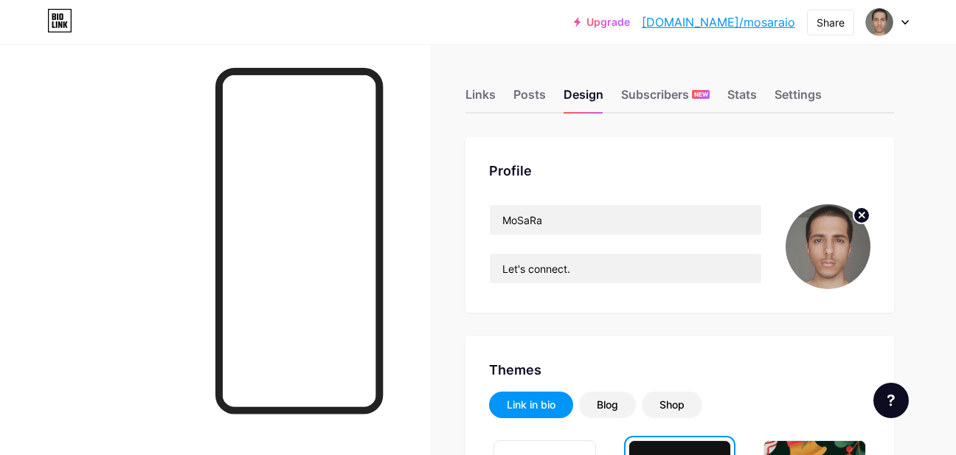
scroll to position [246, 0]
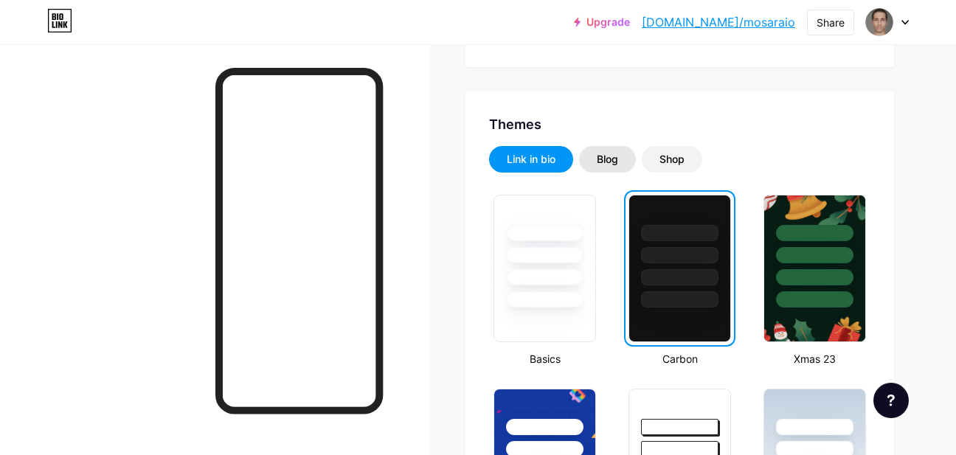
click at [602, 164] on div "Blog" at bounding box center [607, 159] width 21 height 15
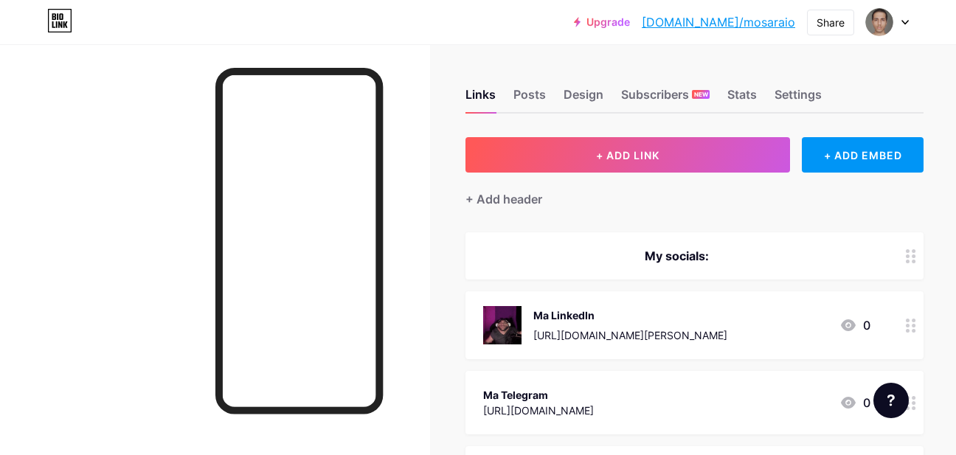
click at [906, 327] on icon at bounding box center [911, 326] width 10 height 14
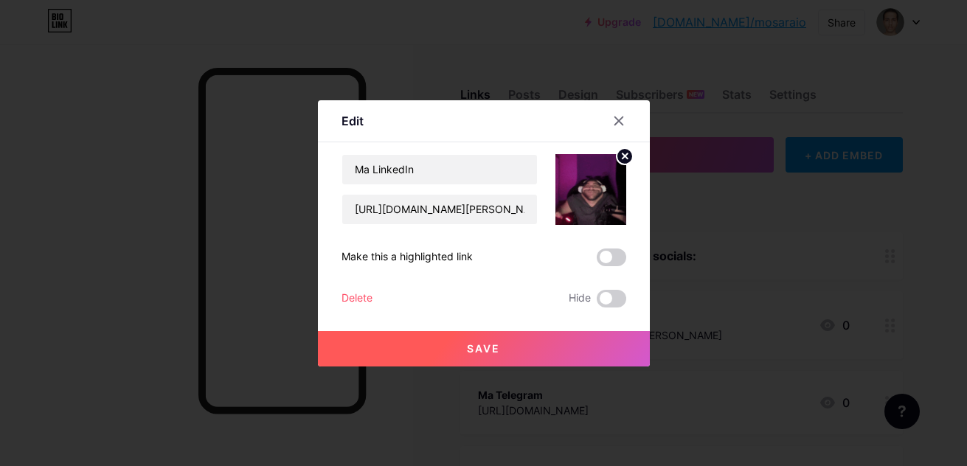
click at [758, 235] on div at bounding box center [483, 233] width 967 height 466
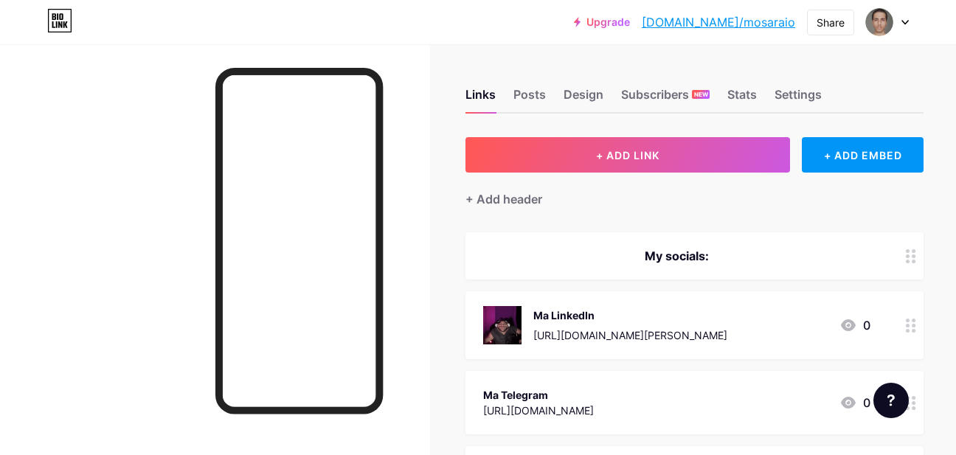
click at [758, 377] on div "Ma Telegram [URL][DOMAIN_NAME] 0" at bounding box center [694, 402] width 458 height 63
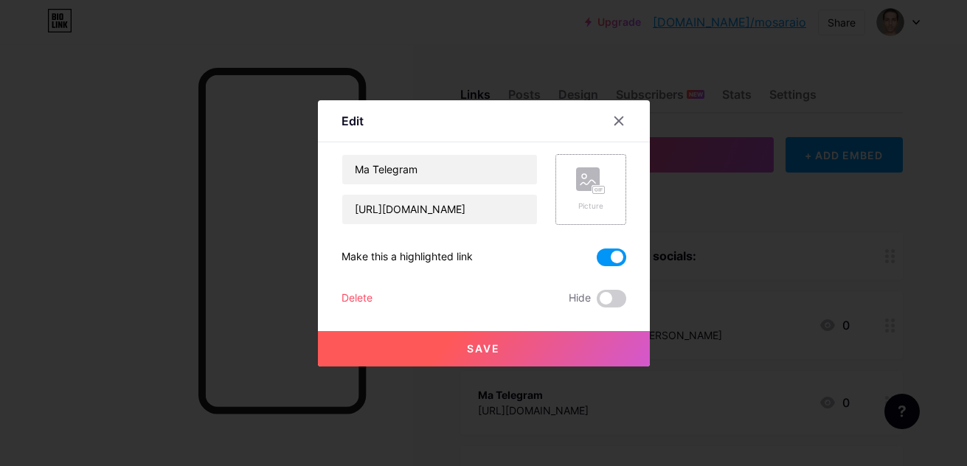
click at [595, 195] on div "Picture" at bounding box center [591, 189] width 30 height 44
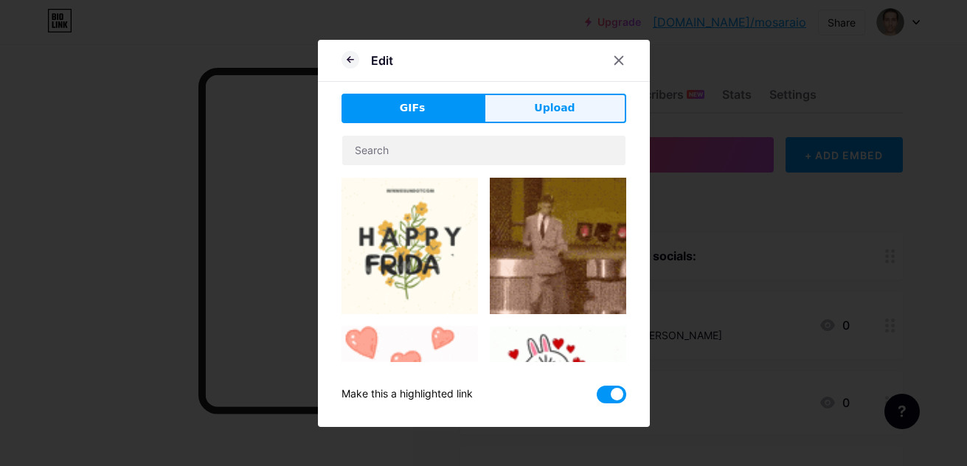
click at [529, 102] on button "Upload" at bounding box center [555, 109] width 142 height 30
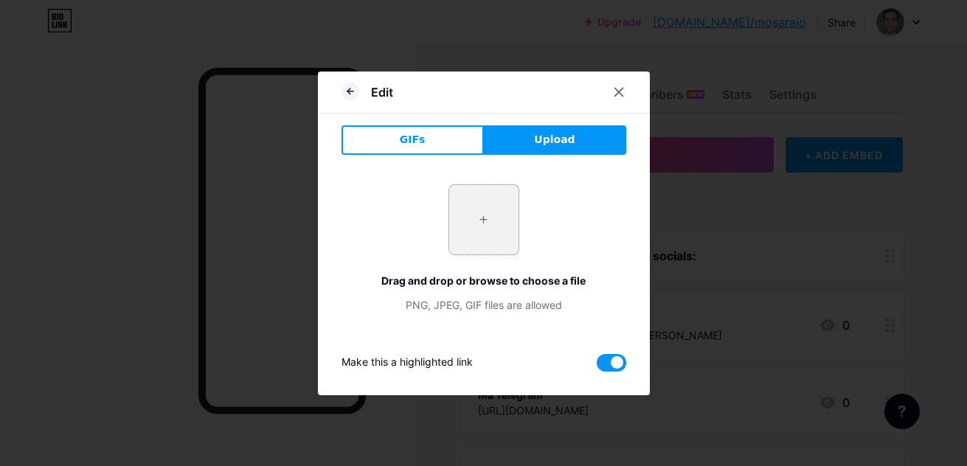
click at [492, 238] on input "file" at bounding box center [483, 219] width 69 height 69
type input "C:\fakepath\telegram-logo-telegram-logo-transparent-telegram-icon-transparent-f…"
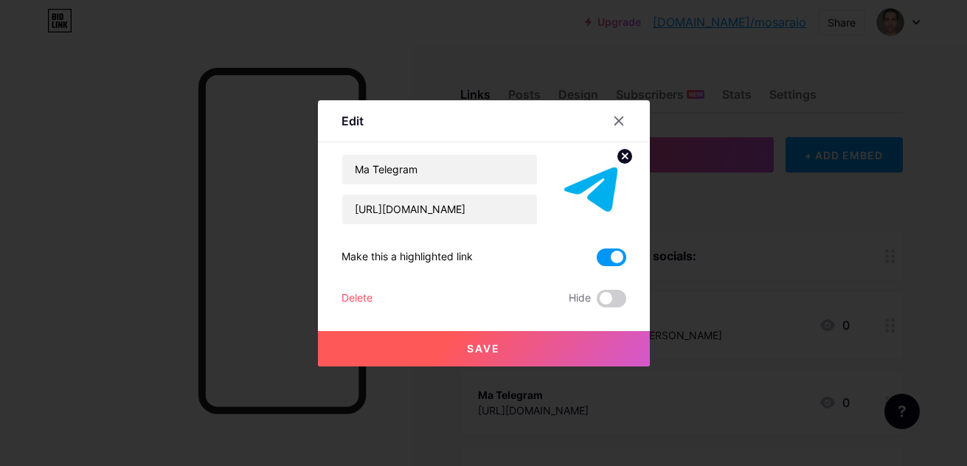
click at [487, 343] on span "Save" at bounding box center [483, 348] width 33 height 13
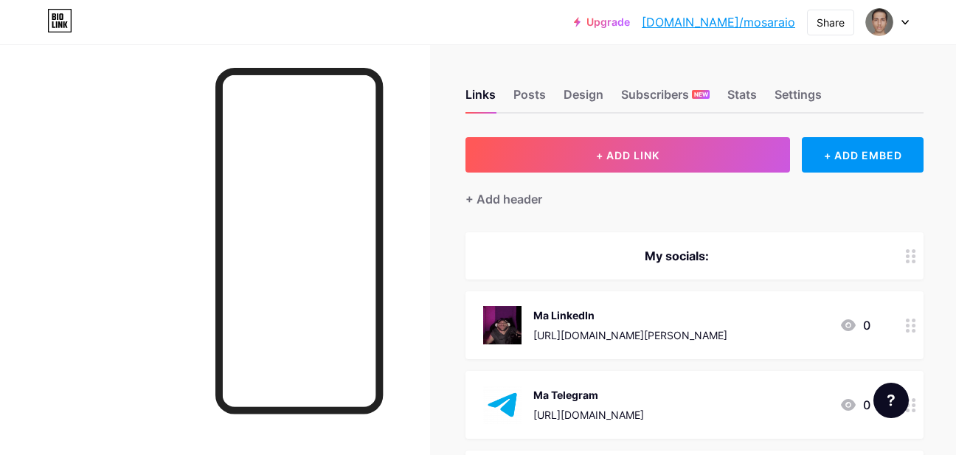
scroll to position [230, 0]
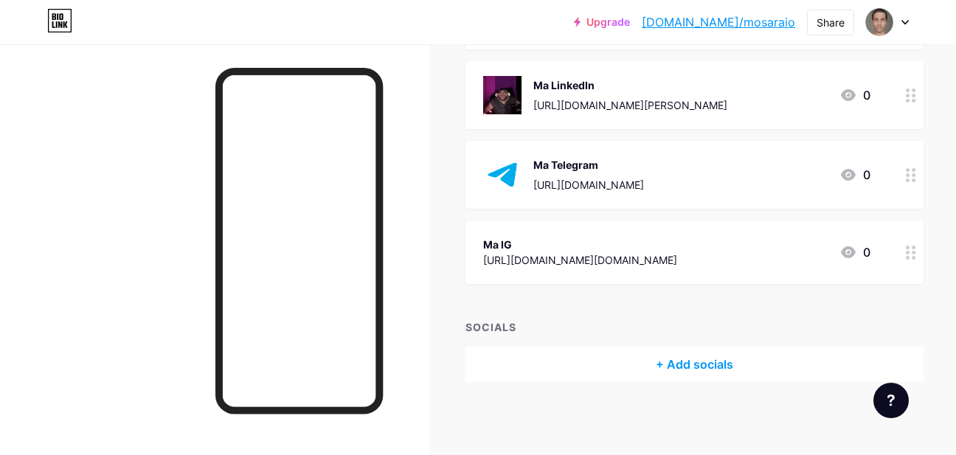
click at [730, 254] on div "Ma IG [URL][DOMAIN_NAME][DOMAIN_NAME] 0" at bounding box center [676, 252] width 387 height 34
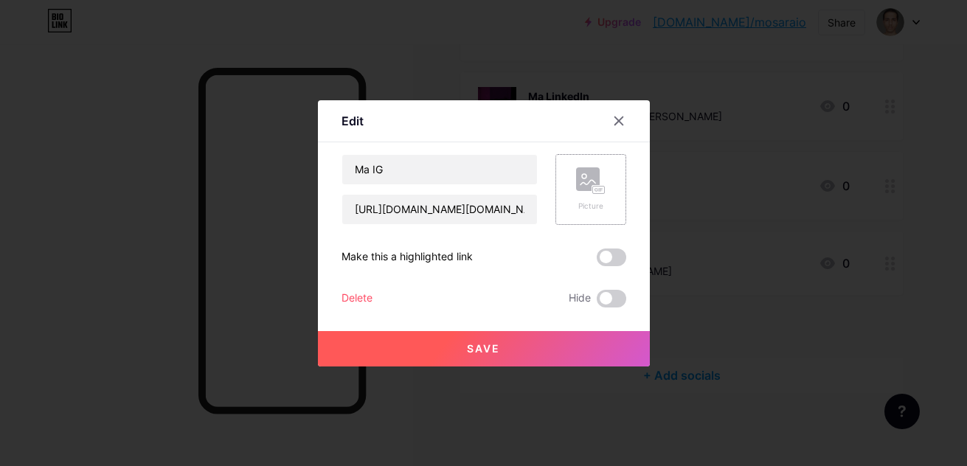
click at [592, 193] on rect at bounding box center [598, 189] width 12 height 7
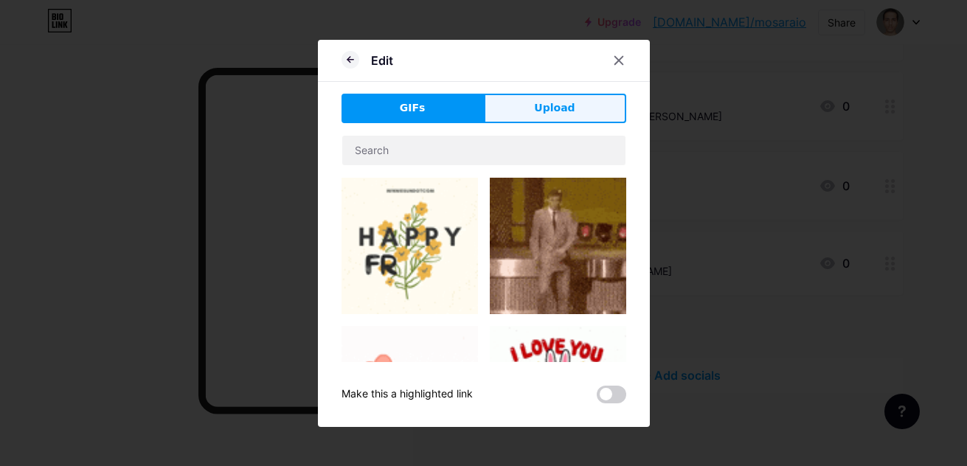
click at [574, 120] on button "Upload" at bounding box center [555, 109] width 142 height 30
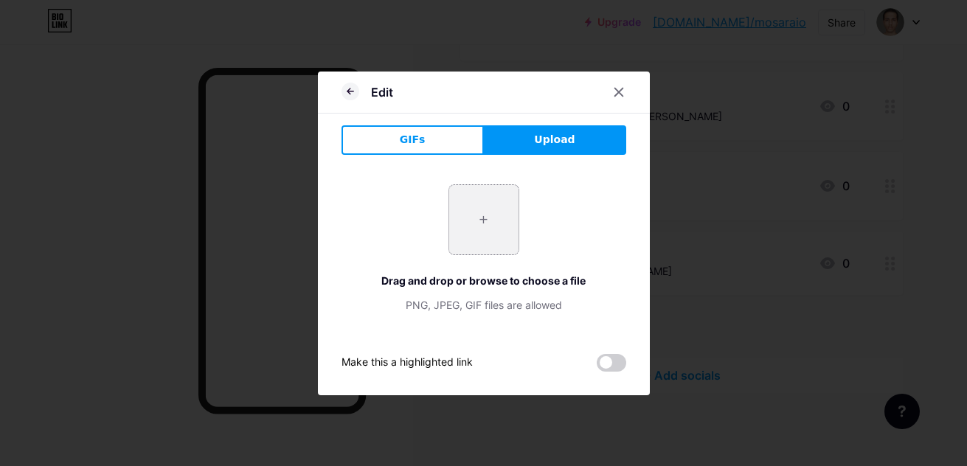
click at [470, 247] on input "file" at bounding box center [483, 219] width 69 height 69
type input "C:\fakepath\instagram-logo-instagram-icon-transparent-free-png.png"
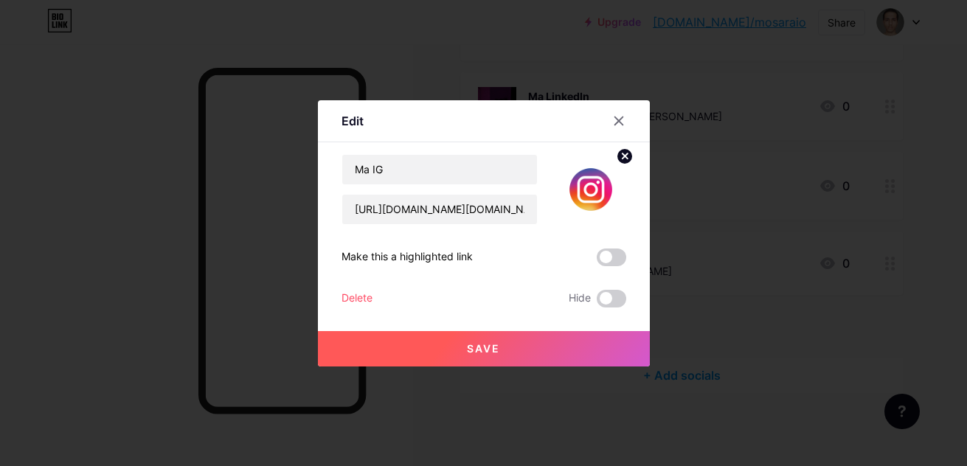
click at [511, 343] on button "Save" at bounding box center [484, 348] width 332 height 35
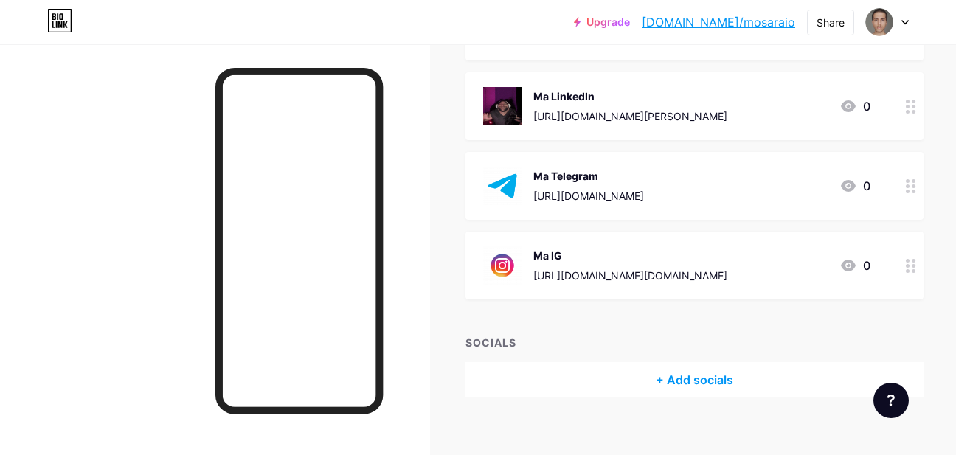
click at [499, 269] on img at bounding box center [502, 265] width 38 height 38
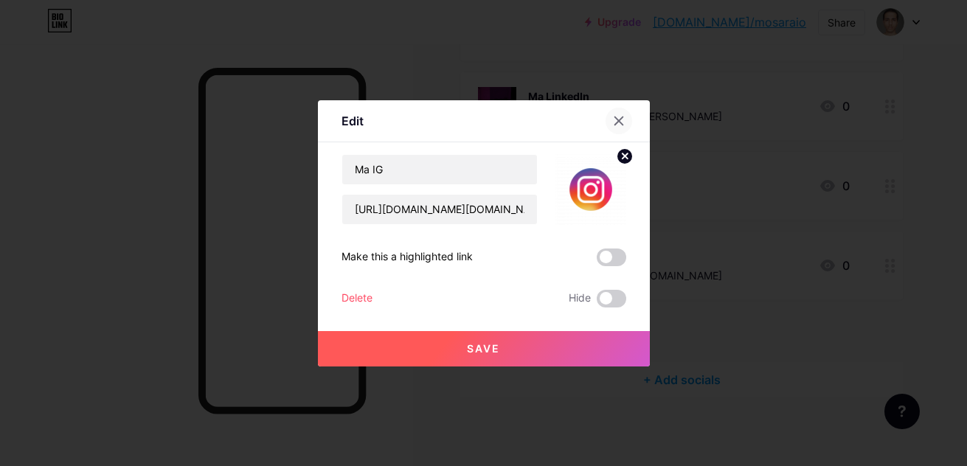
click at [618, 124] on icon at bounding box center [619, 121] width 12 height 12
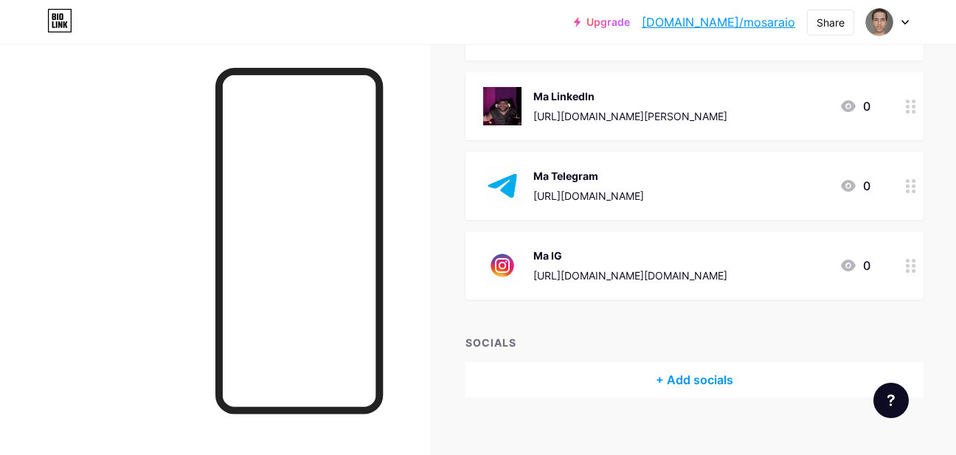
click at [906, 100] on circle at bounding box center [908, 102] width 4 height 4
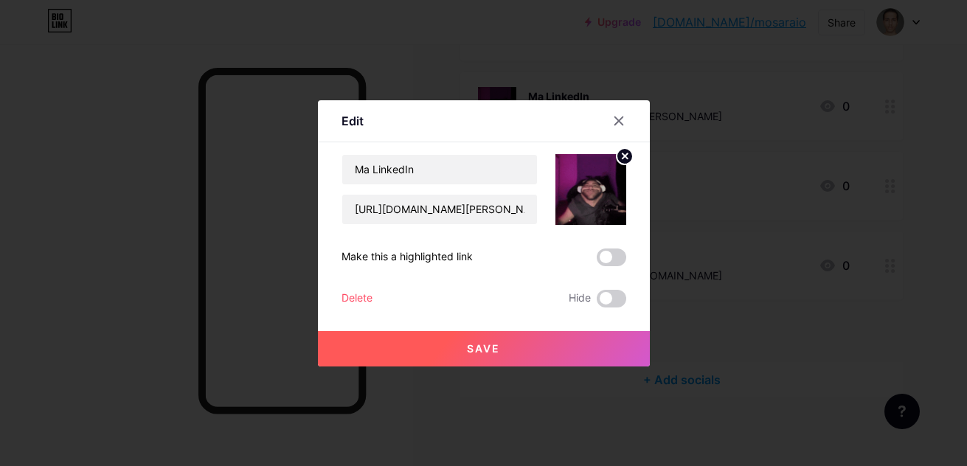
click at [617, 154] on circle at bounding box center [625, 156] width 16 height 16
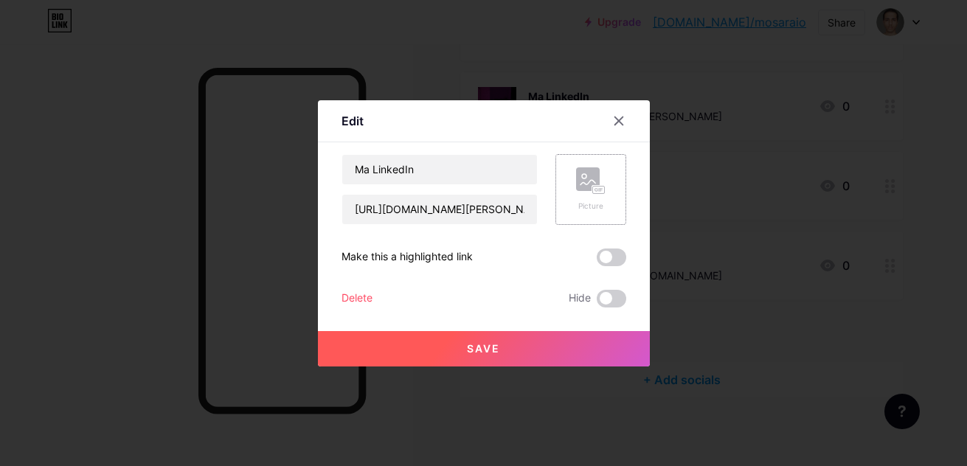
click at [592, 192] on rect at bounding box center [598, 189] width 12 height 7
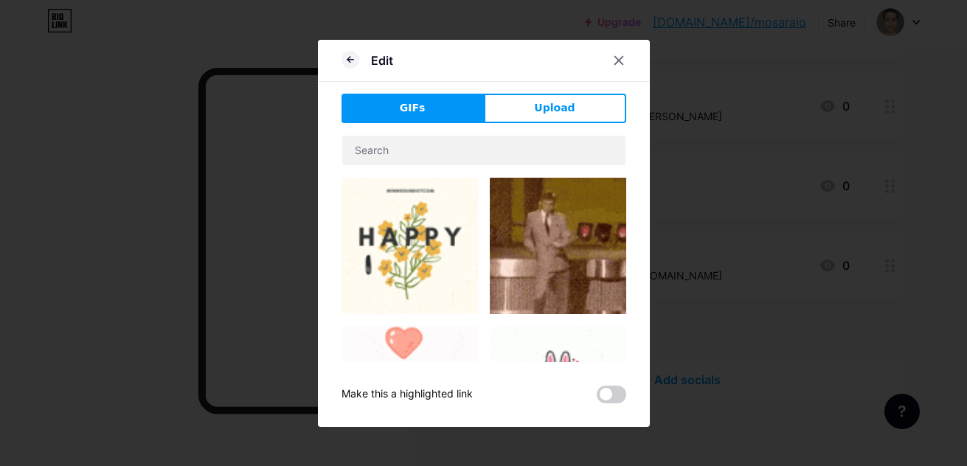
click at [539, 128] on div "GIFs Upload Content YouTube Play YouTube video without leaving your page. ADD V…" at bounding box center [484, 249] width 285 height 310
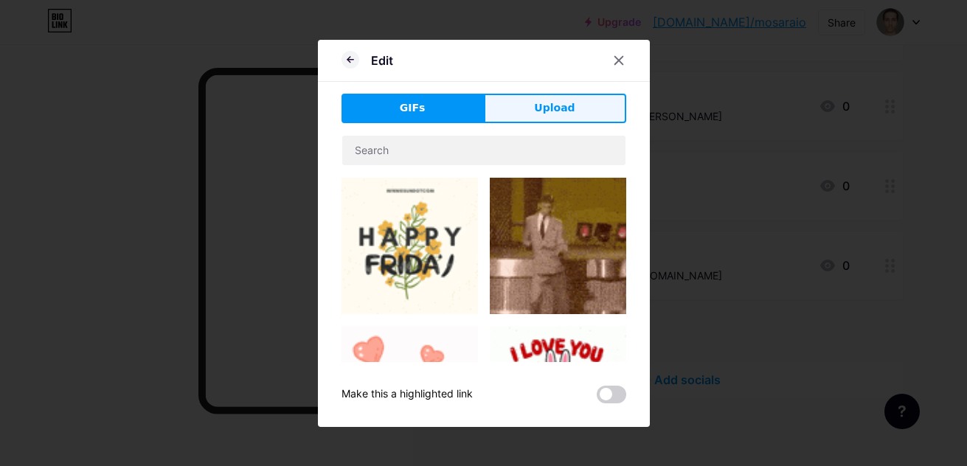
click at [544, 114] on span "Upload" at bounding box center [554, 107] width 41 height 15
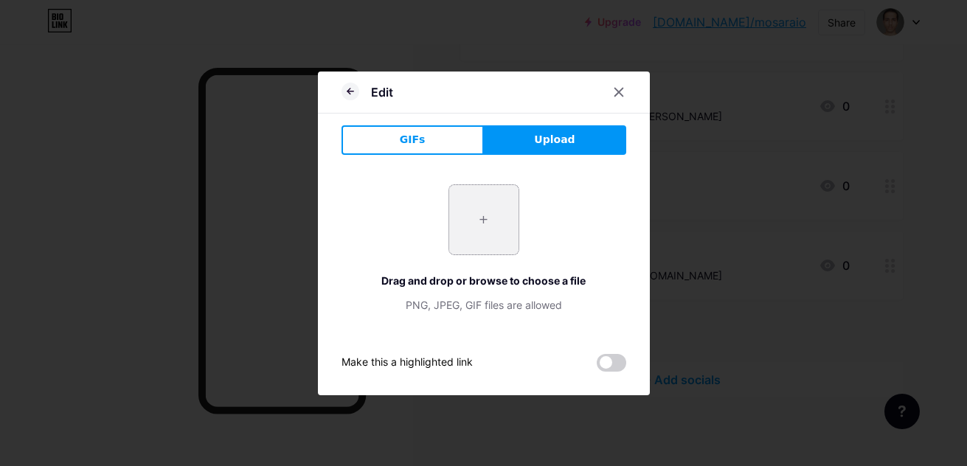
click at [500, 245] on input "file" at bounding box center [483, 219] width 69 height 69
type input "C:\fakepath\linkedin-logo-free-download-free-png.png"
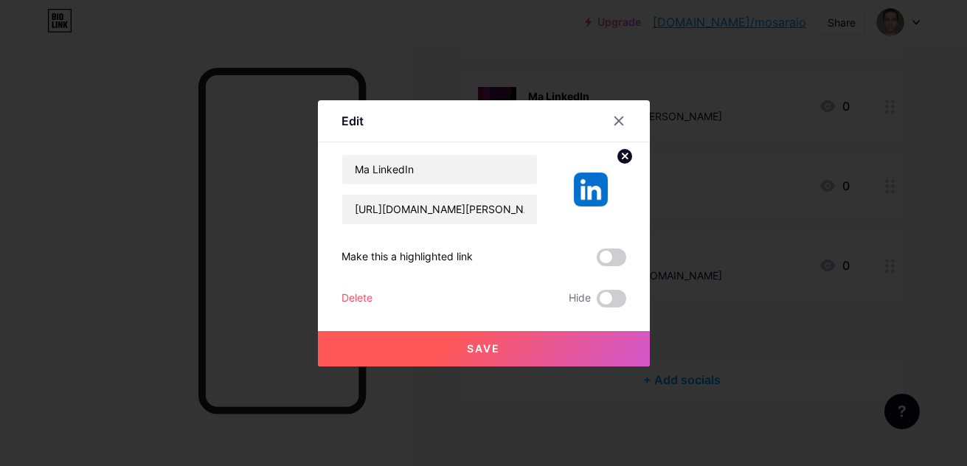
click at [469, 338] on button "Save" at bounding box center [484, 348] width 332 height 35
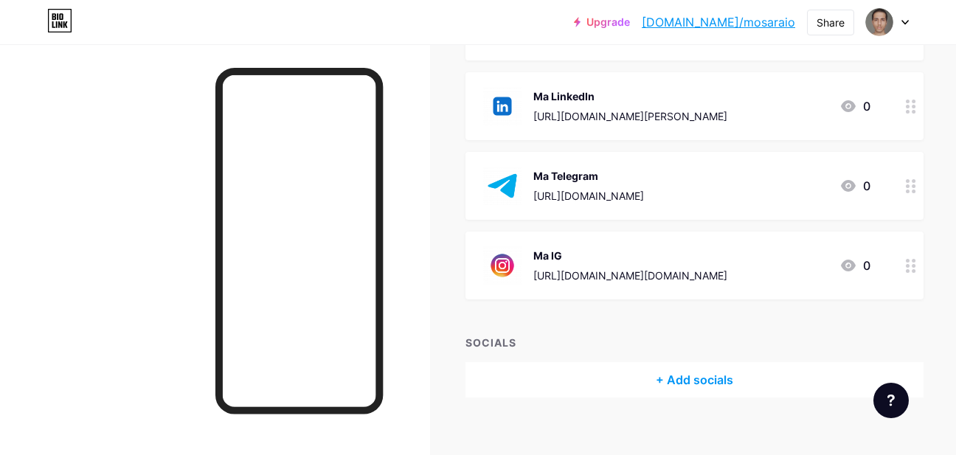
click at [899, 184] on div at bounding box center [911, 186] width 25 height 68
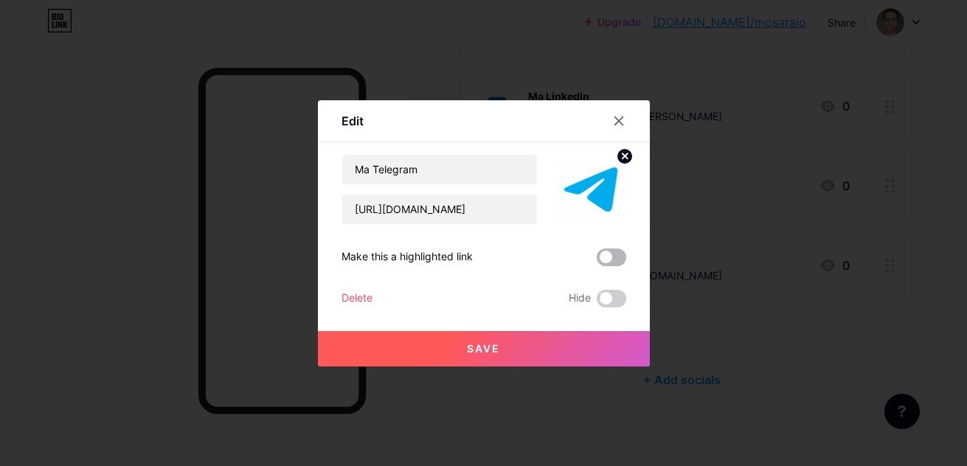
click at [604, 255] on span at bounding box center [612, 258] width 30 height 18
click at [597, 261] on input "checkbox" at bounding box center [597, 261] width 0 height 0
click at [556, 335] on button "Save" at bounding box center [484, 348] width 332 height 35
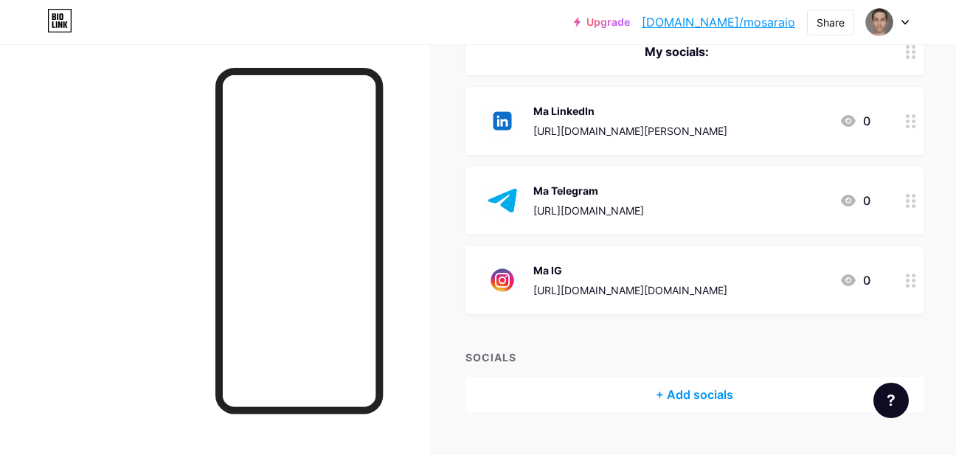
scroll to position [235, 0]
